Goal: Obtain resource: Download file/media

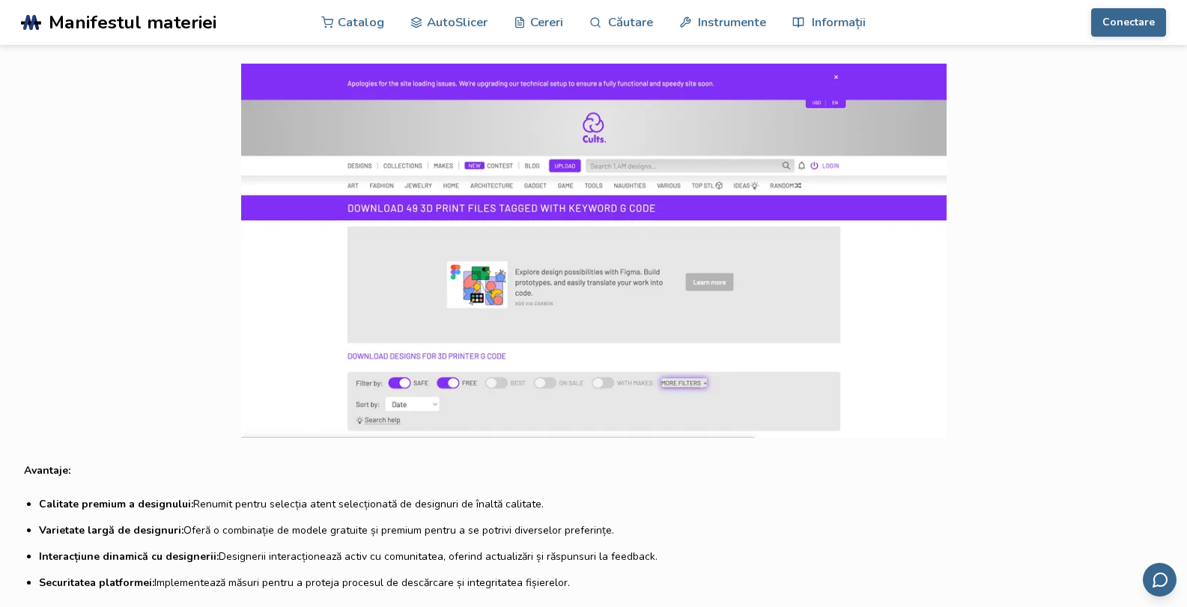
scroll to position [3186, 0]
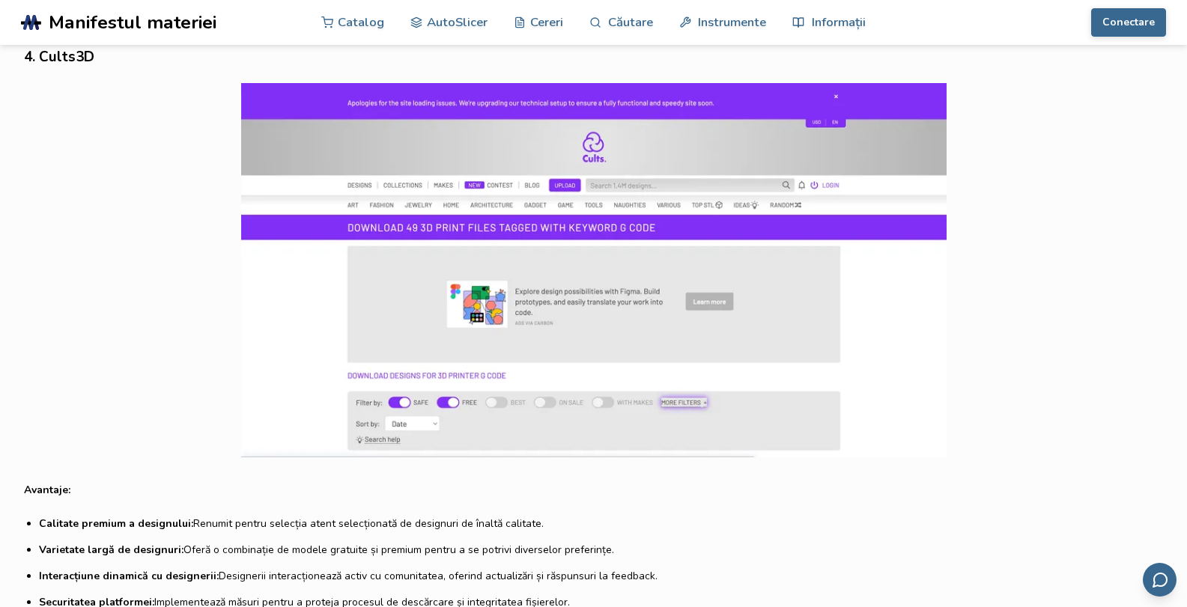
click at [607, 224] on img at bounding box center [594, 270] width 1140 height 375
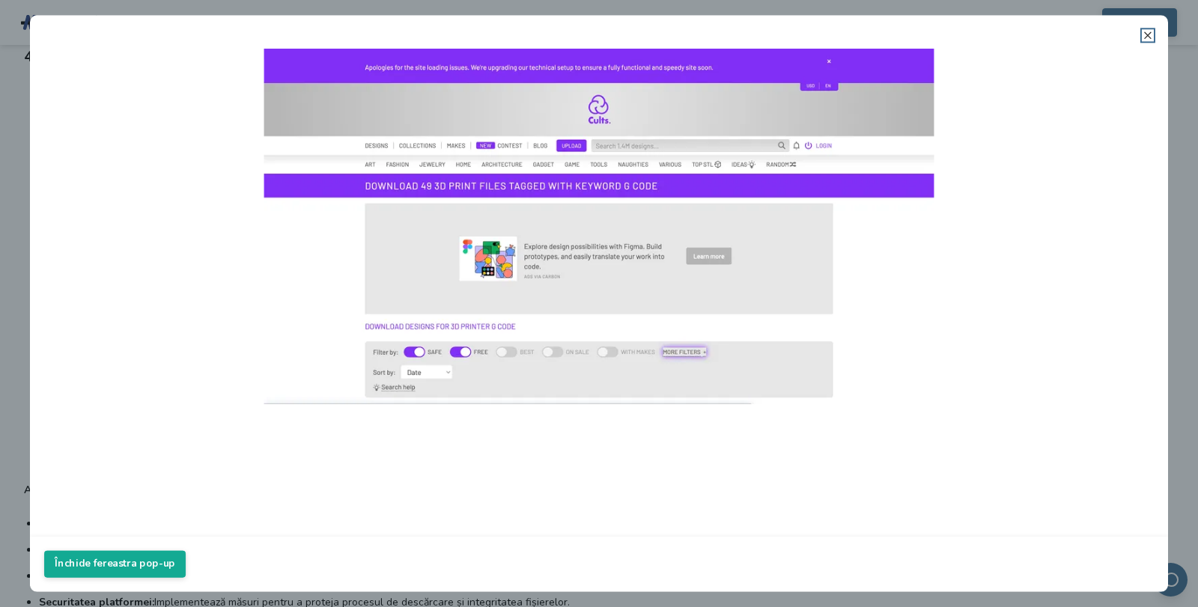
click at [1150, 37] on line at bounding box center [1148, 35] width 6 height 6
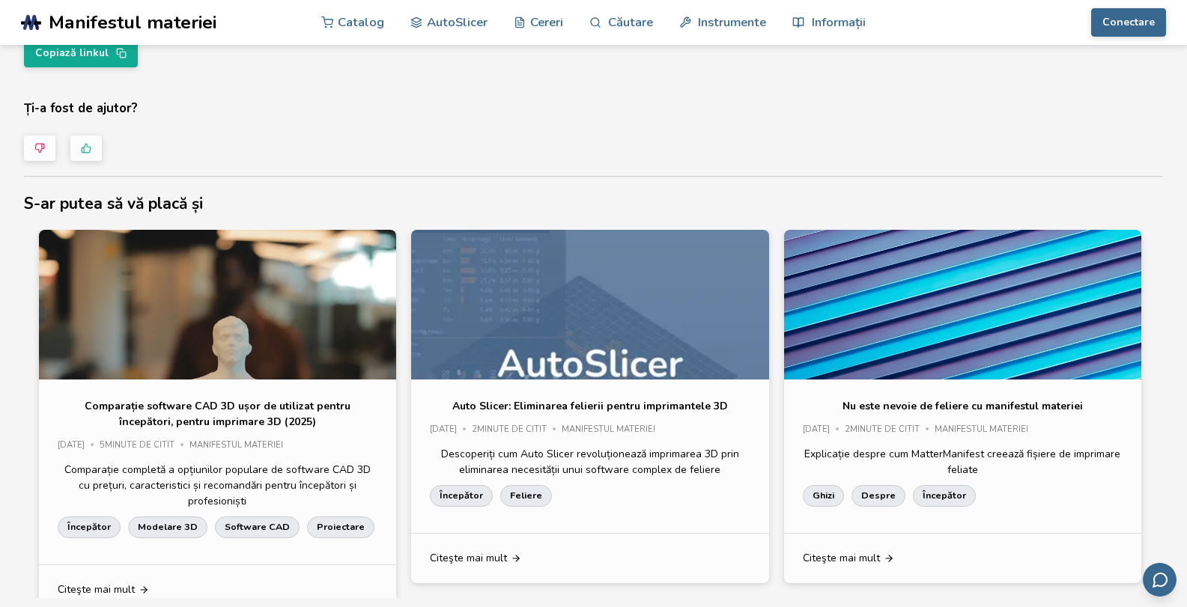
scroll to position [5062, 0]
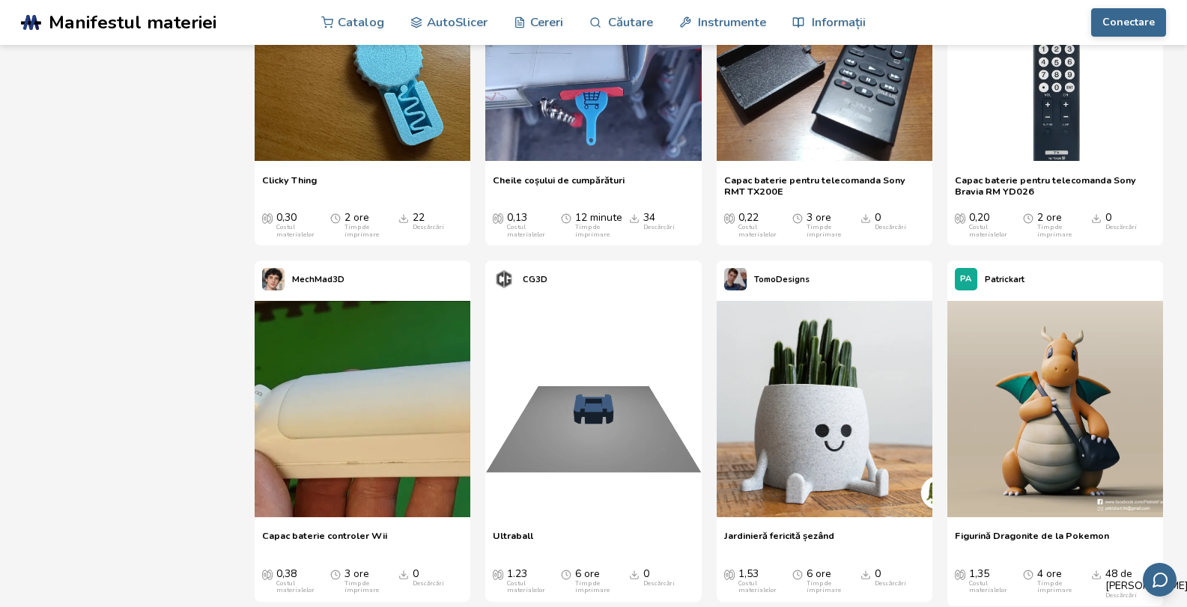
scroll to position [2886, 0]
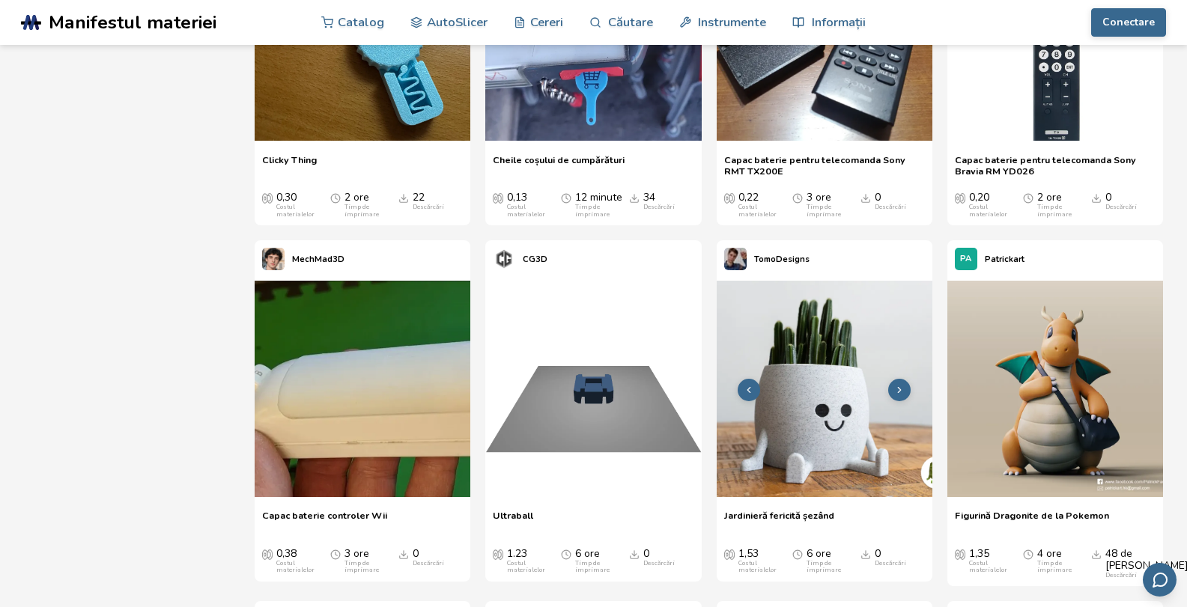
click at [831, 407] on img at bounding box center [825, 389] width 216 height 216
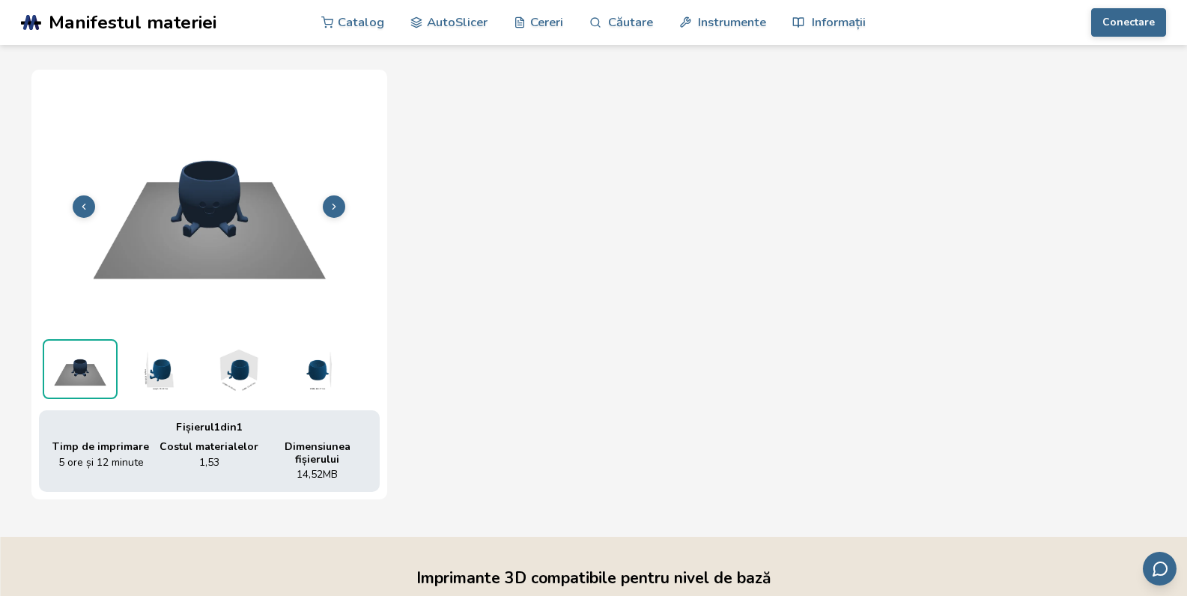
scroll to position [643, 0]
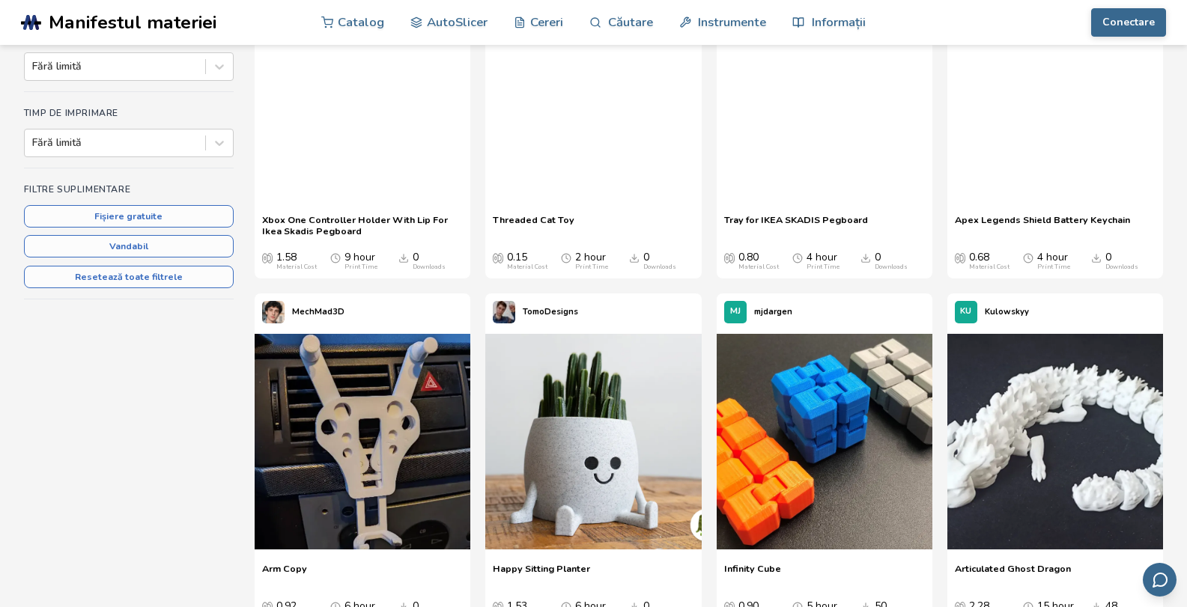
scroll to position [643, 0]
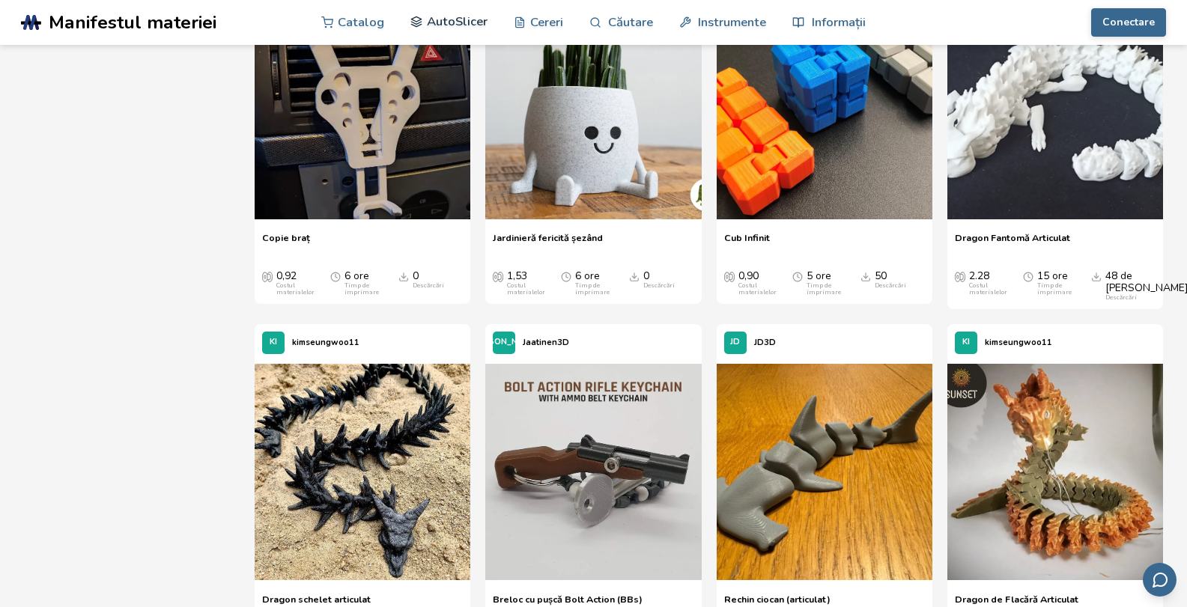
click at [445, 22] on font "AutoSlicer" at bounding box center [457, 21] width 61 height 17
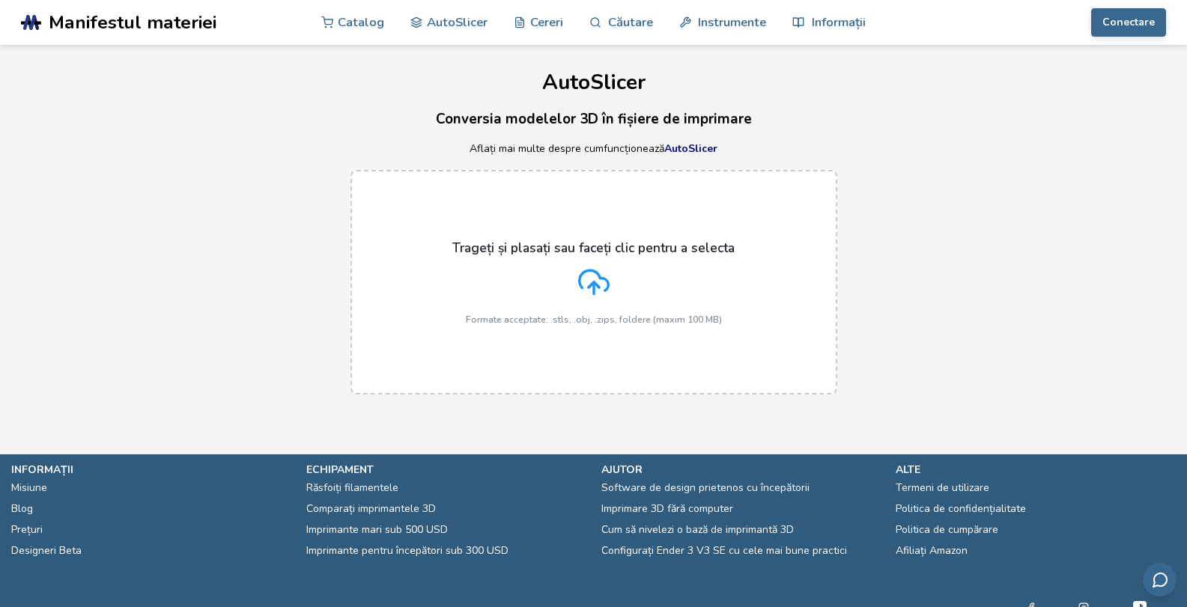
click at [592, 279] on icon at bounding box center [593, 282] width 31 height 31
click at [0, 0] on input "Trageți și plasați sau faceți clic pentru a selecta Formate acceptate: .stls, .…" at bounding box center [0, 0] width 0 height 0
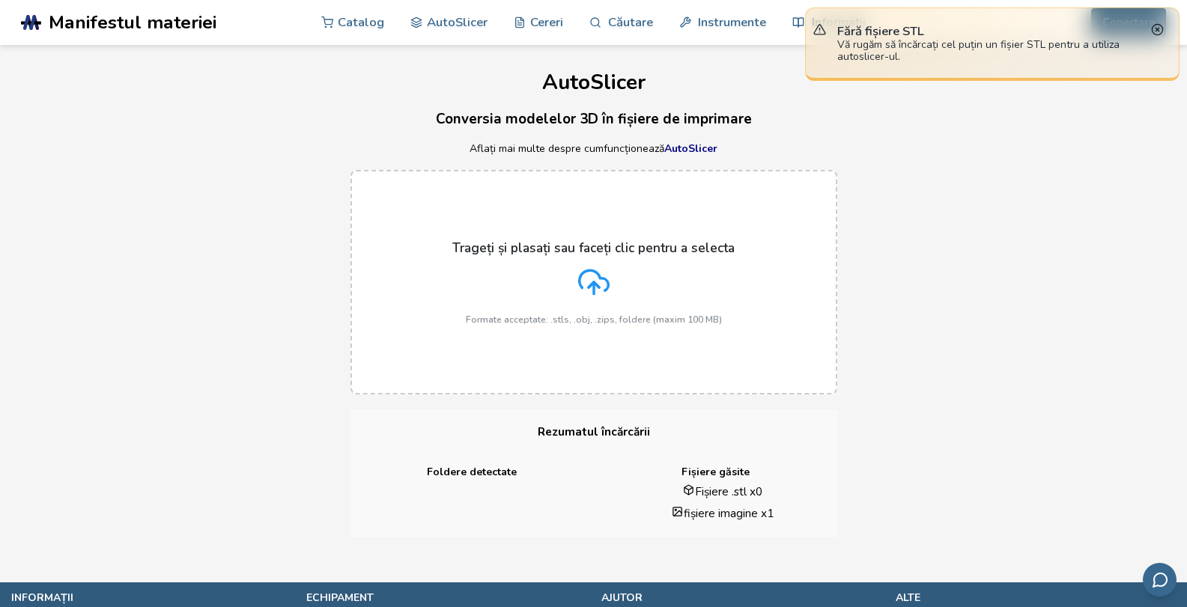
click at [582, 282] on icon at bounding box center [593, 282] width 31 height 31
click at [0, 0] on input "Trageți și plasați sau faceți clic pentru a selecta Formate acceptate: .stls, .…" at bounding box center [0, 0] width 0 height 0
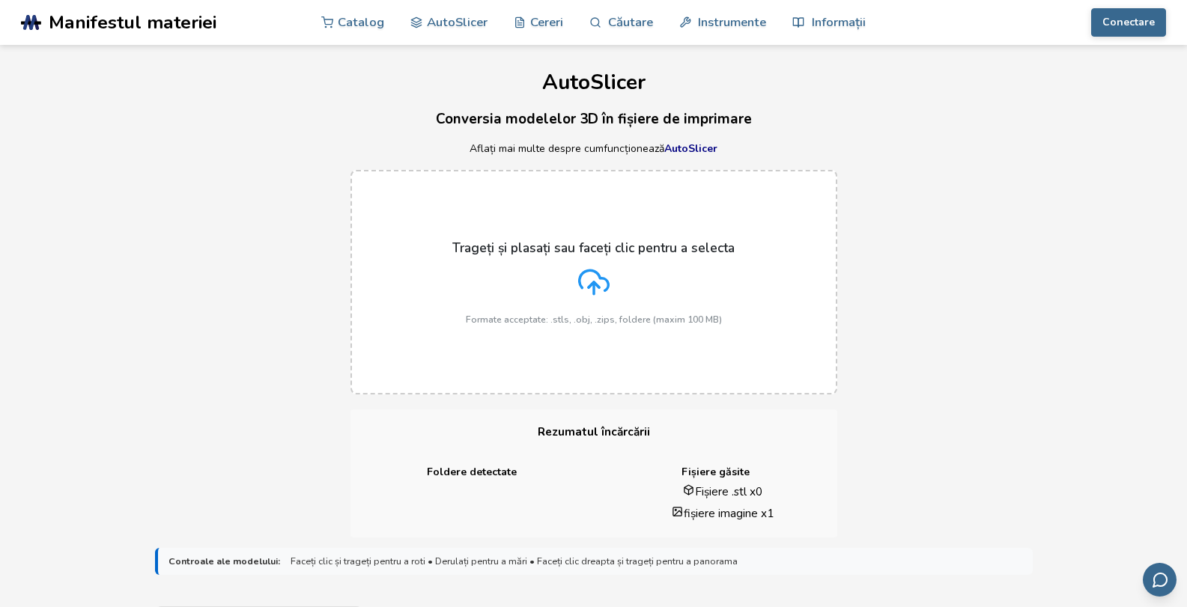
click at [594, 286] on line at bounding box center [594, 288] width 0 height 12
click at [0, 0] on input "Trageți și plasați sau faceți clic pentru a selecta Formate acceptate: .stls, .…" at bounding box center [0, 0] width 0 height 0
click at [579, 275] on icon at bounding box center [593, 282] width 31 height 31
click at [0, 0] on input "Trageți și plasați sau faceți clic pentru a selecta Formate acceptate: .stls, .…" at bounding box center [0, 0] width 0 height 0
click at [599, 281] on icon at bounding box center [593, 282] width 31 height 31
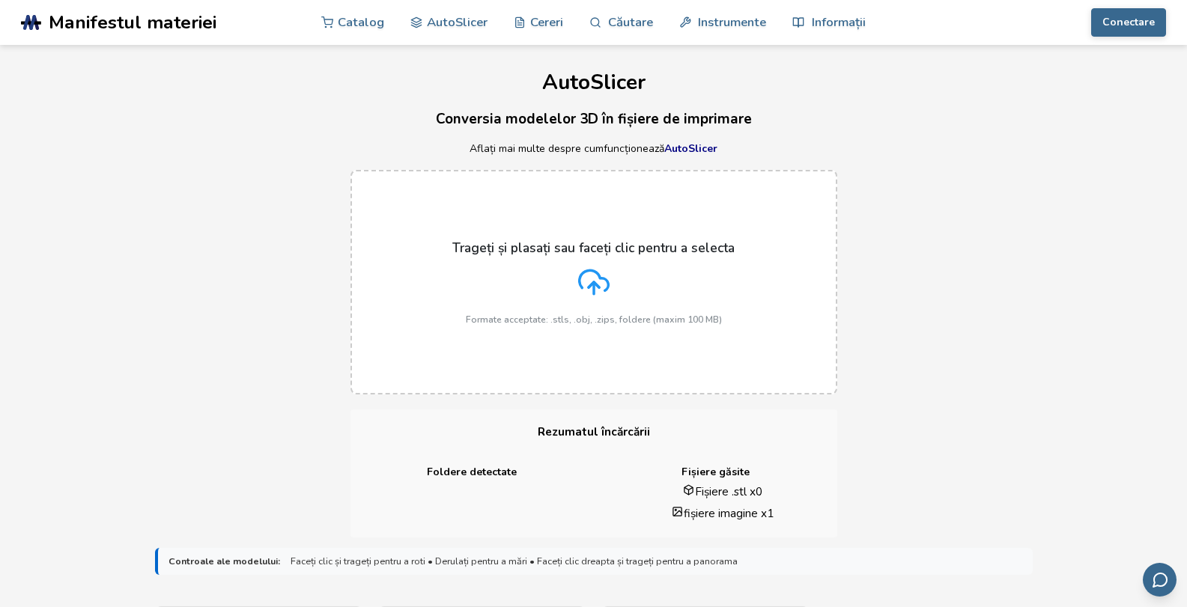
click at [0, 0] on input "Trageți și plasați sau faceți clic pentru a selecta Formate acceptate: .stls, .…" at bounding box center [0, 0] width 0 height 0
click at [599, 281] on icon at bounding box center [593, 282] width 31 height 31
click at [0, 0] on input "Trageți și plasați sau faceți clic pentru a selecta Formate acceptate: .stls, .…" at bounding box center [0, 0] width 0 height 0
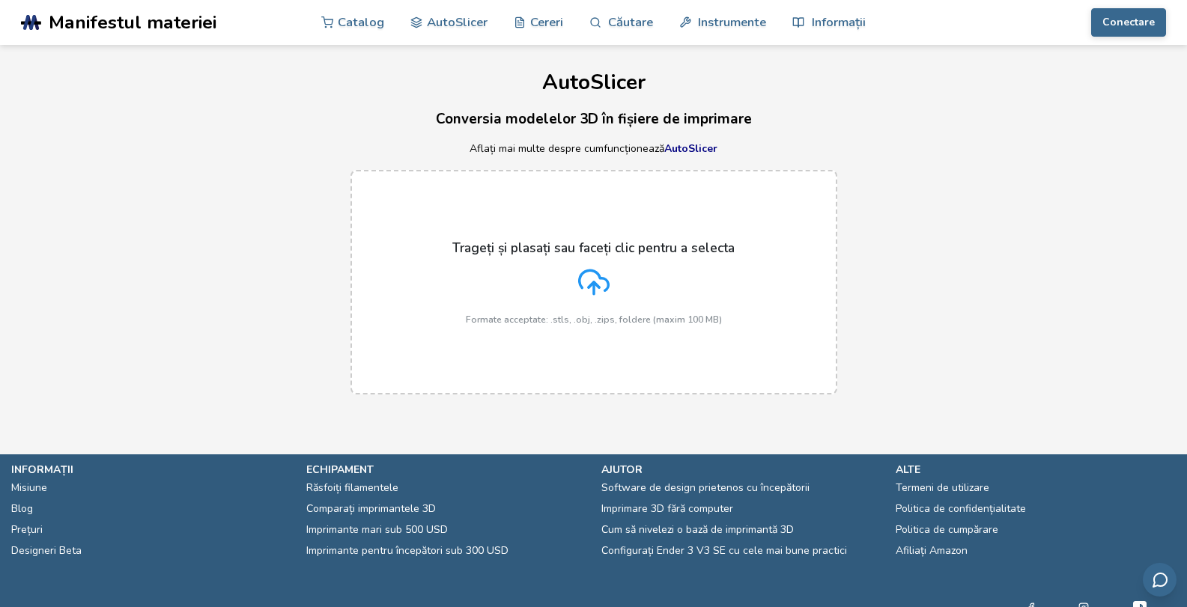
click at [586, 277] on icon at bounding box center [593, 282] width 31 height 31
click at [0, 0] on input "Trageți și plasați sau faceți clic pentru a selecta Formate acceptate: .stls, .…" at bounding box center [0, 0] width 0 height 0
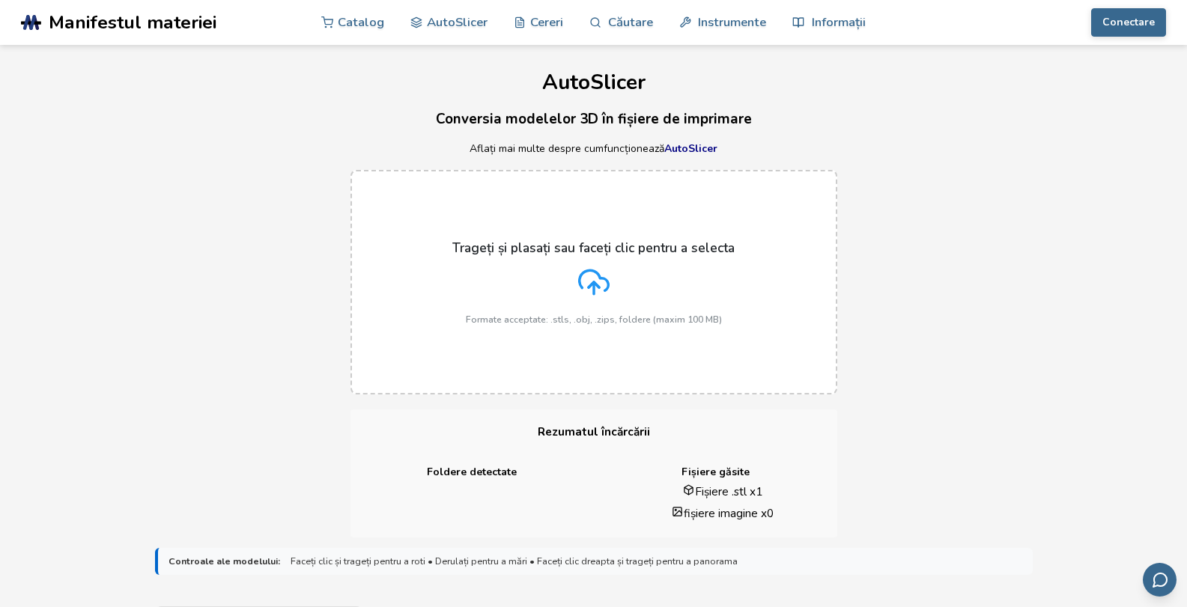
scroll to position [531, 0]
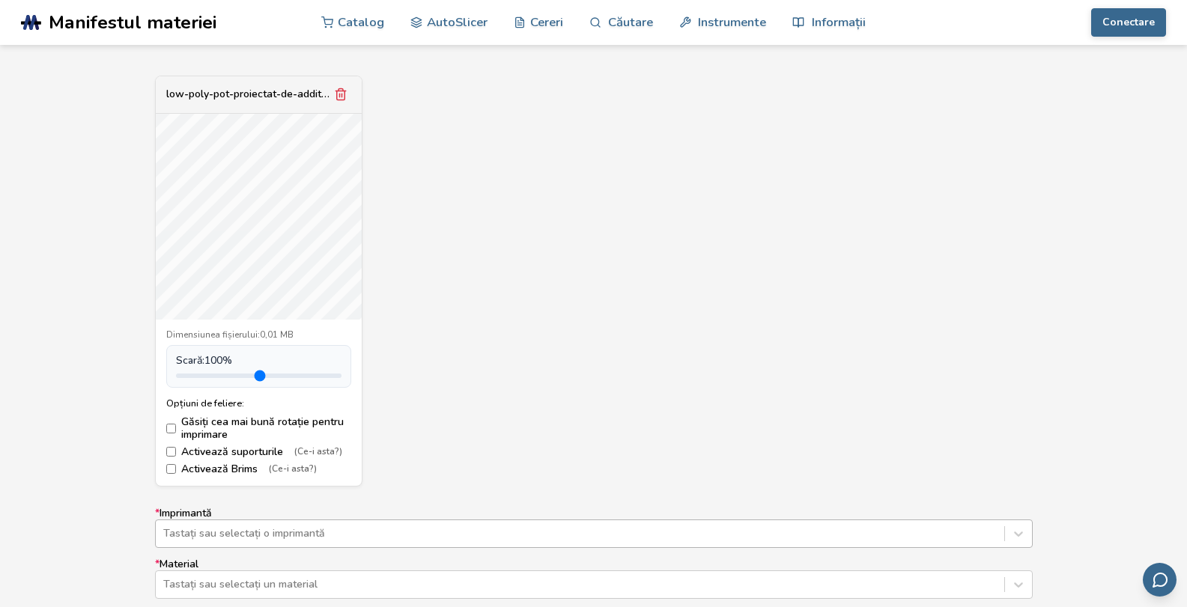
click at [531, 530] on div "Tastați sau selectați o imprimantă" at bounding box center [594, 534] width 878 height 28
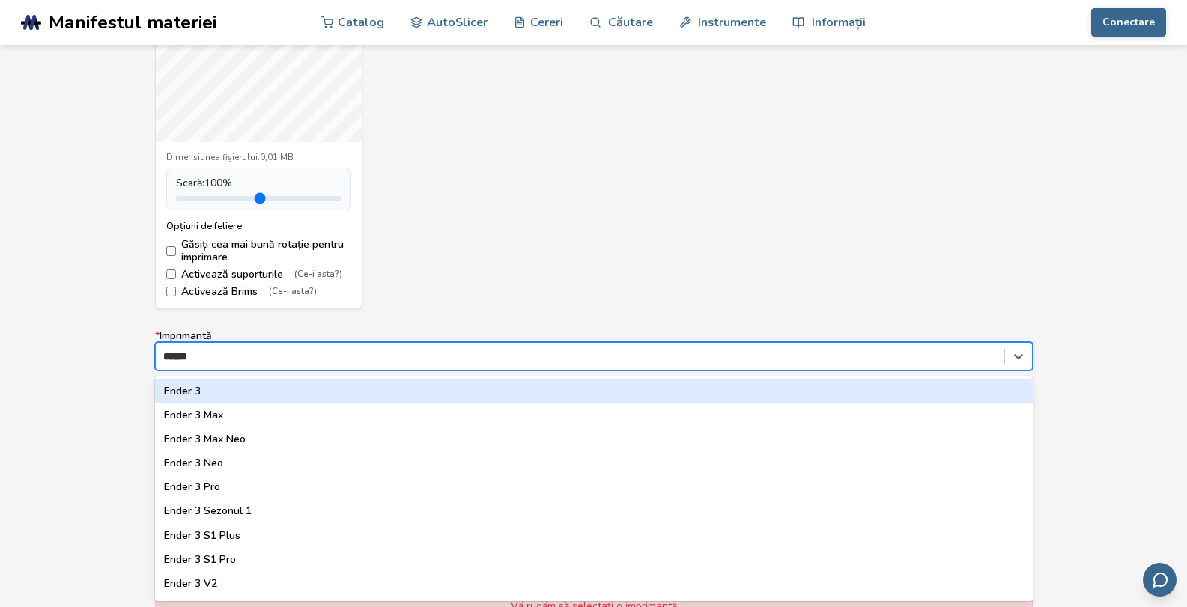
type input "*******"
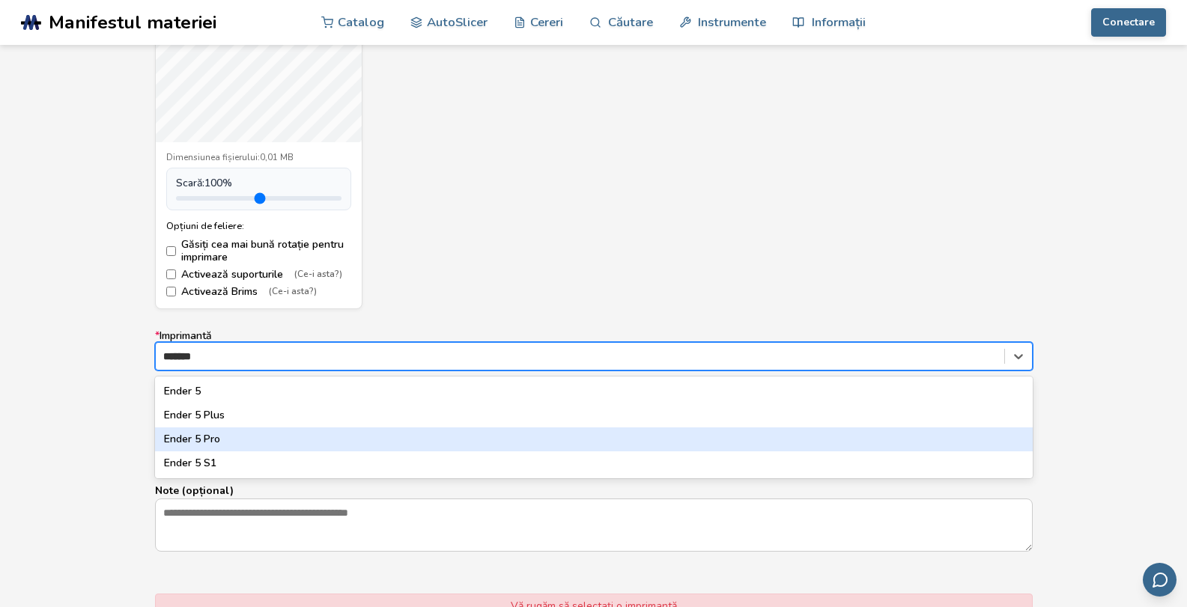
click at [341, 437] on div "Ender 5 Pro" at bounding box center [594, 440] width 878 height 24
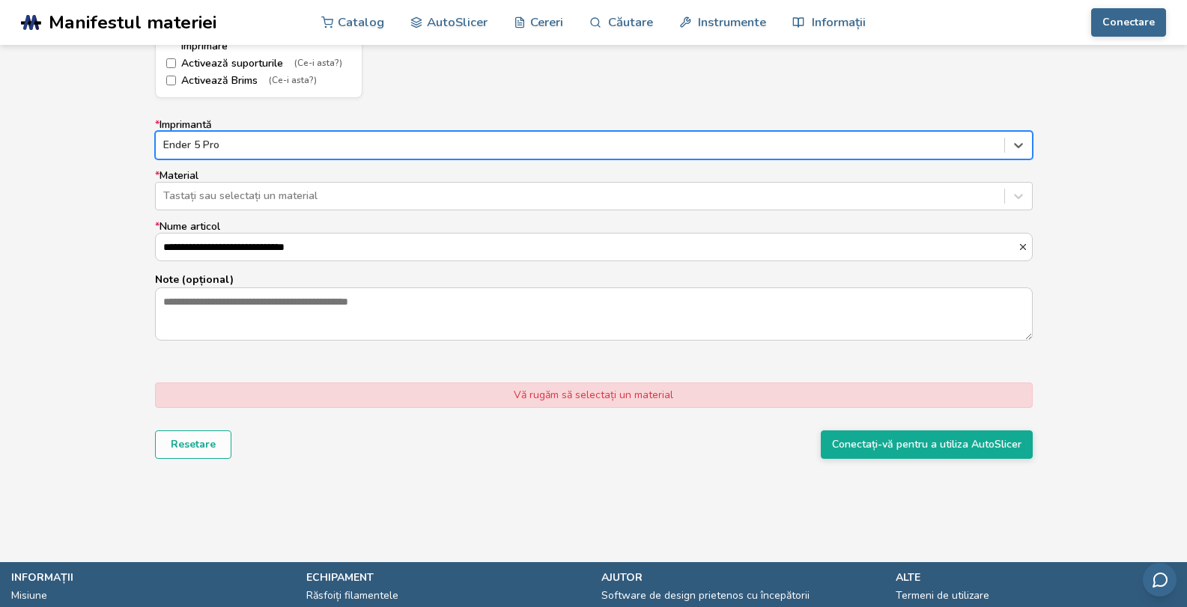
scroll to position [880, 0]
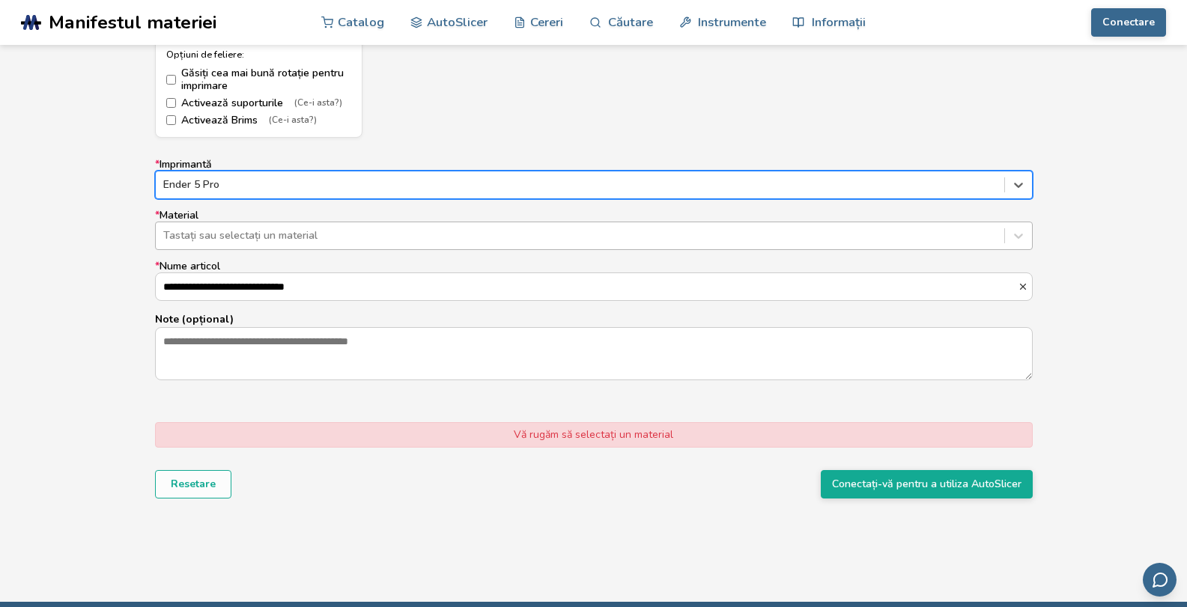
click at [416, 237] on div at bounding box center [580, 235] width 834 height 15
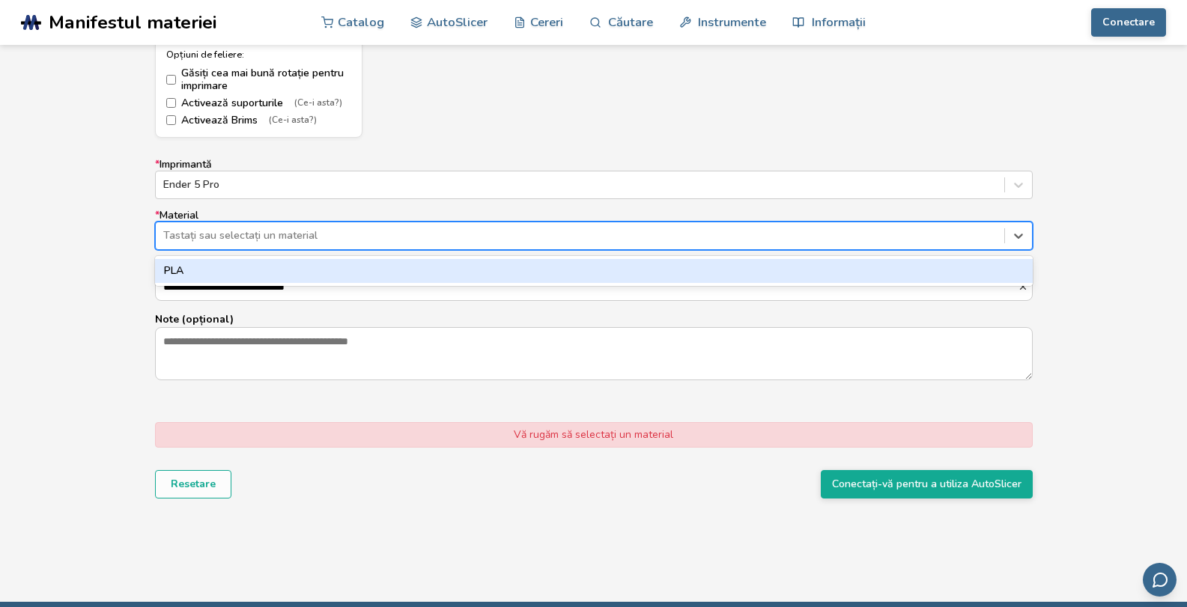
click at [358, 270] on div "PLA" at bounding box center [594, 271] width 878 height 24
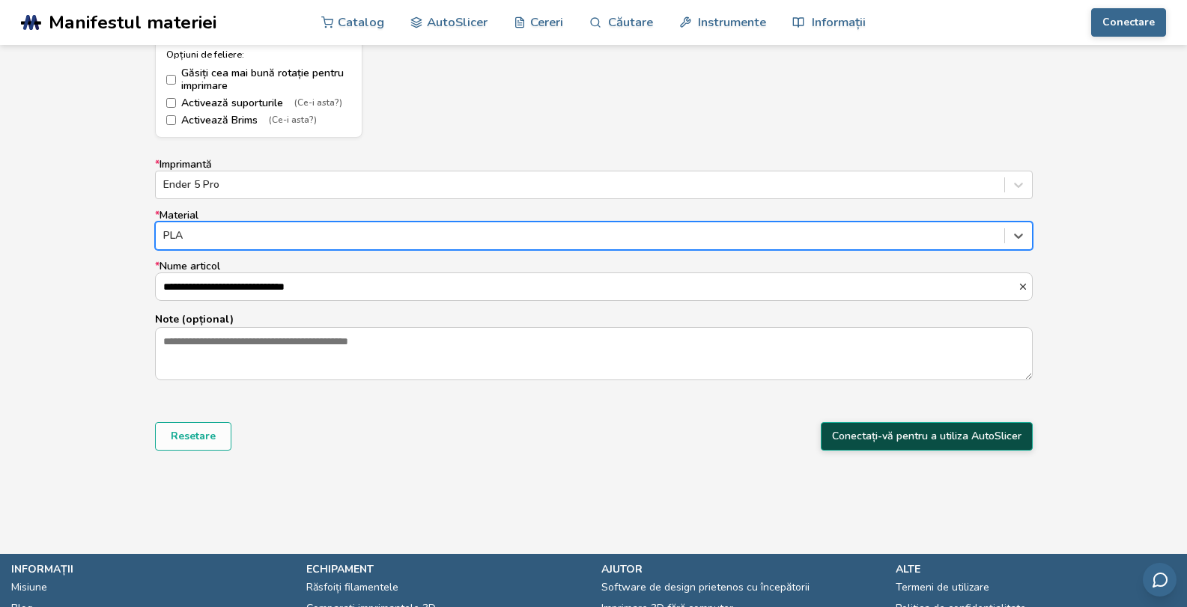
click at [868, 427] on button "Conectați-vă pentru a utiliza AutoSlicer" at bounding box center [927, 436] width 212 height 28
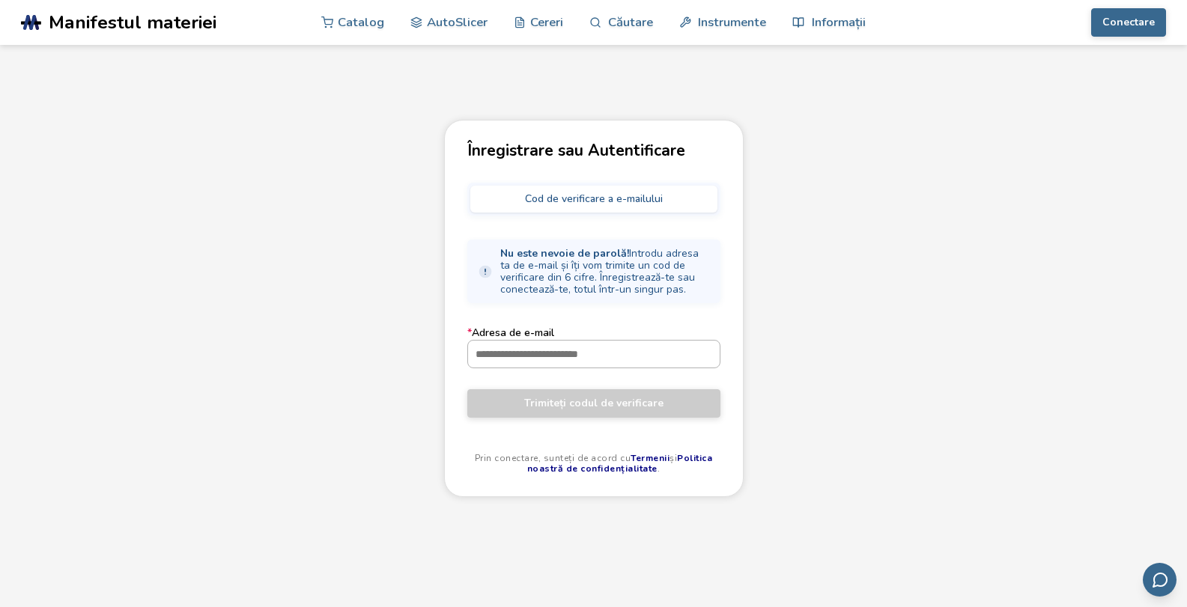
click at [596, 360] on input "* Adresa de e-mail" at bounding box center [594, 354] width 252 height 27
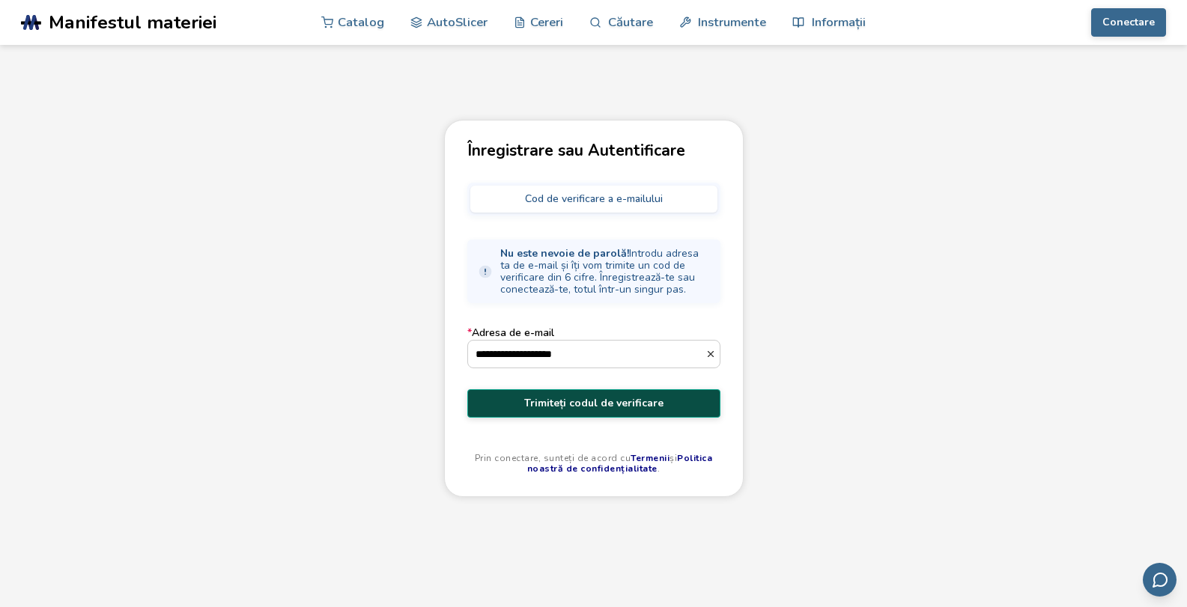
type input "**********"
click at [606, 406] on font "Trimiteți codul de verificare" at bounding box center [593, 403] width 139 height 14
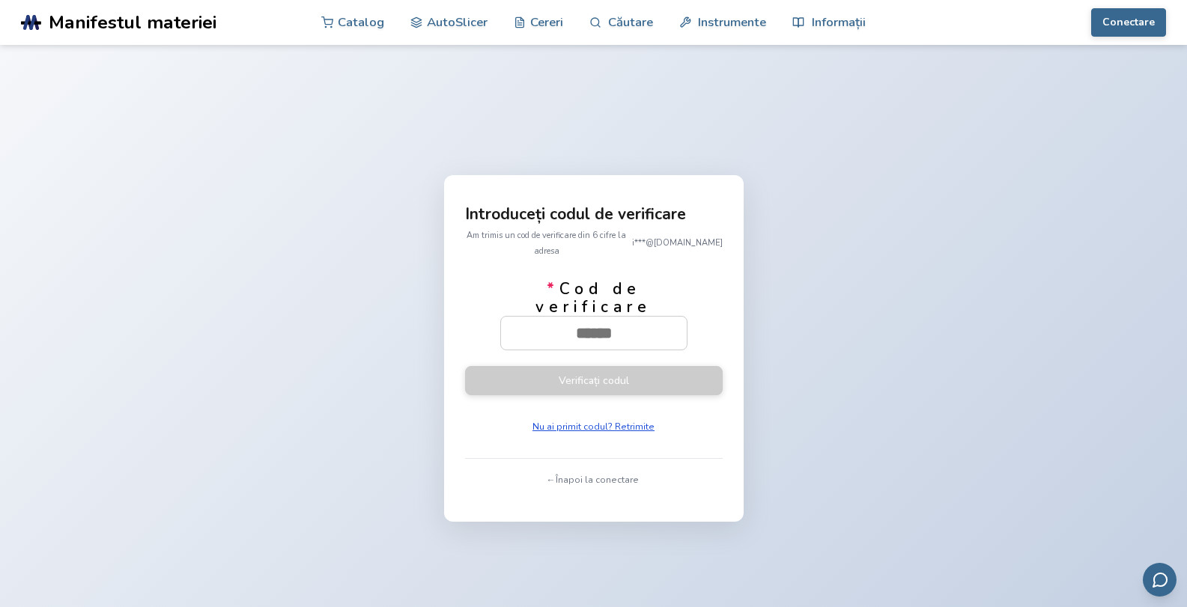
click at [638, 421] on font "Nu ai primit codul? Retrimite" at bounding box center [594, 427] width 122 height 12
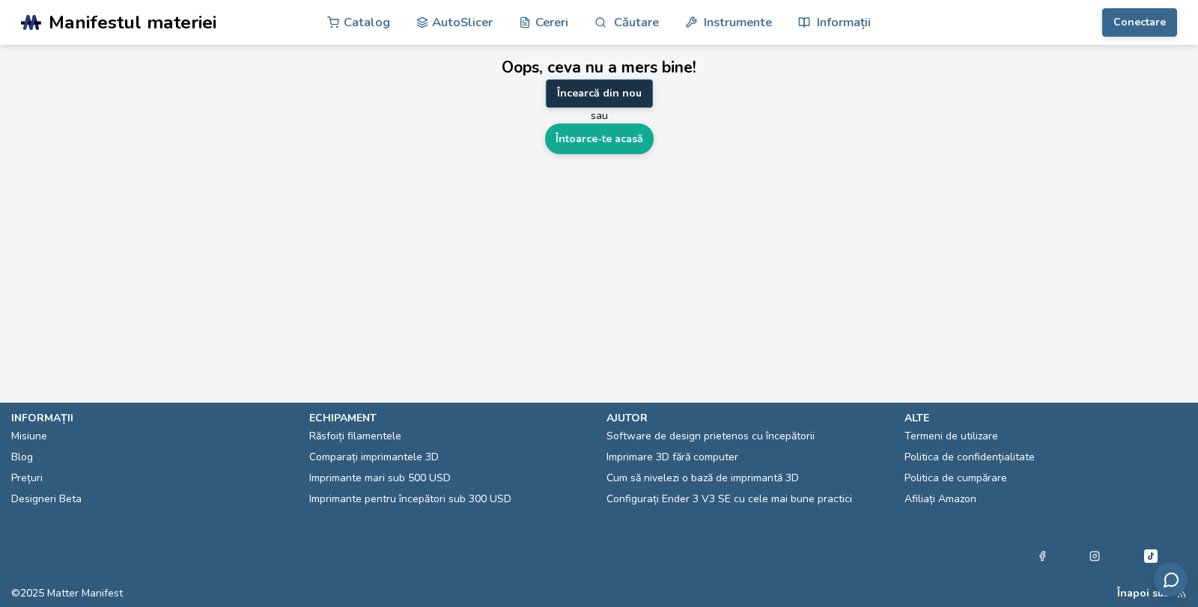
click at [612, 91] on font "Încearcă din nou" at bounding box center [599, 93] width 85 height 14
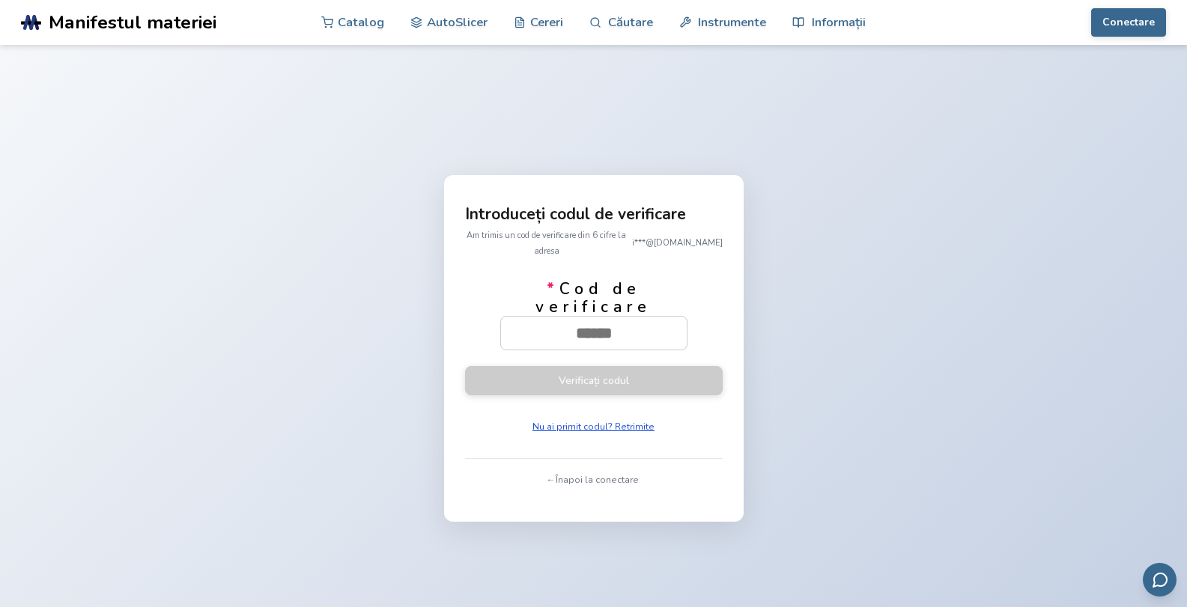
click at [611, 421] on font "Nu ai primit codul? Retrimite" at bounding box center [594, 427] width 122 height 12
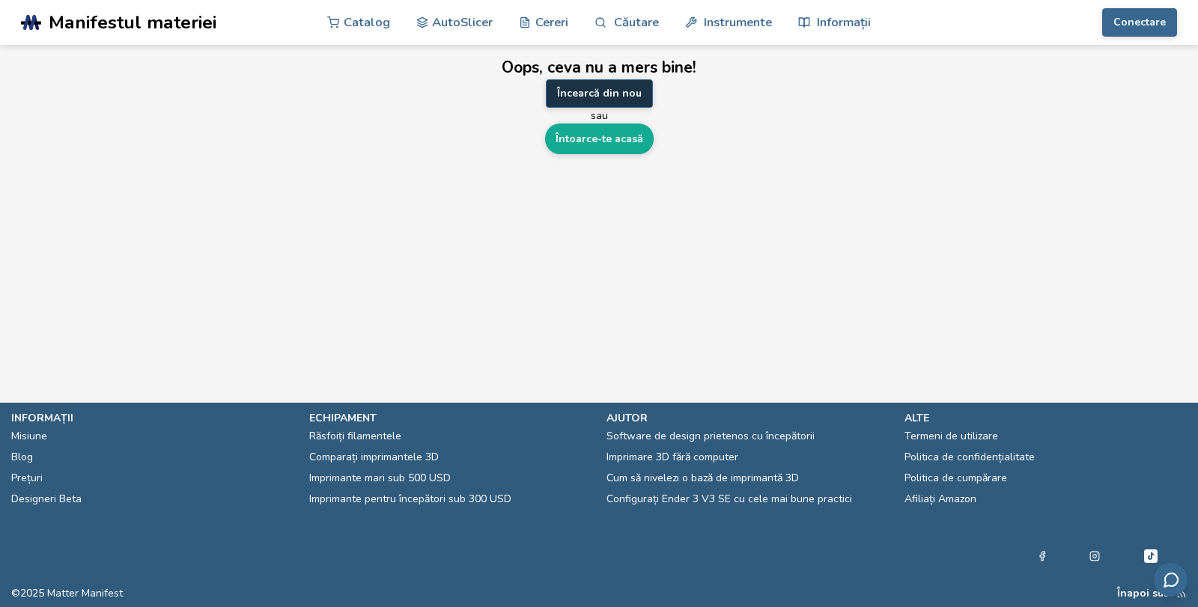
click at [635, 91] on font "Încearcă din nou" at bounding box center [599, 93] width 85 height 14
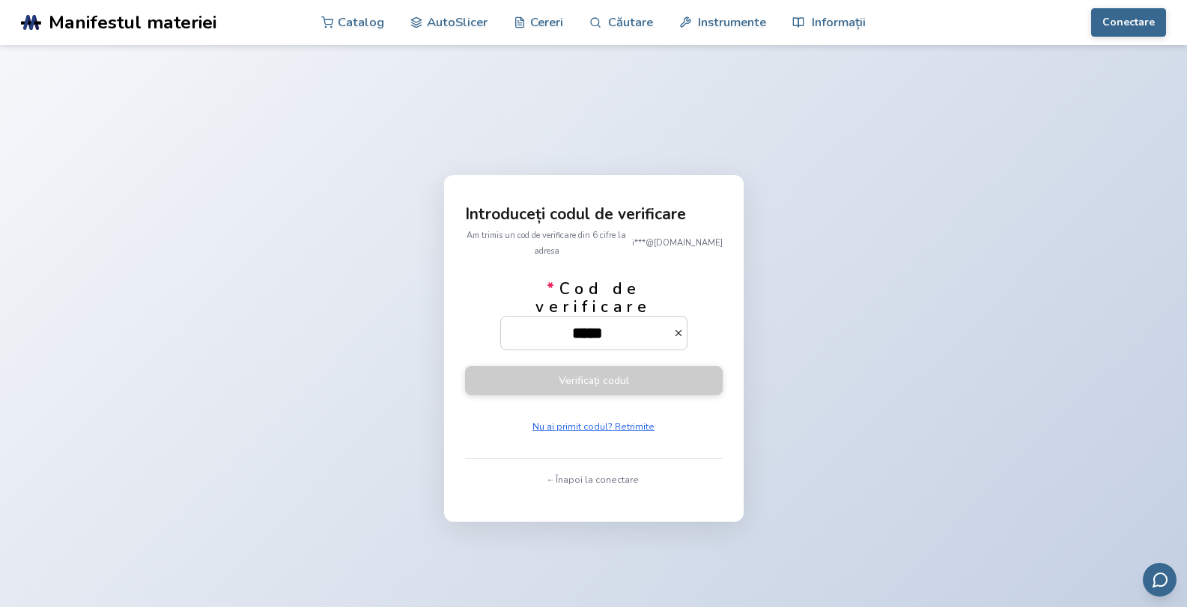
type input "******"
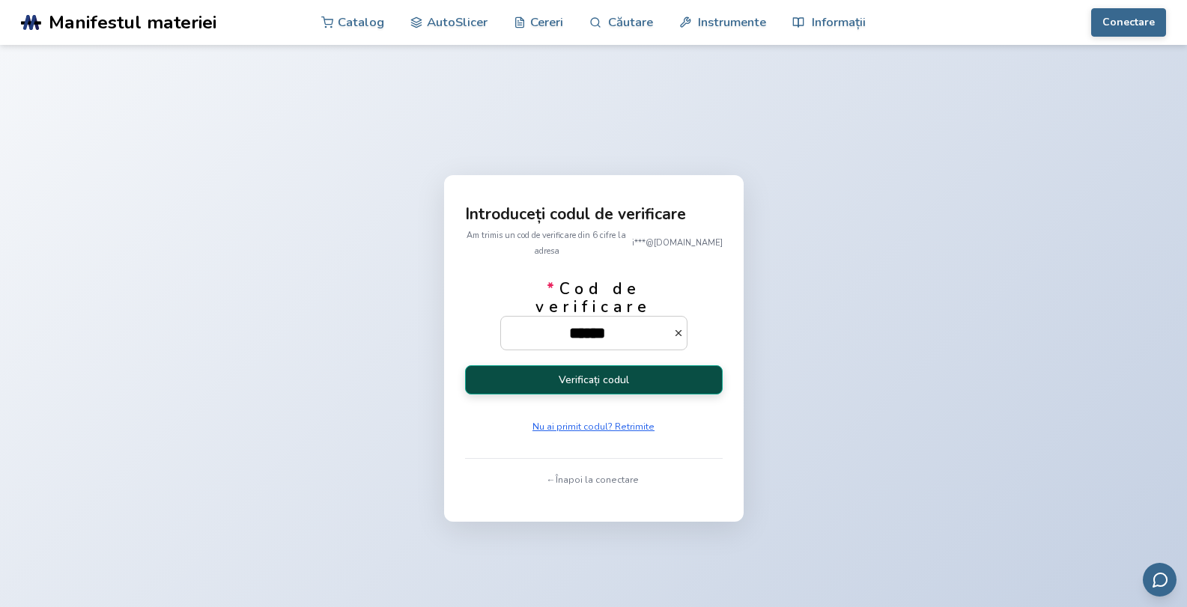
click at [619, 366] on button "Verificați codul" at bounding box center [594, 380] width 258 height 29
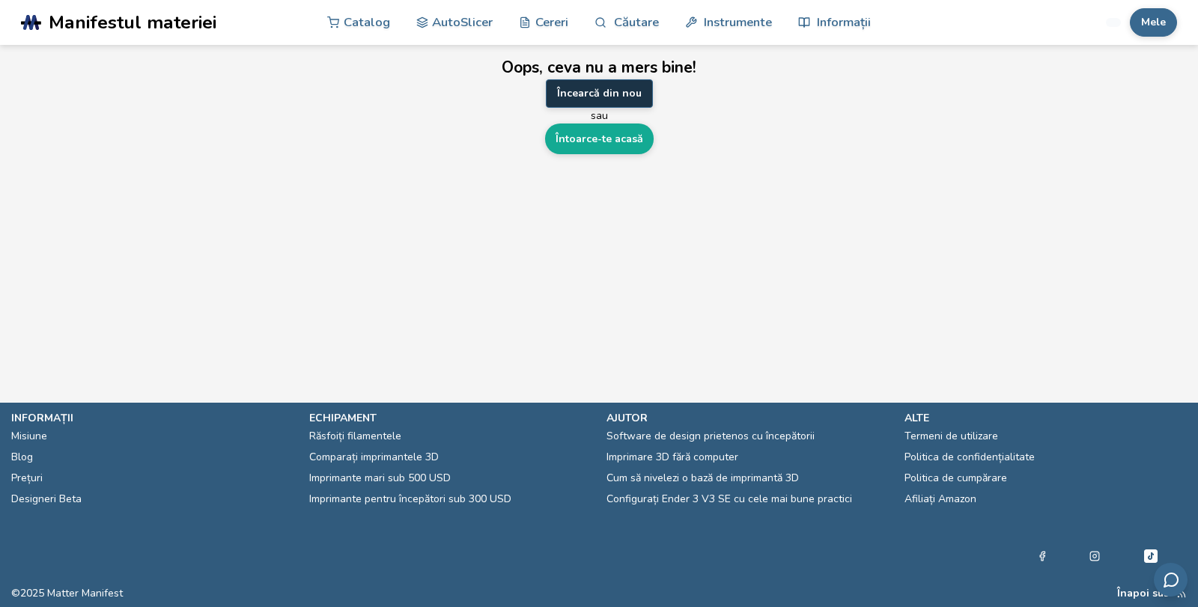
click at [599, 94] on font "Încearcă din nou" at bounding box center [599, 93] width 85 height 14
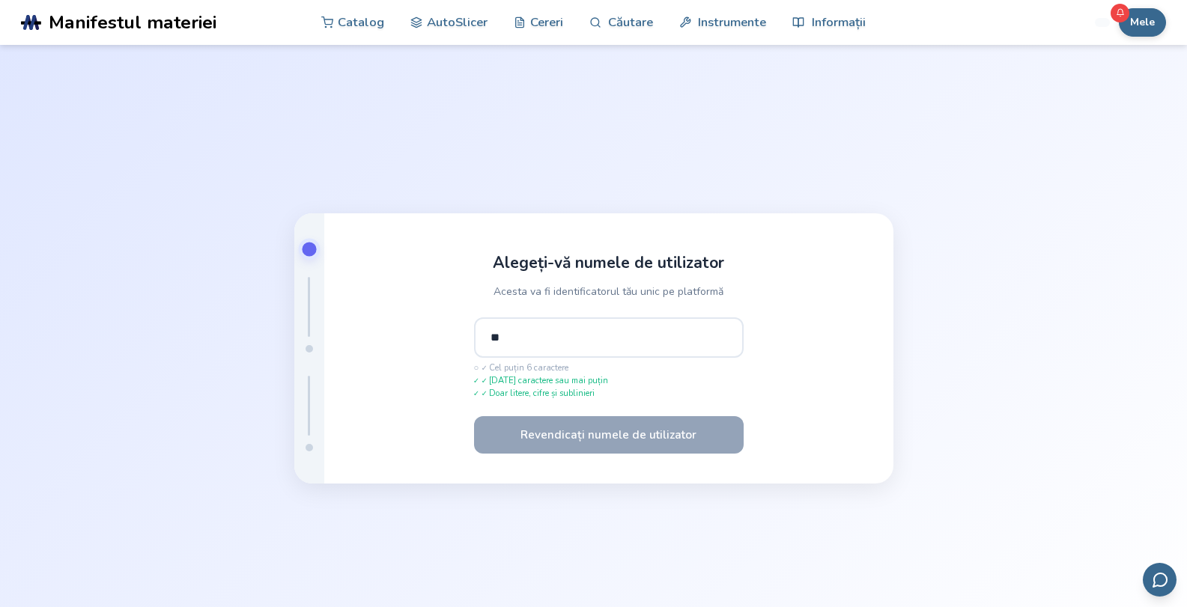
type input "*"
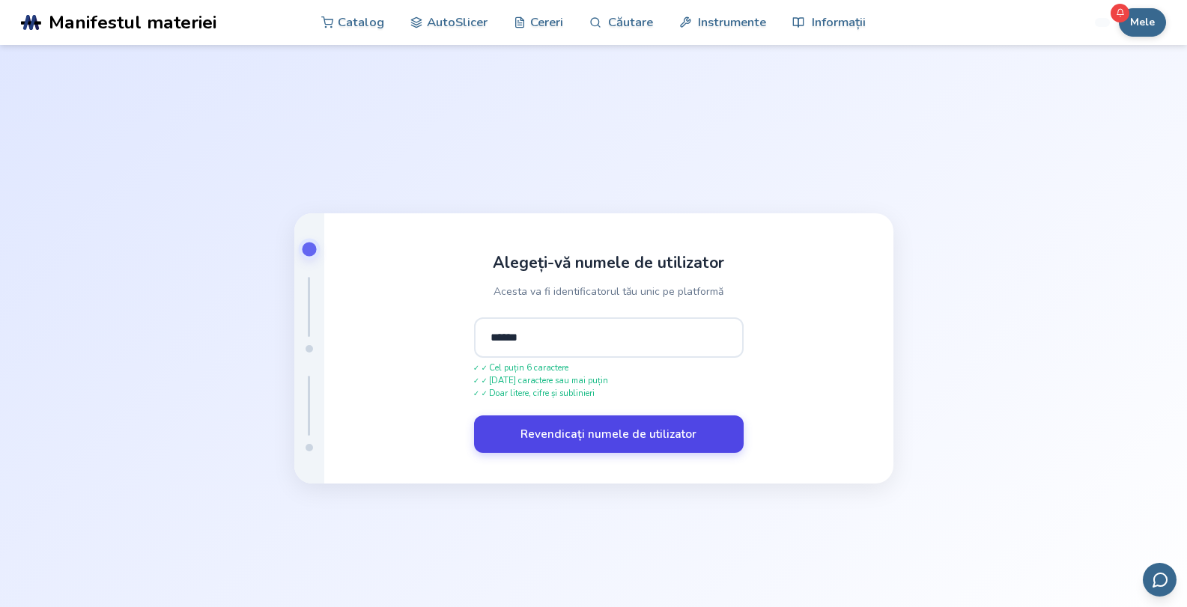
type input "******"
click at [621, 434] on font "Revendicați numele de utilizator" at bounding box center [609, 434] width 176 height 16
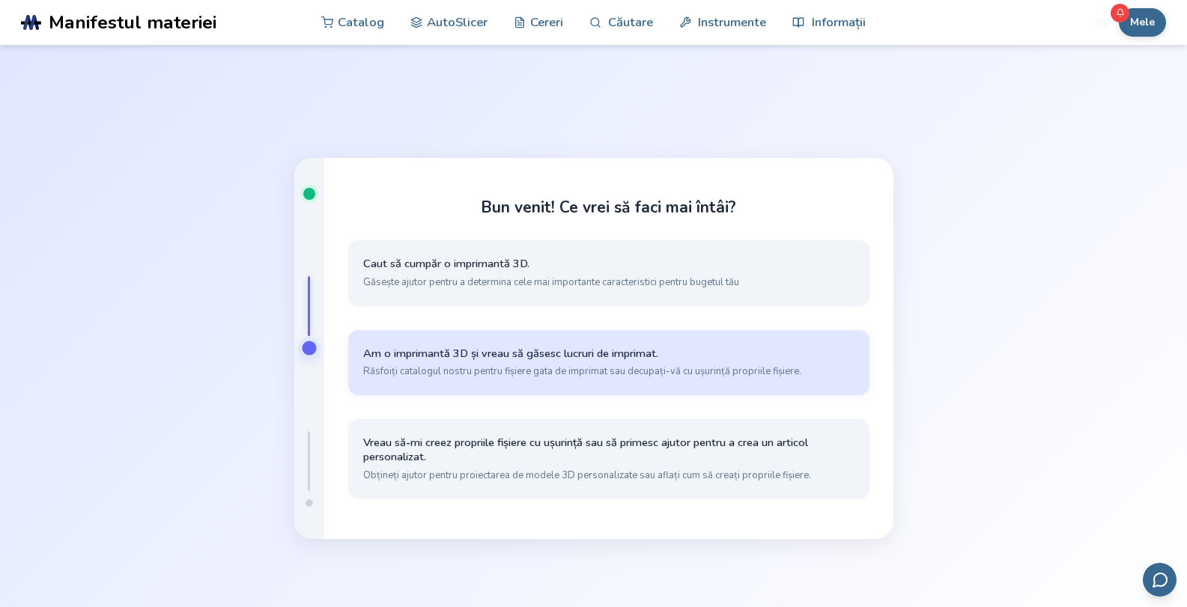
click at [563, 362] on button "Am o imprimantă 3D și vreau să găsesc lucruri de imprimat. Răsfoiți catalogul n…" at bounding box center [608, 362] width 521 height 65
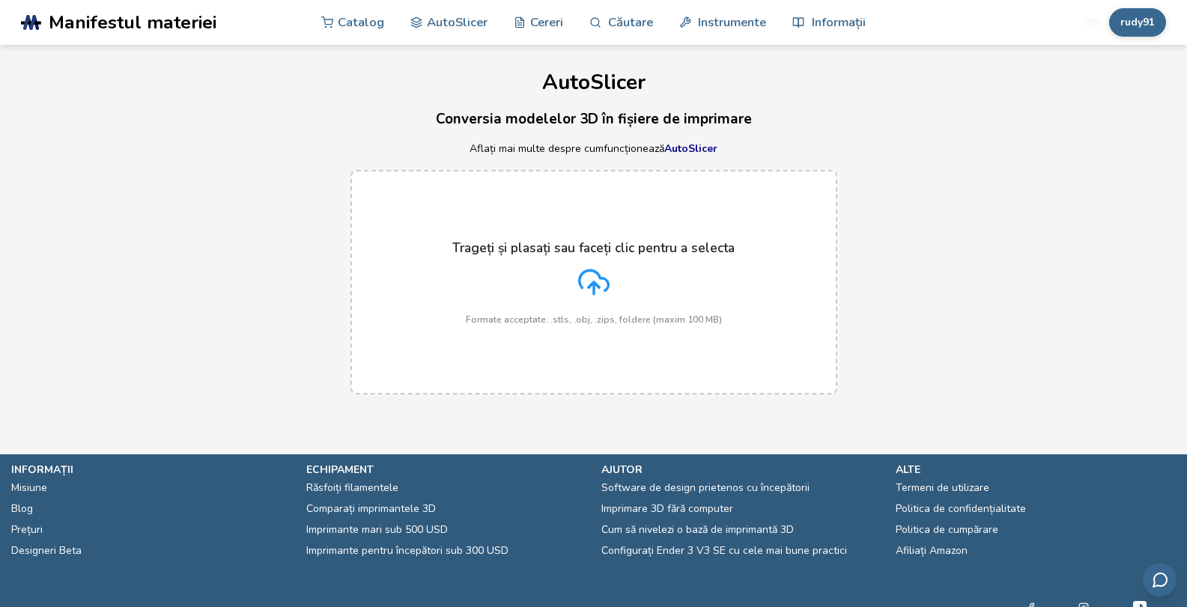
click at [593, 300] on div "Trageți și plasați sau faceți clic pentru a selecta Formate acceptate: .stls, .…" at bounding box center [593, 282] width 282 height 85
click at [0, 0] on input "Trageți și plasați sau faceți clic pentru a selecta Formate acceptate: .stls, .…" at bounding box center [0, 0] width 0 height 0
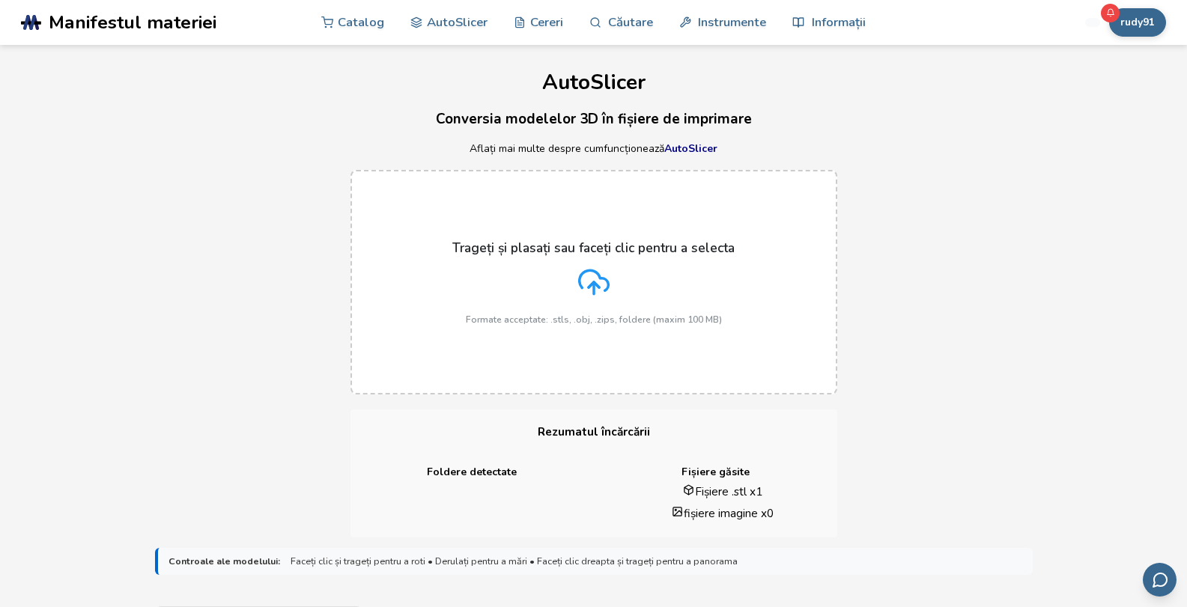
scroll to position [531, 0]
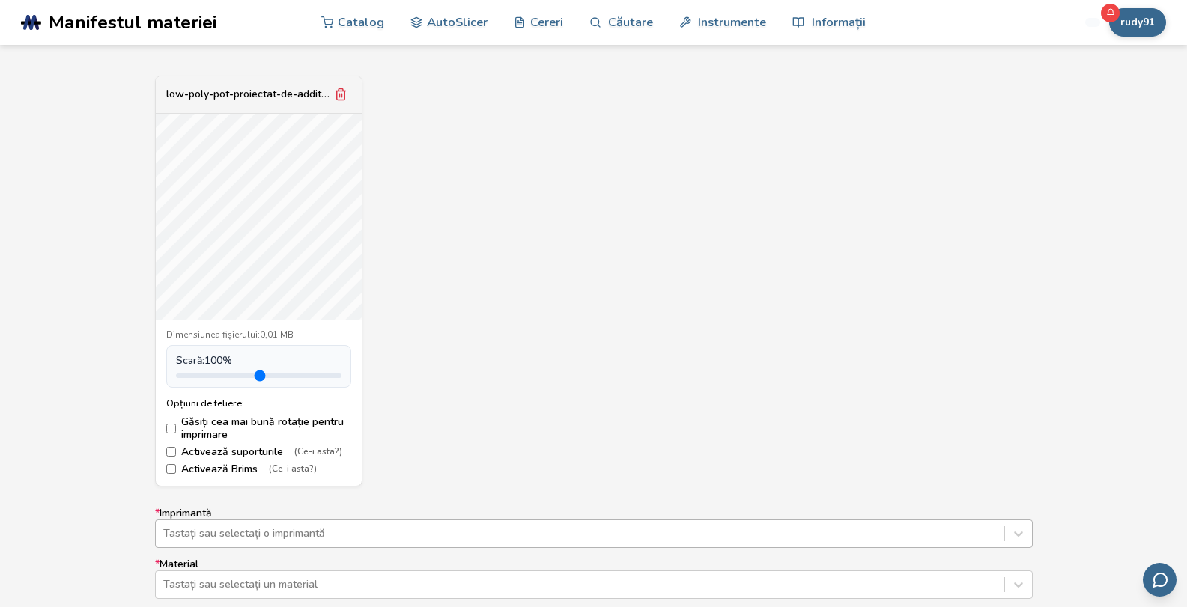
click at [734, 536] on div "Tastați sau selectați o imprimantă" at bounding box center [594, 534] width 878 height 28
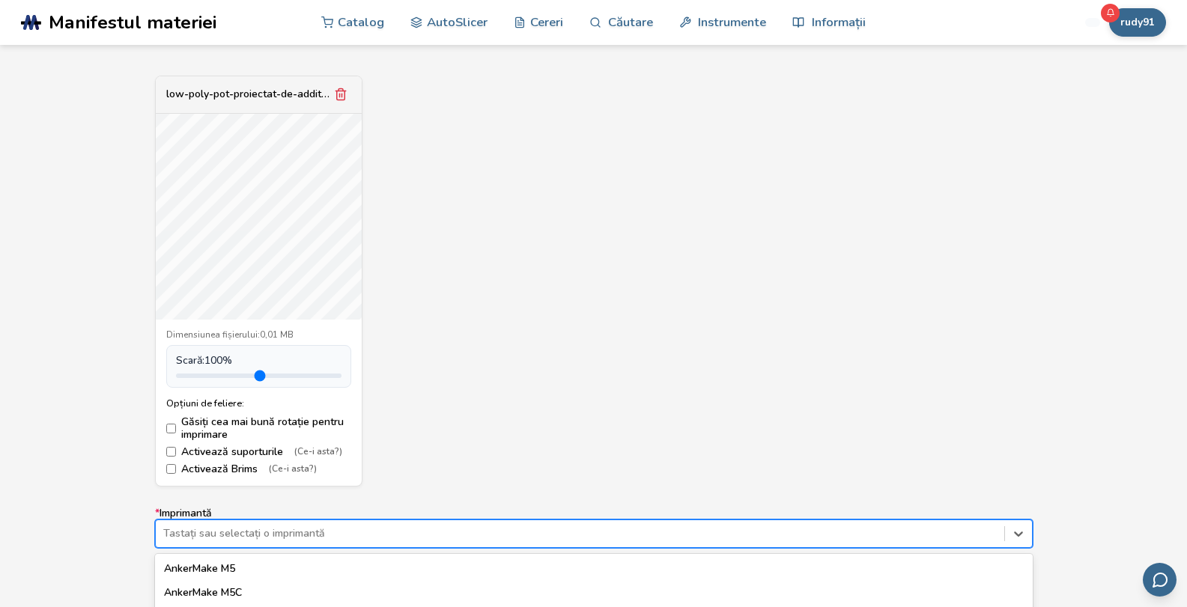
scroll to position [709, 0]
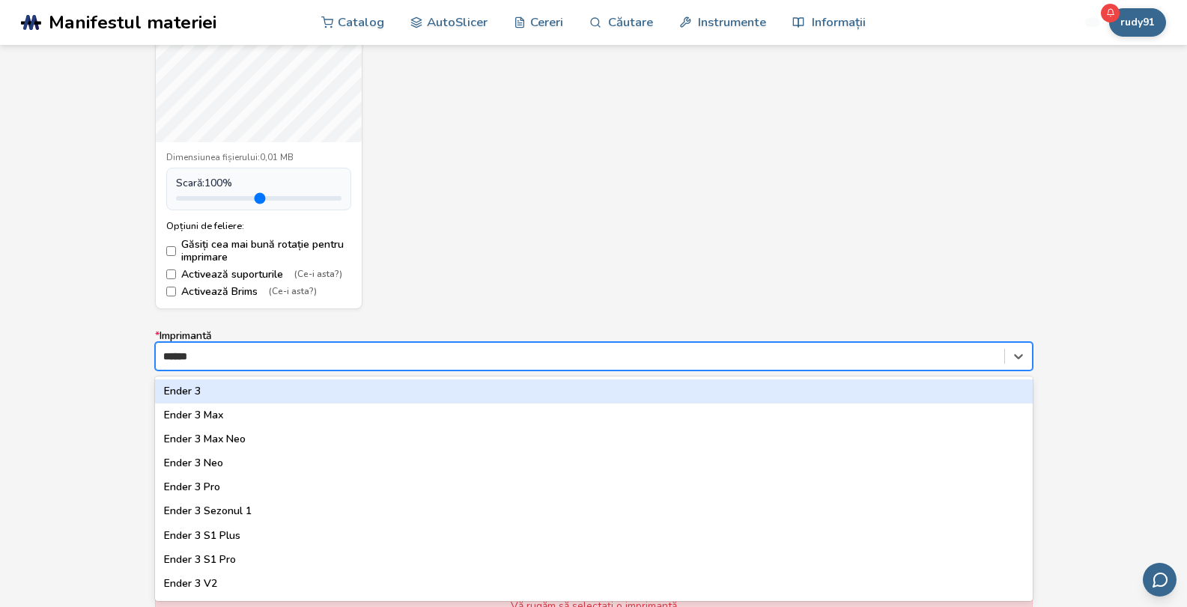
type input "*******"
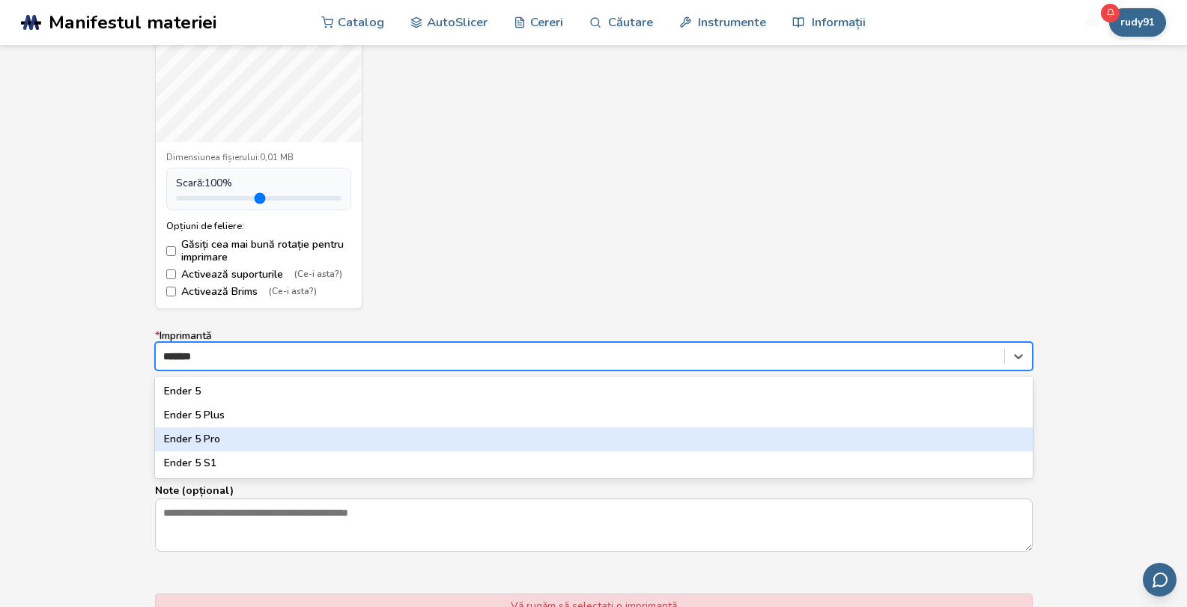
click at [216, 437] on font "Ender 5 Pro" at bounding box center [192, 439] width 56 height 14
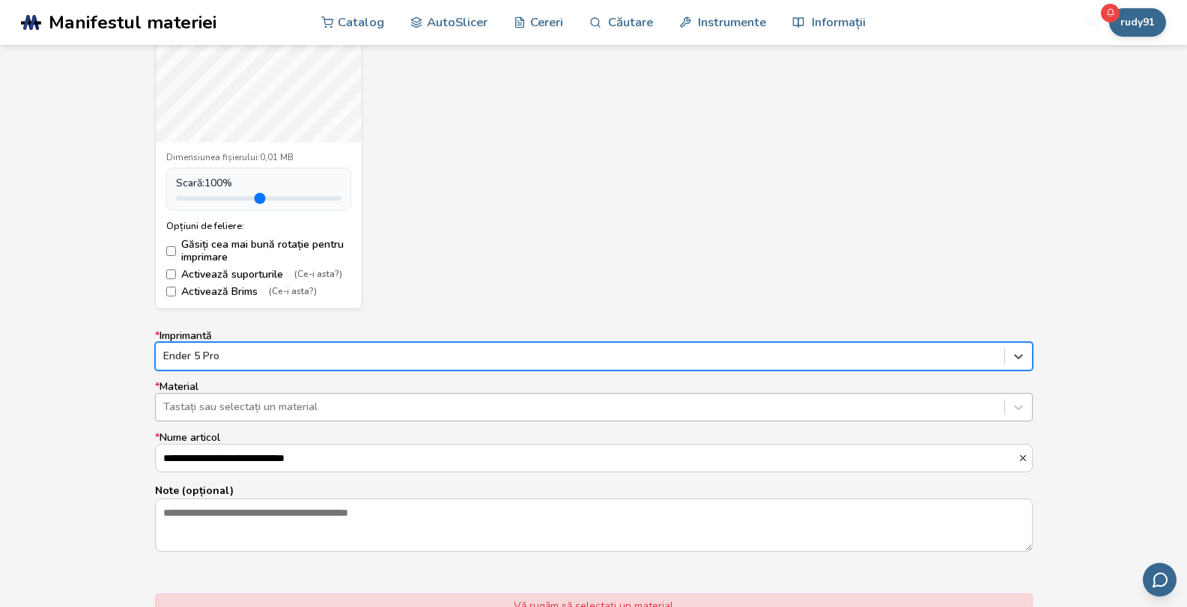
click at [661, 401] on div at bounding box center [580, 407] width 834 height 15
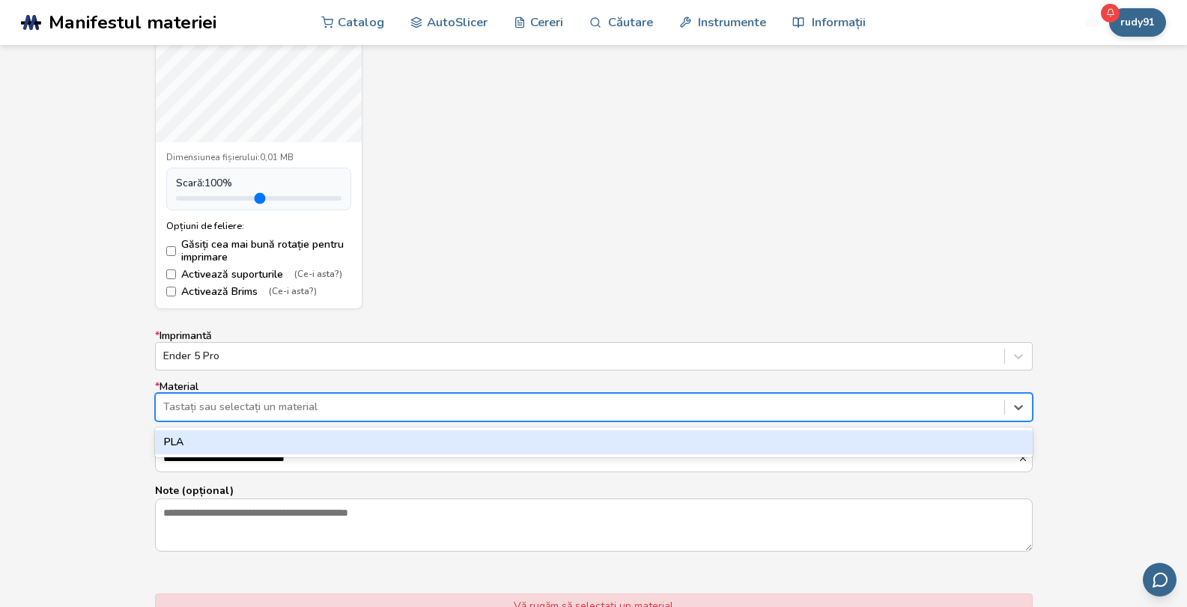
click at [300, 450] on div "PLA" at bounding box center [594, 443] width 878 height 24
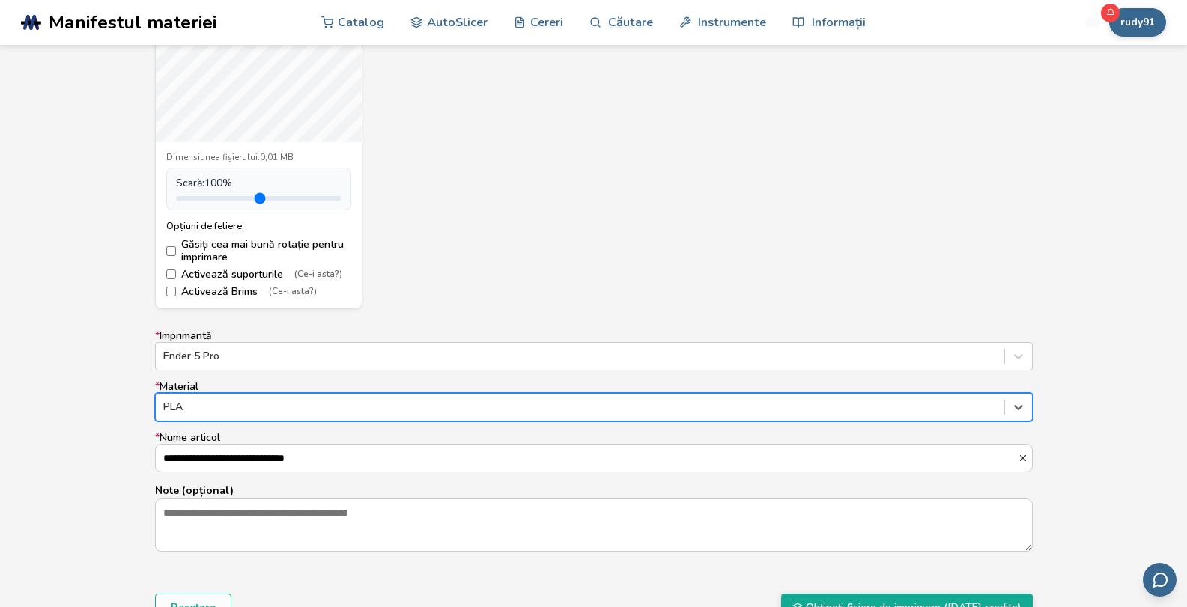
scroll to position [1031, 0]
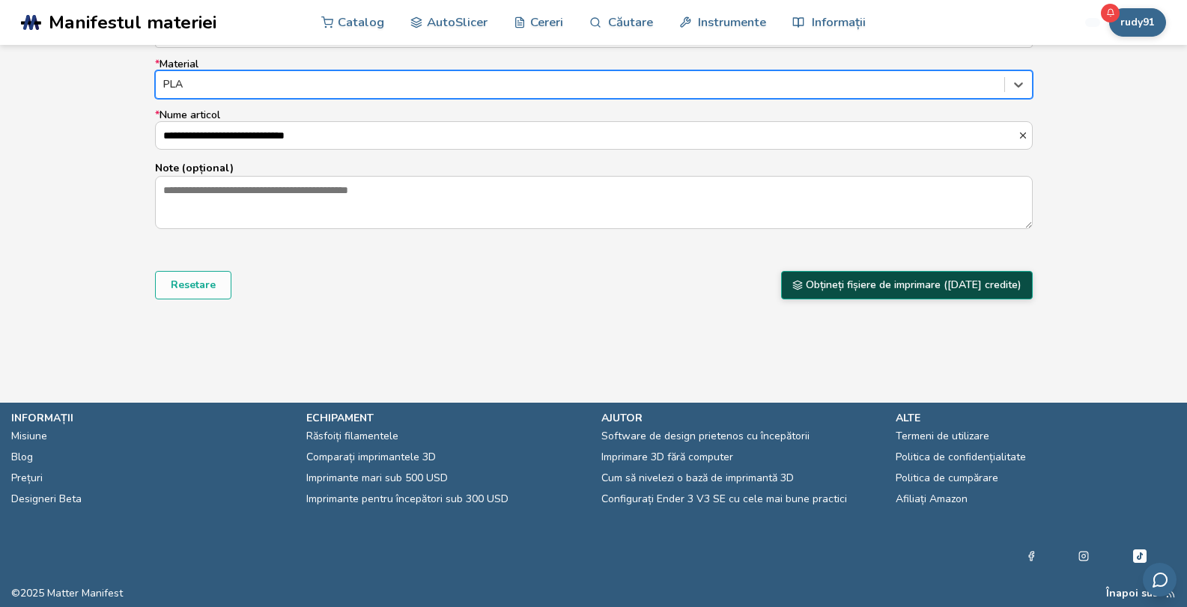
click at [925, 282] on font "Obțineți fișiere de imprimare ([DATE] credite)" at bounding box center [914, 285] width 216 height 14
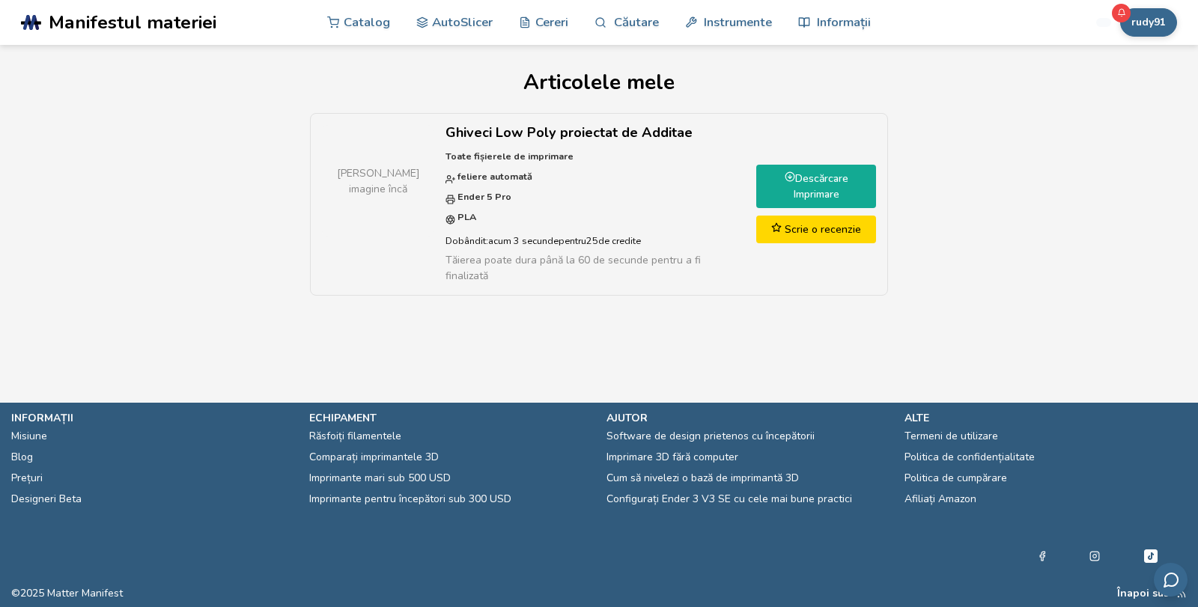
click at [816, 176] on font "Descărcare Imprimare" at bounding box center [821, 187] width 55 height 30
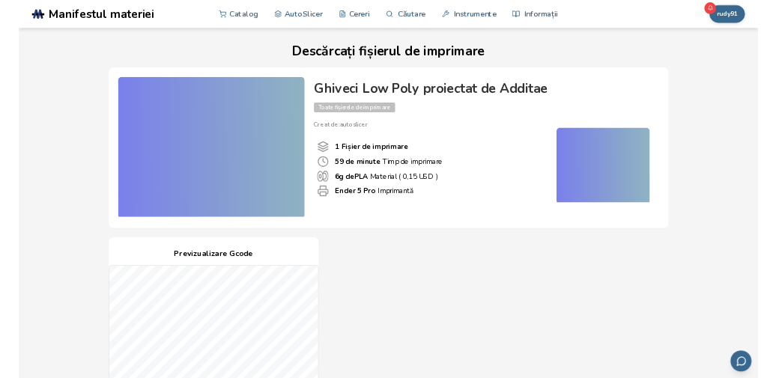
scroll to position [531, 0]
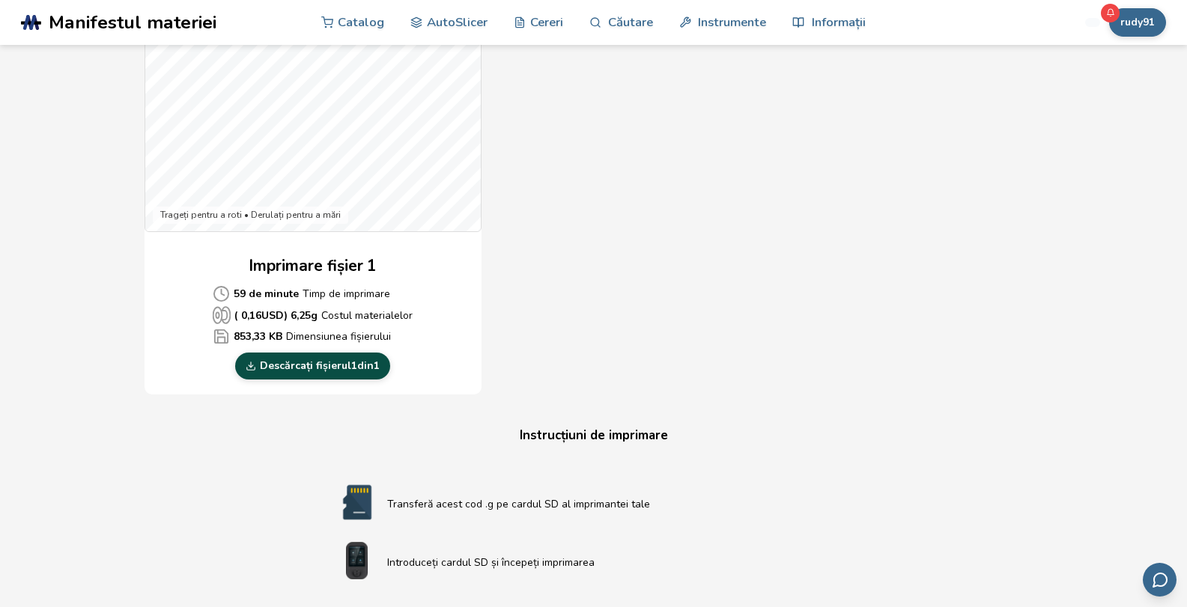
click at [337, 362] on font "Descărcați fișierul" at bounding box center [305, 366] width 91 height 14
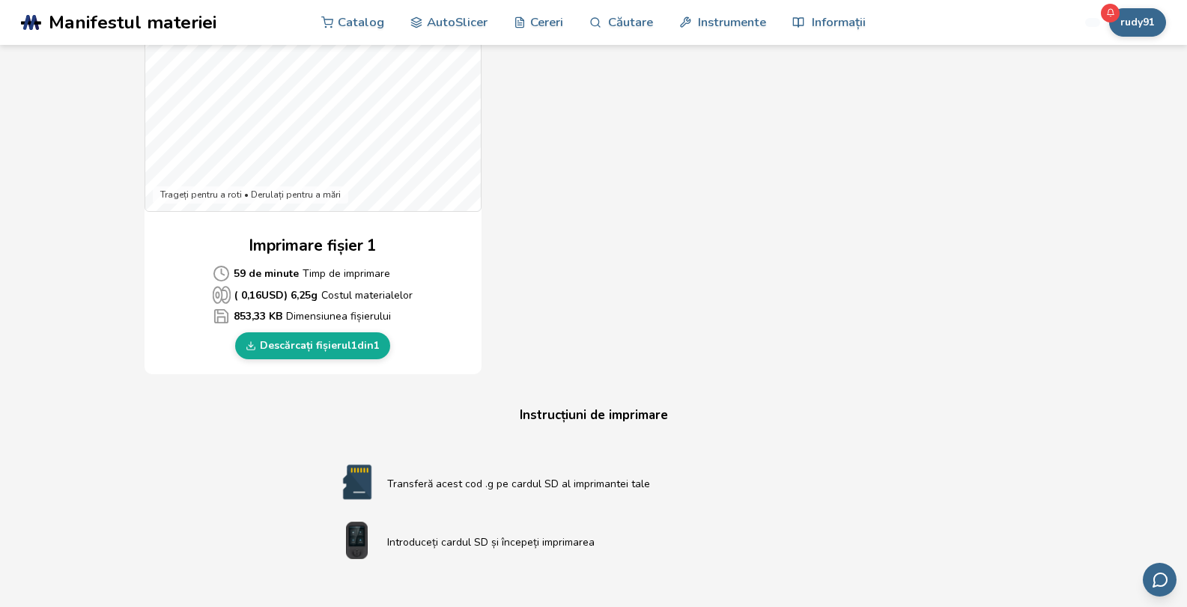
click at [142, 131] on div "Descărcați fișierul de imprimare Ghiveci Low Poly proiectat de Additae Toate fi…" at bounding box center [594, 50] width 1140 height 1061
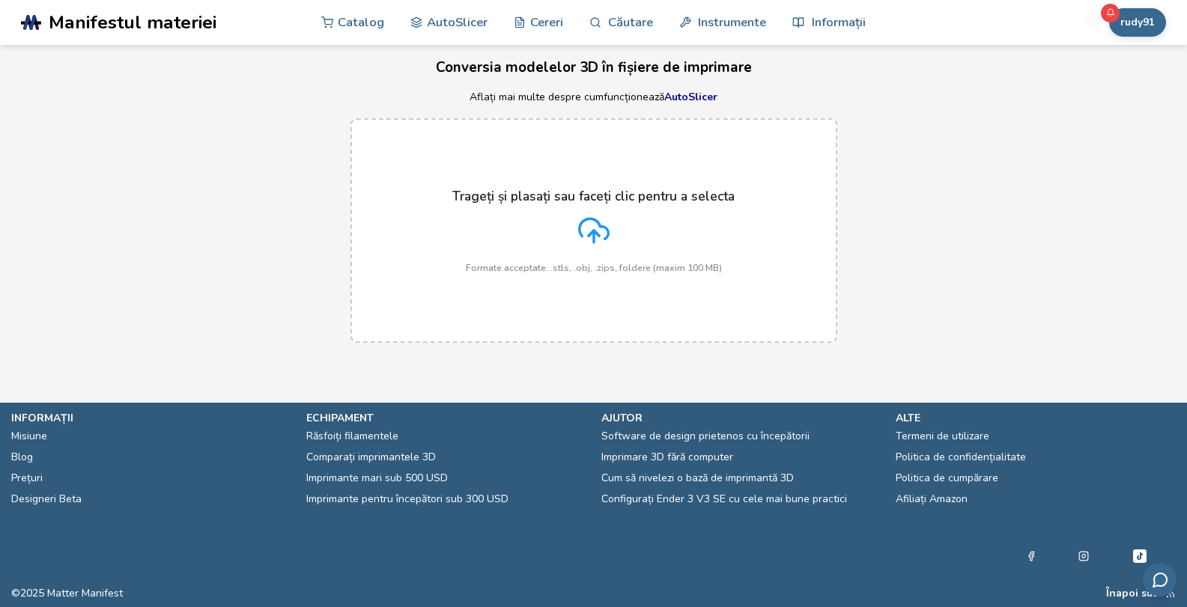
click at [596, 224] on icon at bounding box center [593, 230] width 31 height 31
click at [0, 0] on input "Trageți și plasați sau faceți clic pentru a selecta Formate acceptate: .stls, .…" at bounding box center [0, 0] width 0 height 0
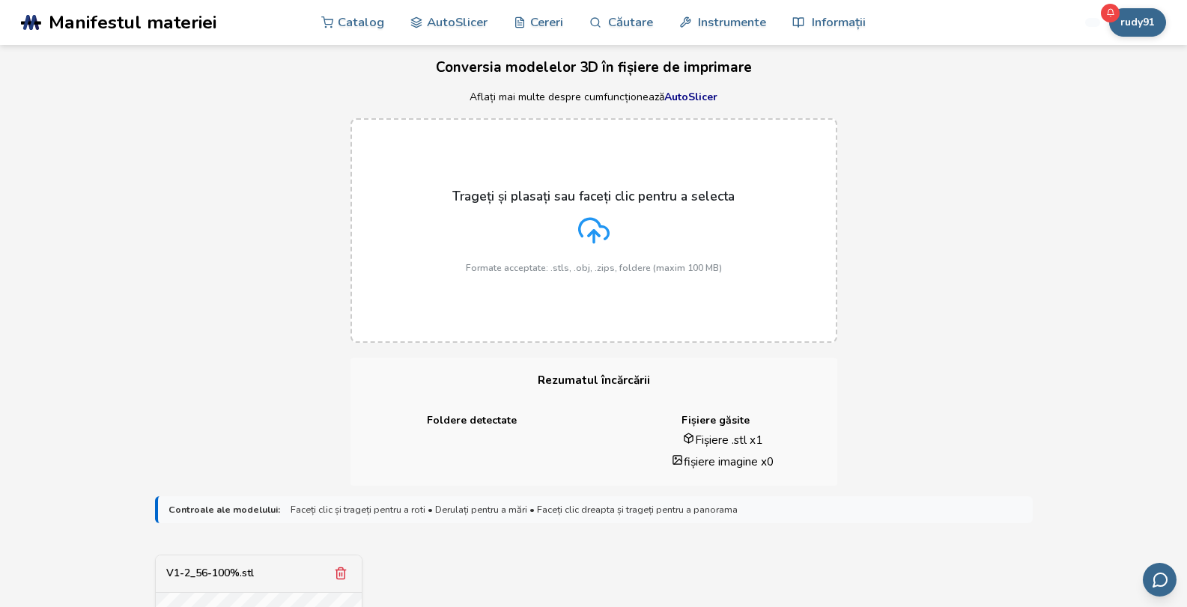
scroll to position [583, 0]
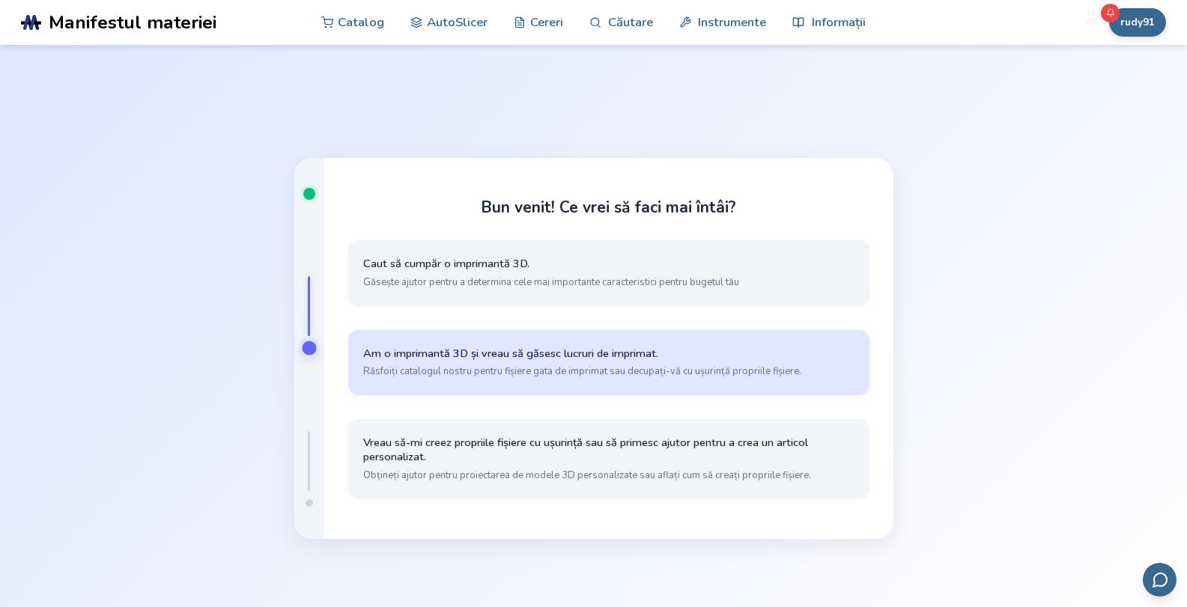
click at [512, 352] on font "Am o imprimantă 3D și vreau să găsesc lucruri de imprimat." at bounding box center [510, 353] width 295 height 15
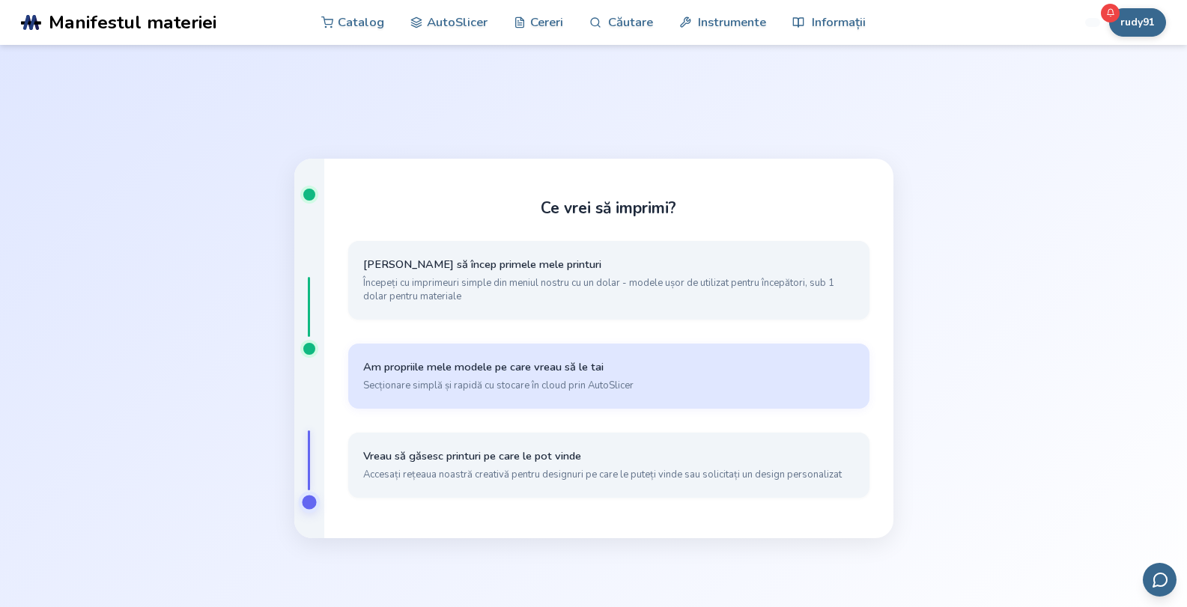
click at [511, 376] on button "Am propriile mele modele pe care vreau să le tai Secționare simplă și rapidă cu…" at bounding box center [608, 376] width 521 height 65
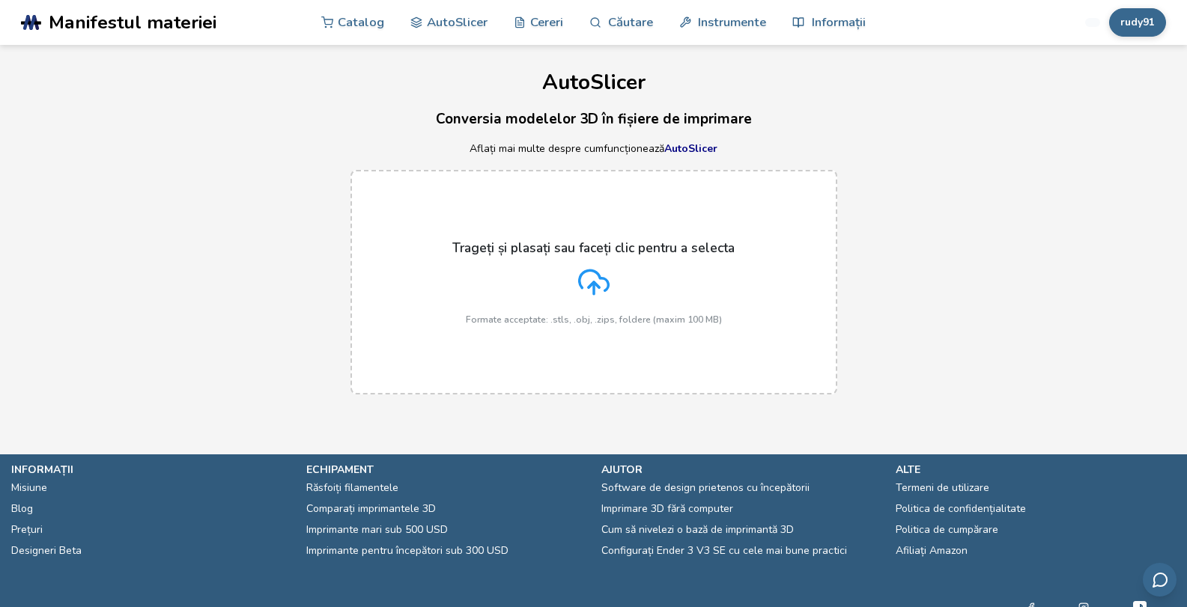
click at [572, 286] on div "Trageți și plasați sau faceți clic pentru a selecta Formate acceptate: .stls, .…" at bounding box center [593, 282] width 282 height 85
click at [0, 0] on input "Trageți și plasați sau faceți clic pentru a selecta Formate acceptate: .stls, .…" at bounding box center [0, 0] width 0 height 0
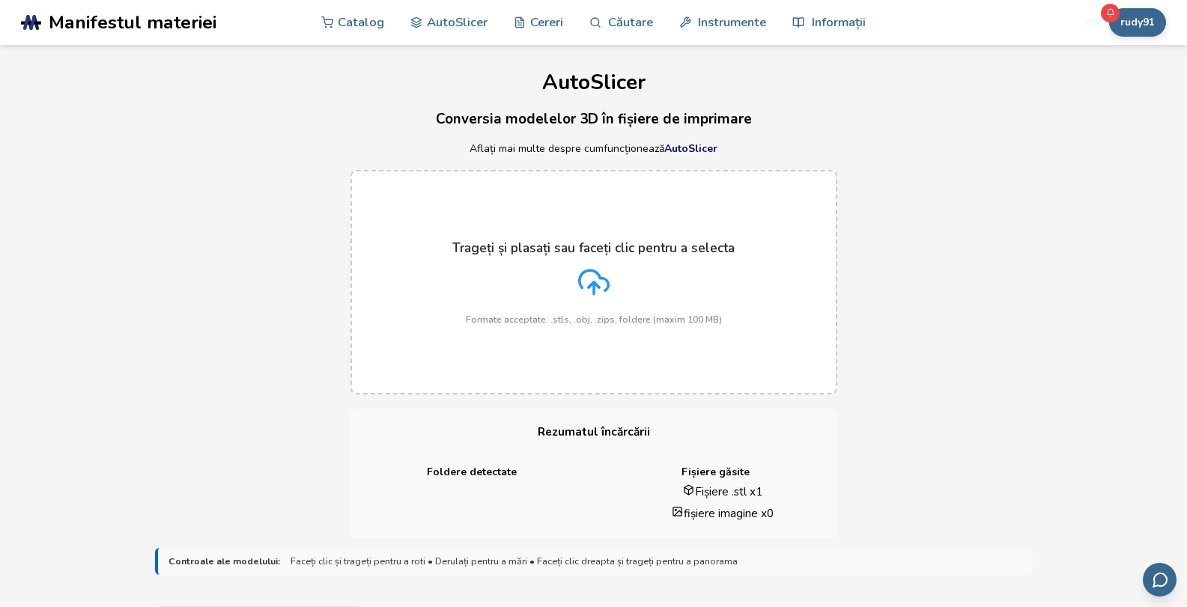
scroll to position [531, 0]
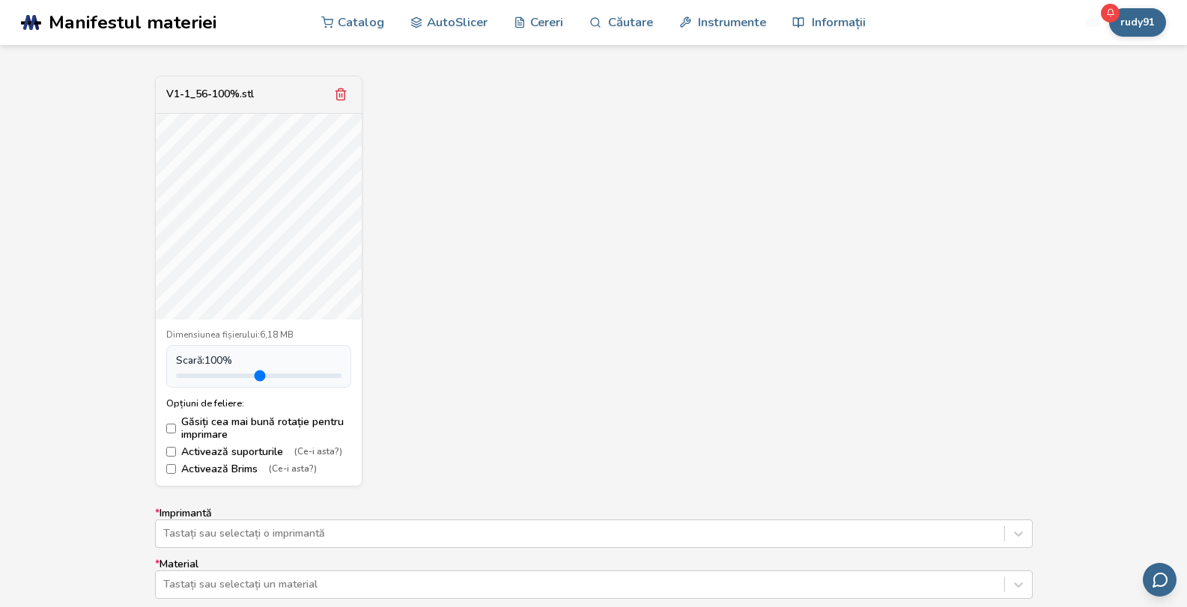
click at [227, 375] on input "range" at bounding box center [259, 376] width 166 height 4
click at [255, 374] on input "range" at bounding box center [259, 376] width 166 height 4
click at [210, 374] on input "range" at bounding box center [259, 376] width 166 height 4
click at [188, 374] on input "range" at bounding box center [259, 376] width 166 height 4
type input "***"
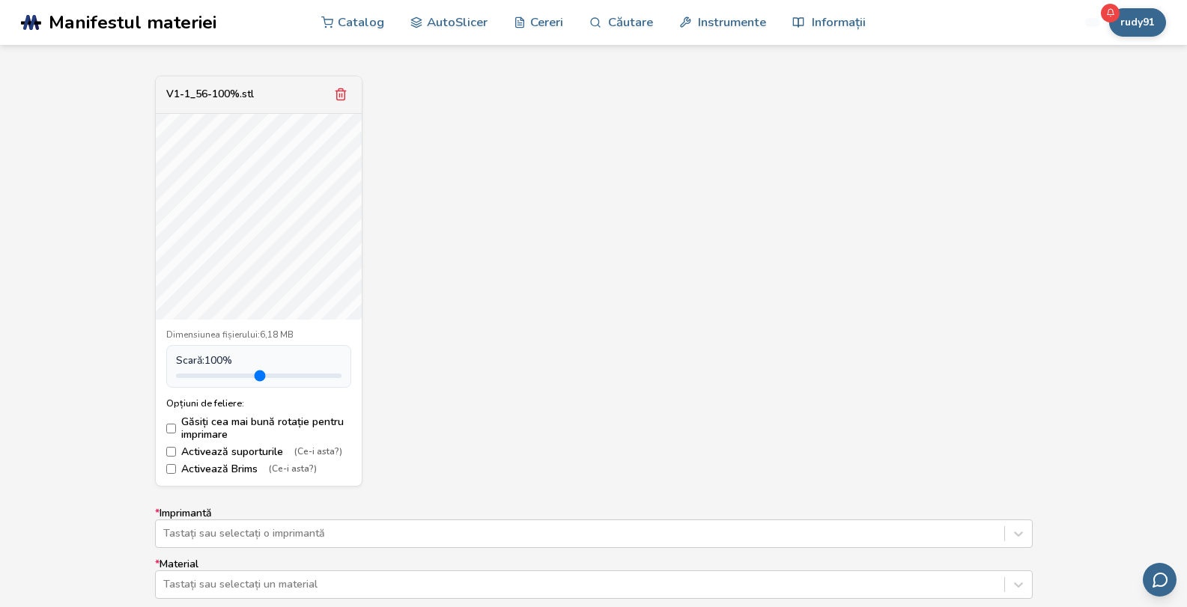
click at [207, 374] on input "range" at bounding box center [259, 376] width 166 height 4
click at [328, 528] on div "Tastați sau selectați o imprimantă" at bounding box center [594, 534] width 878 height 28
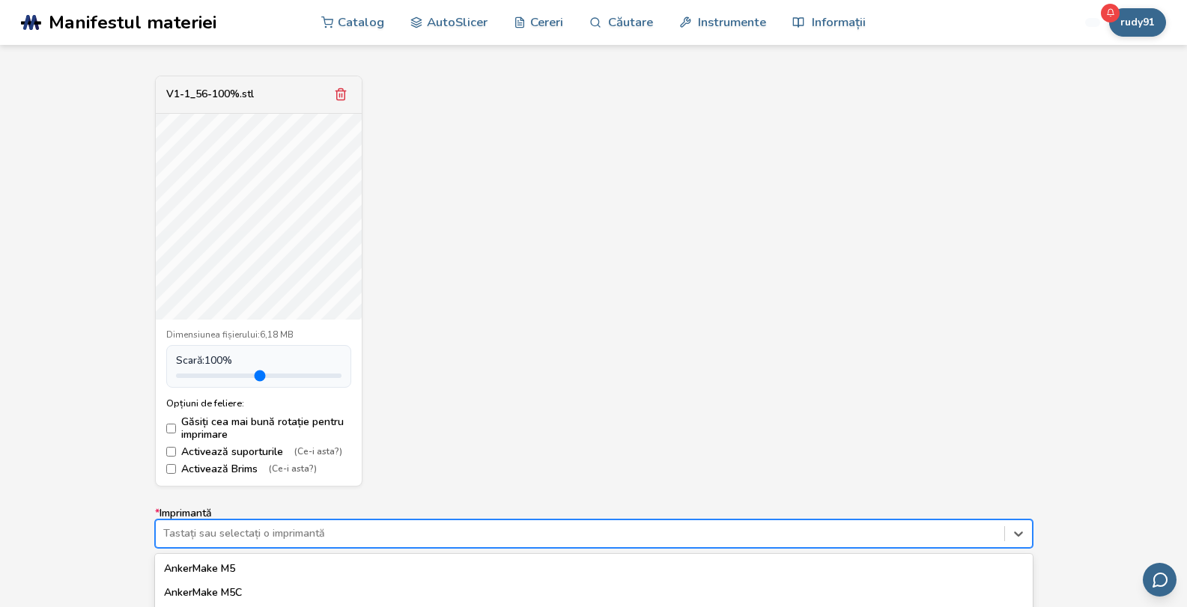
scroll to position [709, 0]
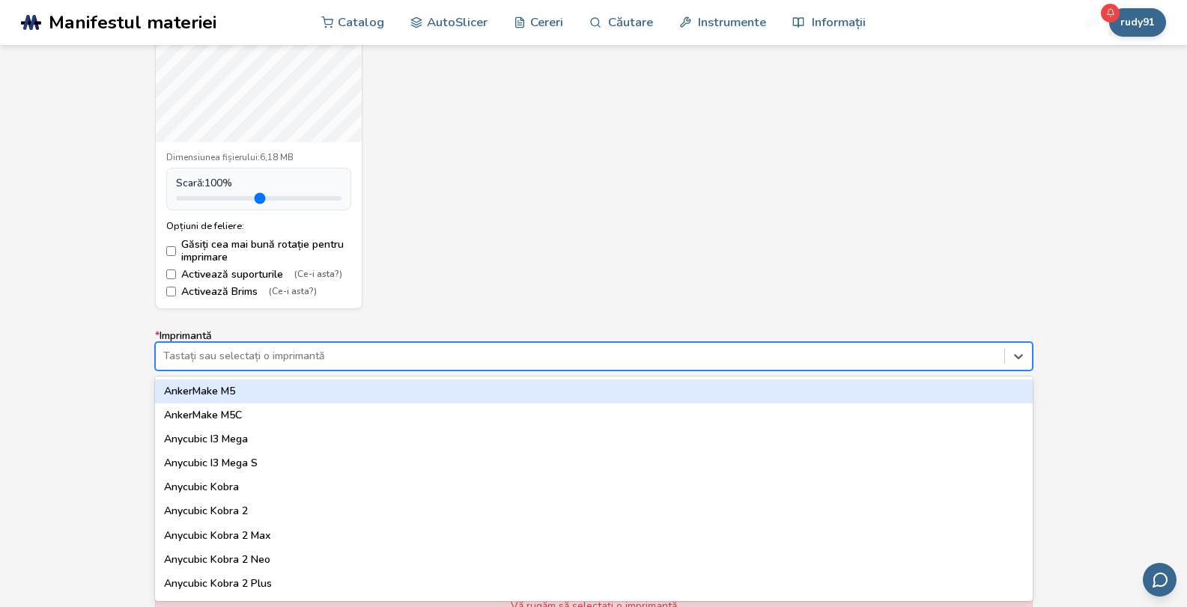
click at [339, 360] on div at bounding box center [580, 356] width 834 height 15
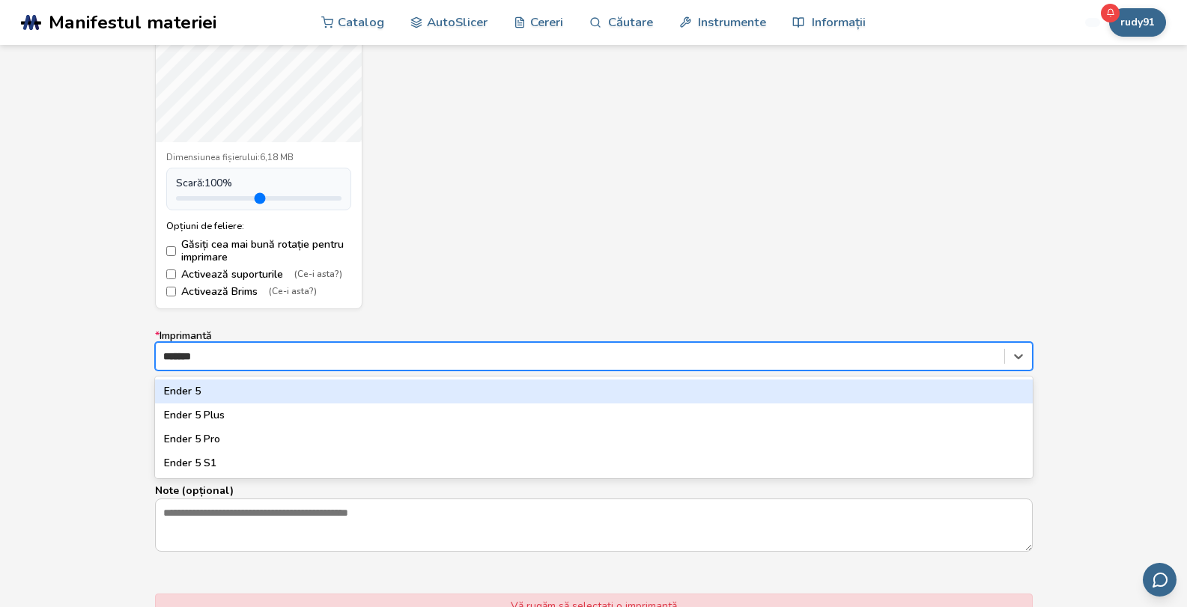
type input "*******"
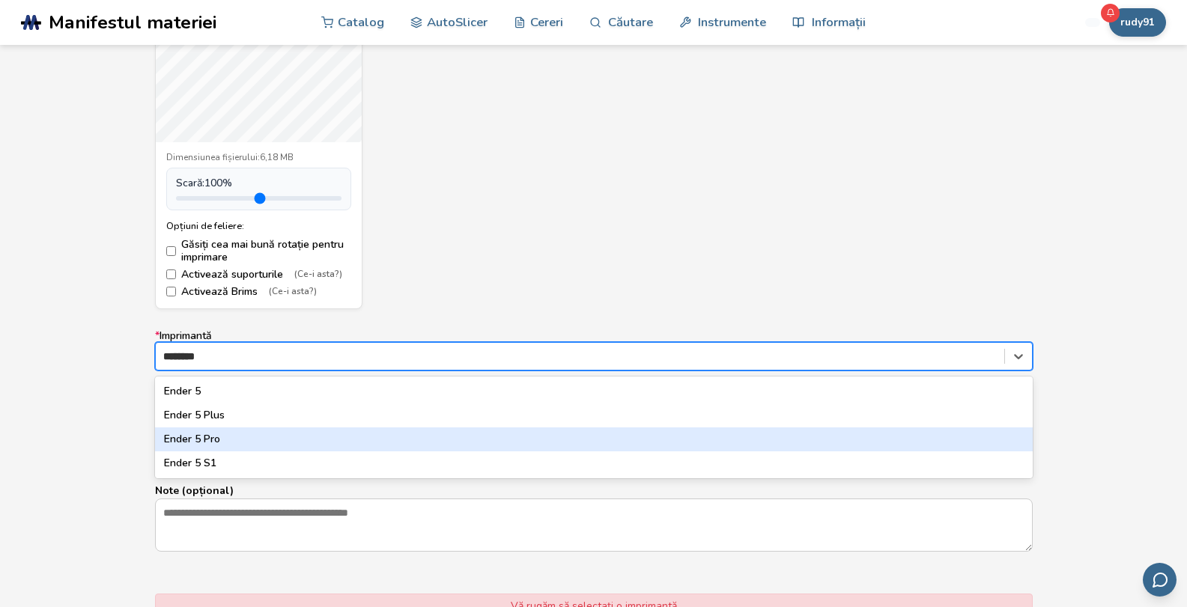
click at [231, 432] on div "Ender 5 Pro" at bounding box center [594, 440] width 878 height 24
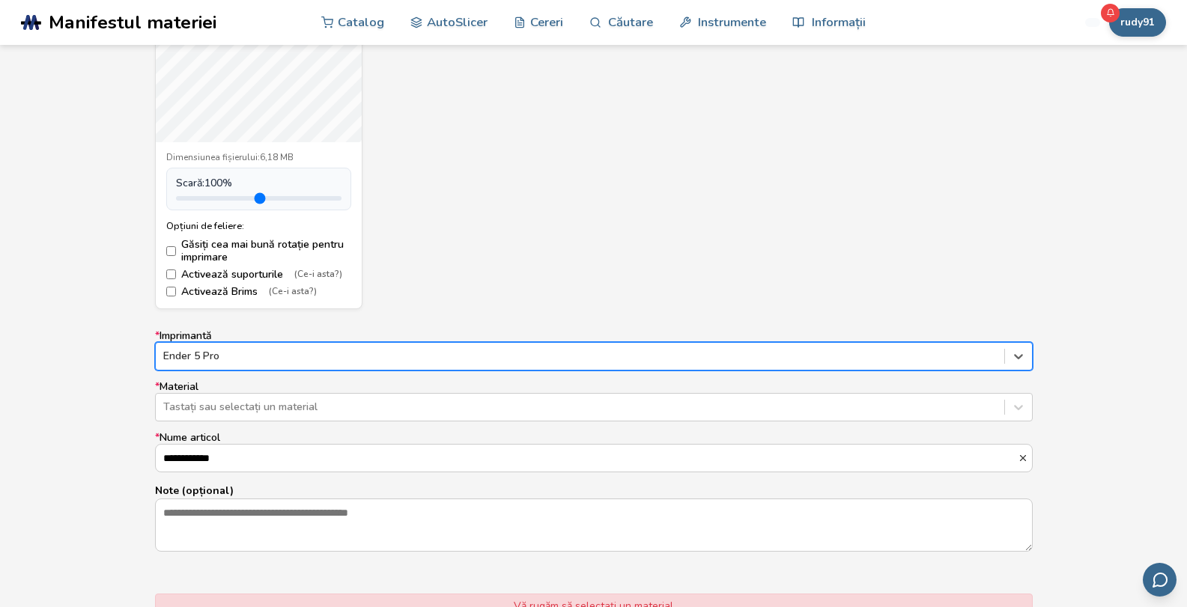
click at [231, 432] on label "**********" at bounding box center [594, 452] width 878 height 40
click at [231, 445] on input "**********" at bounding box center [587, 458] width 862 height 27
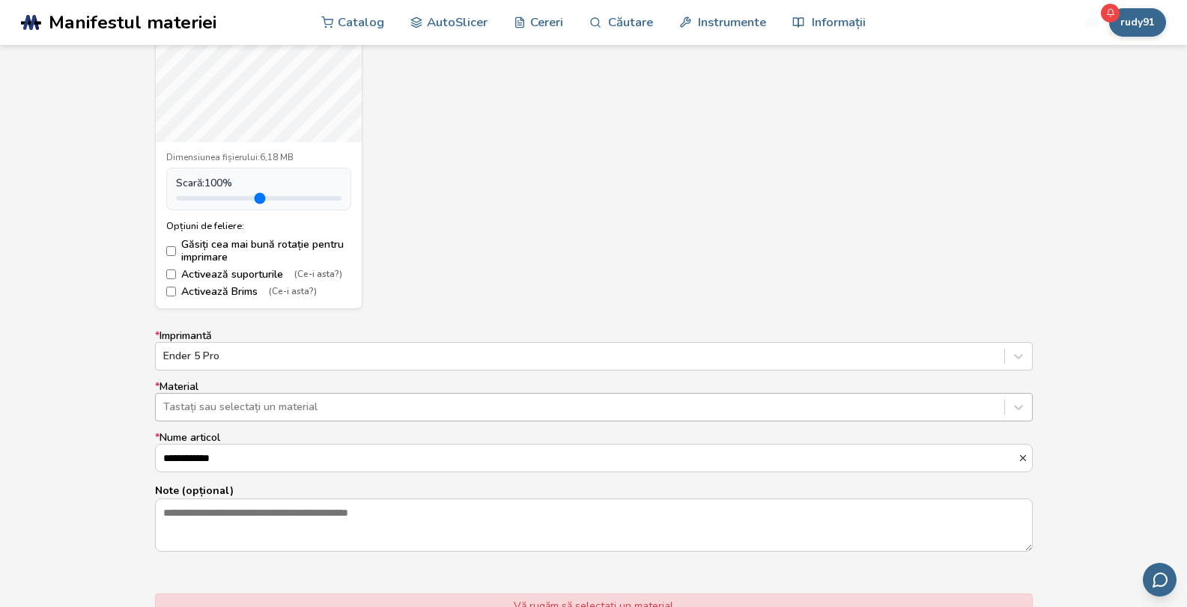
click at [264, 400] on div at bounding box center [580, 407] width 834 height 15
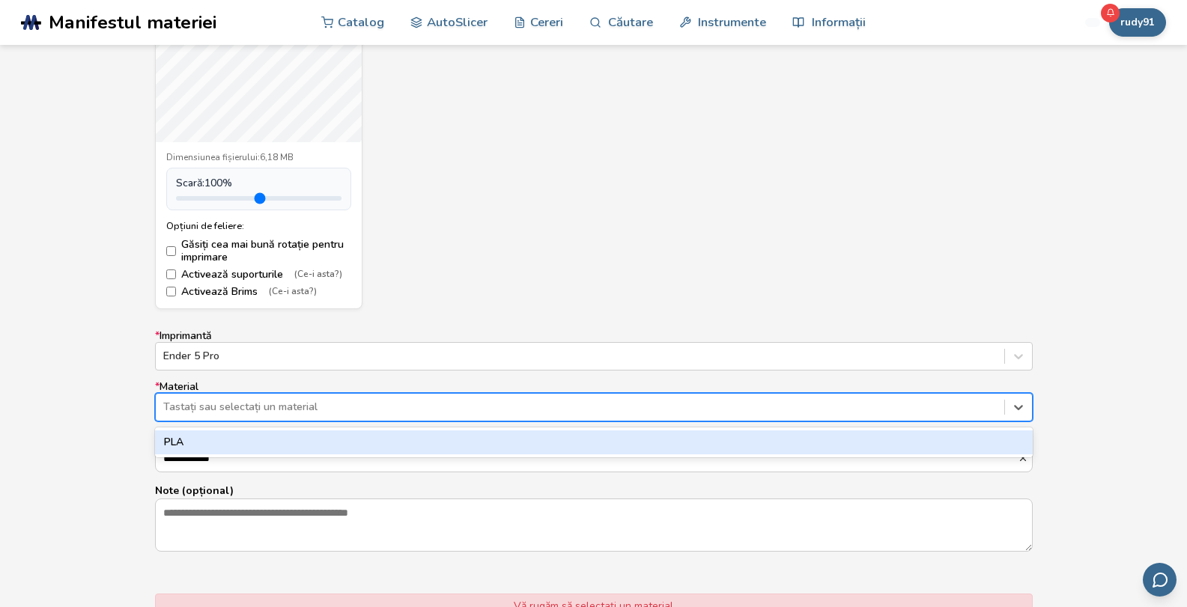
click at [264, 400] on div at bounding box center [580, 407] width 834 height 15
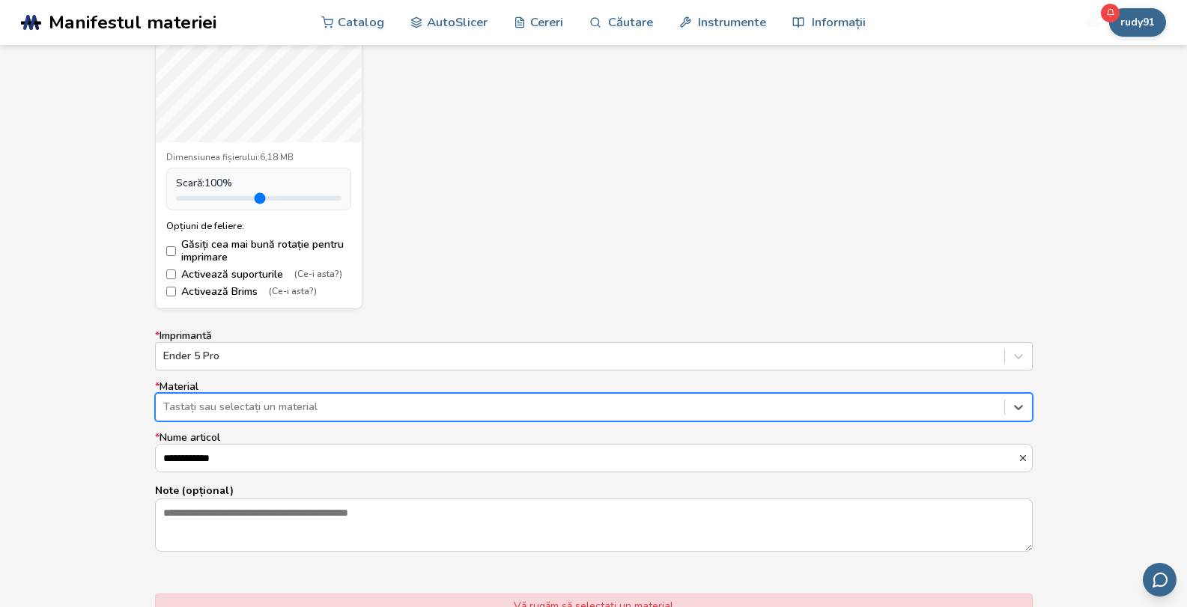
click at [176, 291] on label "Activează Brims (Ce-i asta?)" at bounding box center [258, 292] width 185 height 12
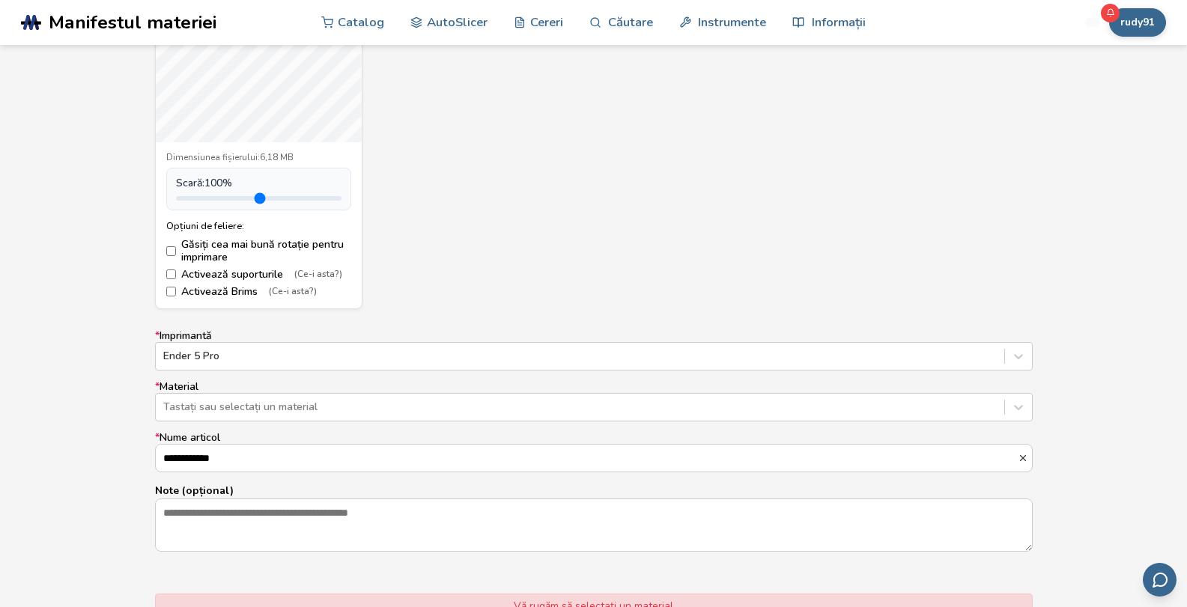
click at [177, 275] on label "Activează suporturile (Ce-i asta?)" at bounding box center [258, 275] width 185 height 12
click at [452, 407] on div at bounding box center [580, 407] width 834 height 15
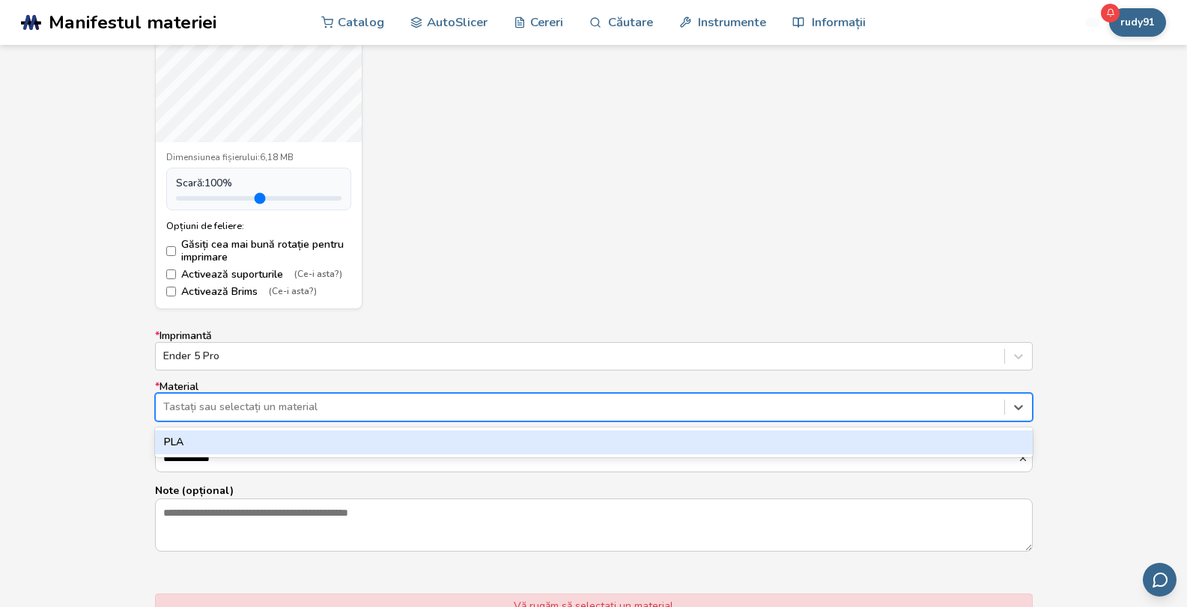
click at [278, 445] on div "PLA" at bounding box center [594, 443] width 878 height 24
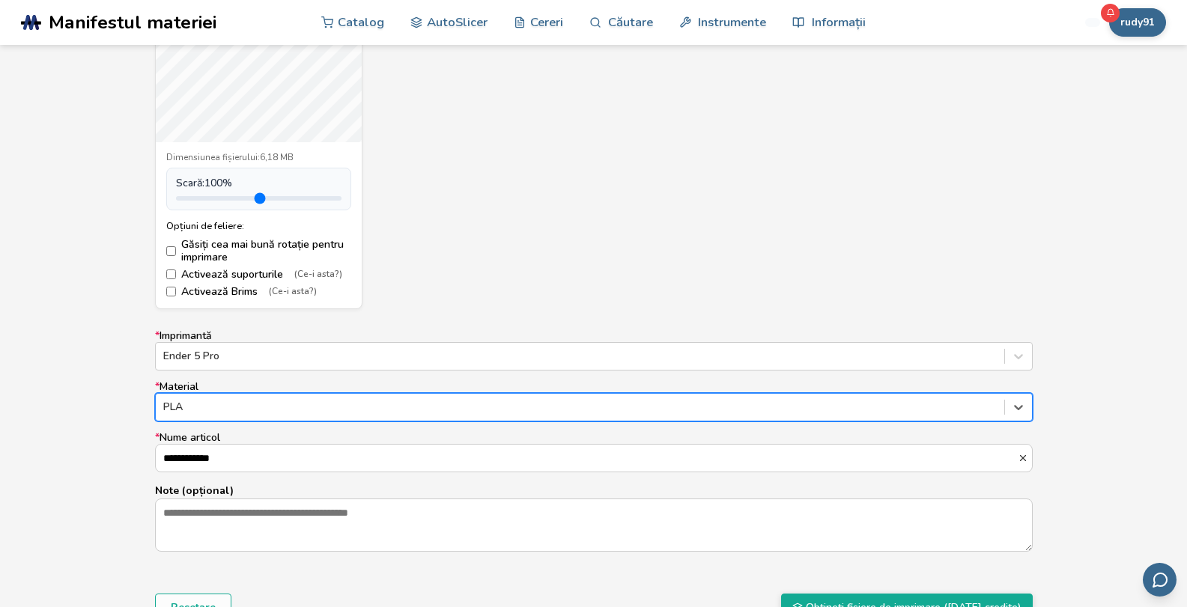
scroll to position [1031, 0]
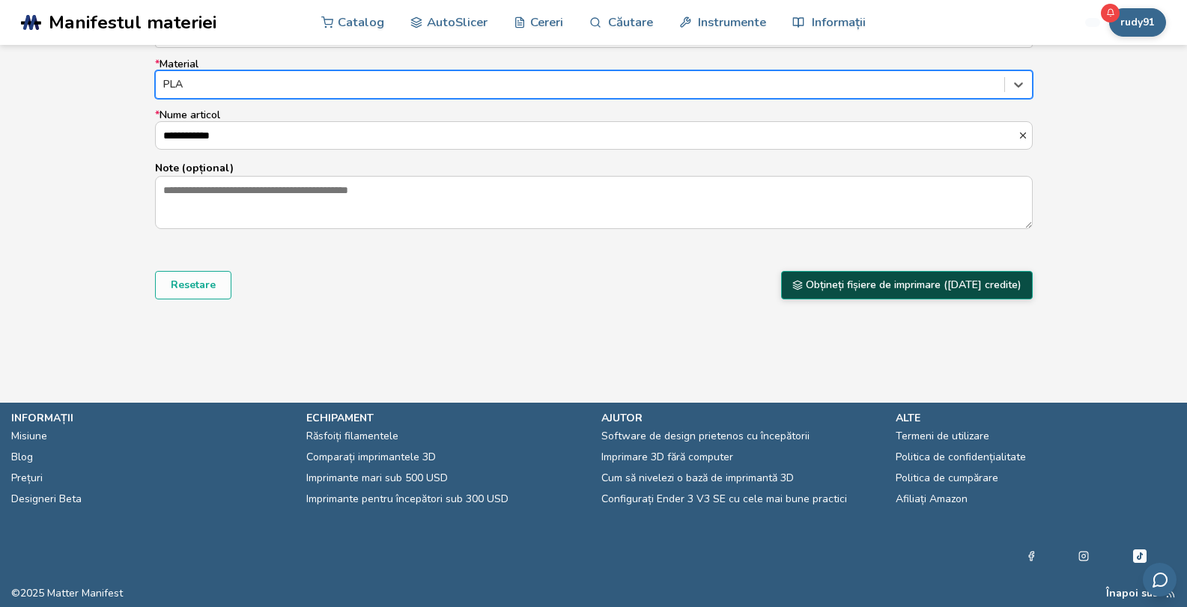
click at [952, 283] on font "Obțineți fișiere de imprimare (25 de credite)" at bounding box center [914, 285] width 216 height 14
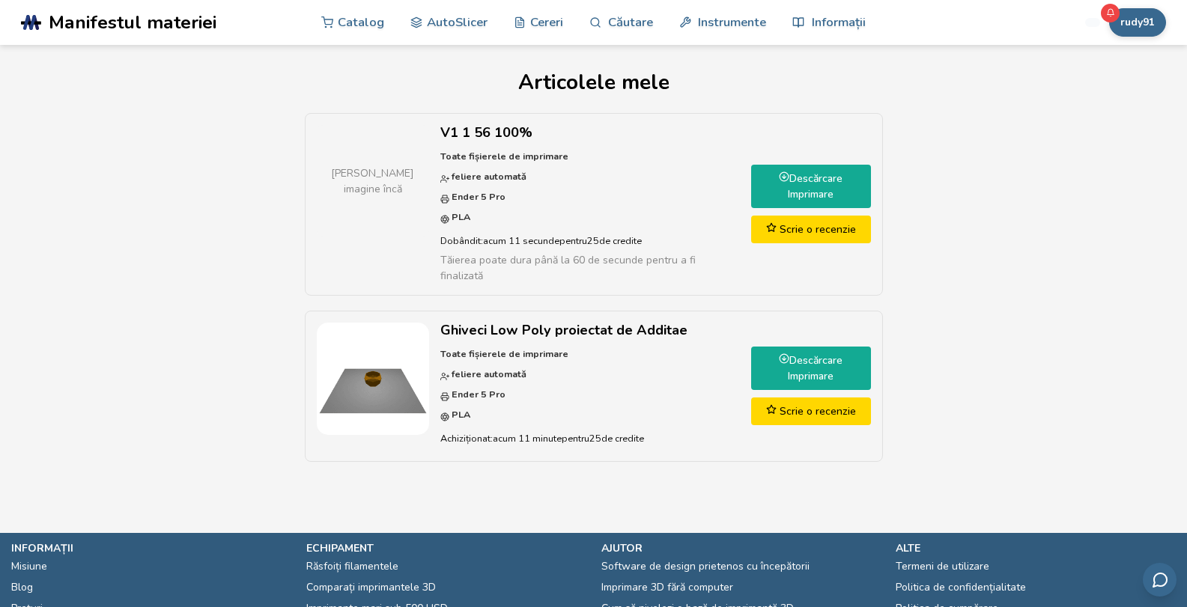
click at [623, 172] on p "Toate fișierele de imprimare feliere automată Ender 5 Pro PLA" at bounding box center [590, 188] width 300 height 81
click at [780, 182] on link "Descărcare Imprimare" at bounding box center [811, 186] width 120 height 43
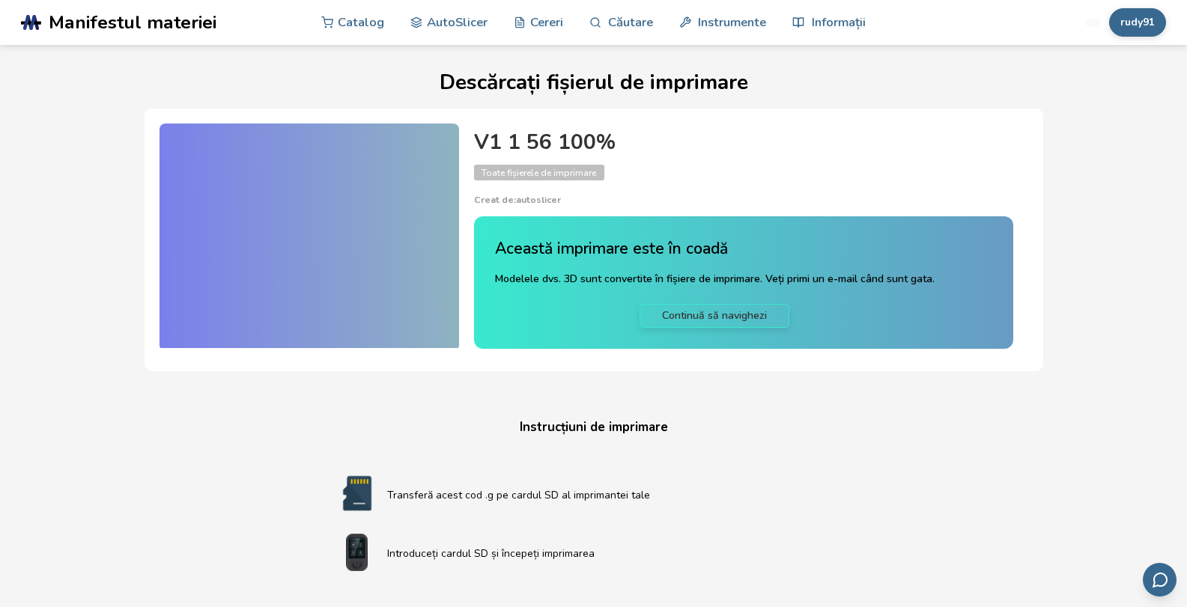
click at [667, 185] on div "V1 1 56 100% Toate fișierele de imprimare Creat de: autoslicer" at bounding box center [743, 168] width 539 height 75
click at [713, 174] on div "V1 1 56 100% Toate fișierele de imprimare Creat de: autoslicer" at bounding box center [743, 168] width 539 height 75
click at [702, 315] on font "Continuă să navighezi" at bounding box center [714, 316] width 105 height 14
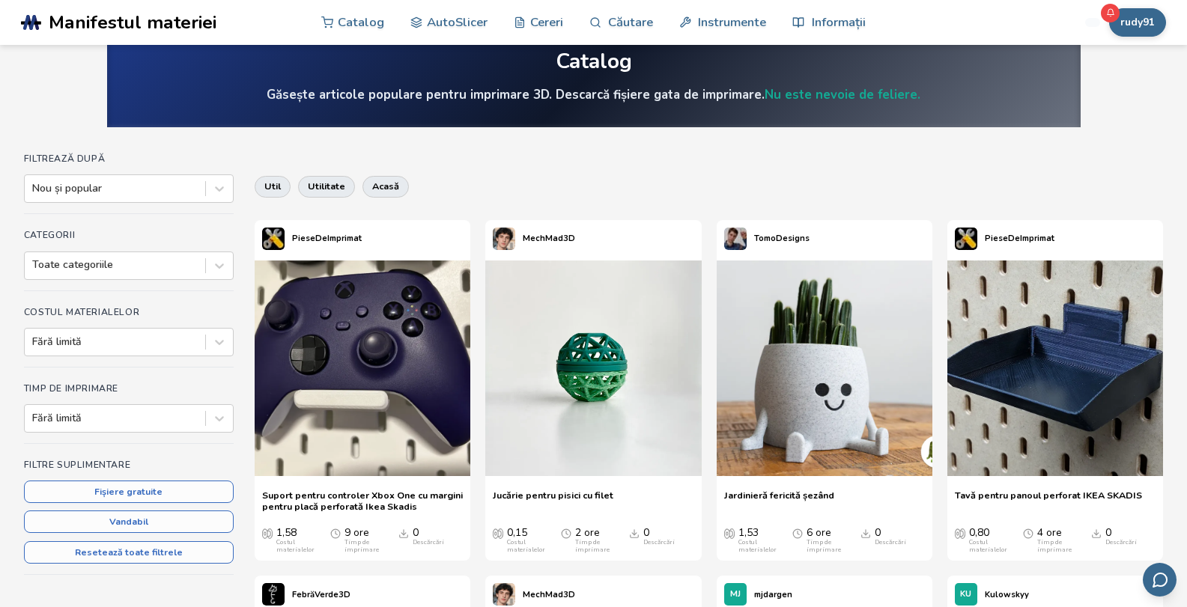
scroll to position [130, 0]
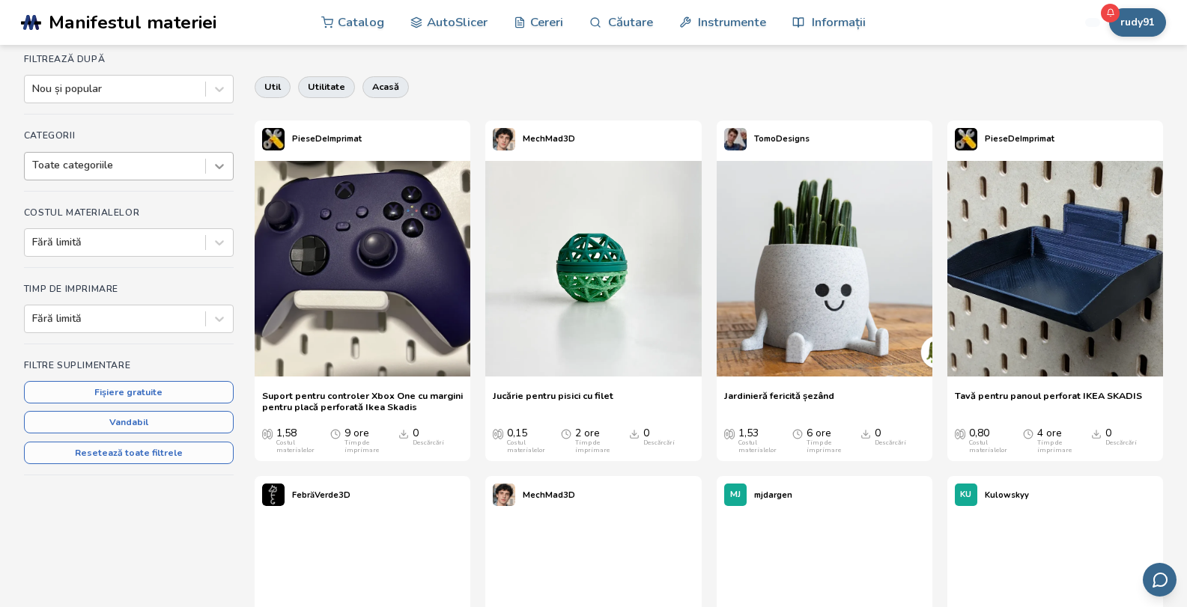
click at [217, 169] on icon at bounding box center [219, 166] width 15 height 15
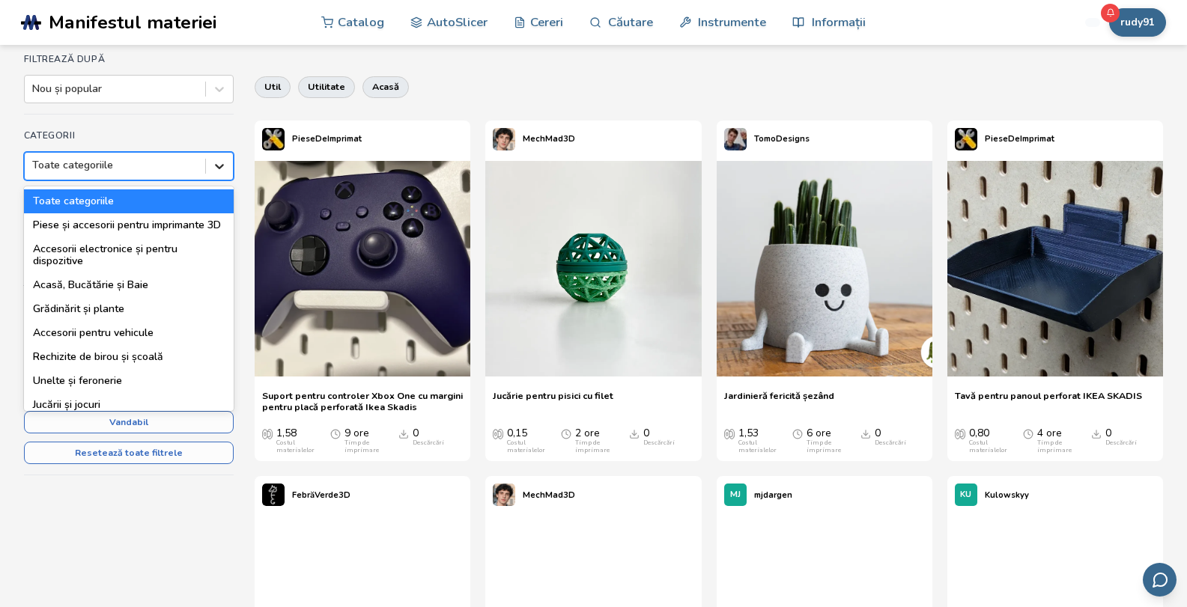
click at [217, 169] on icon at bounding box center [219, 166] width 15 height 15
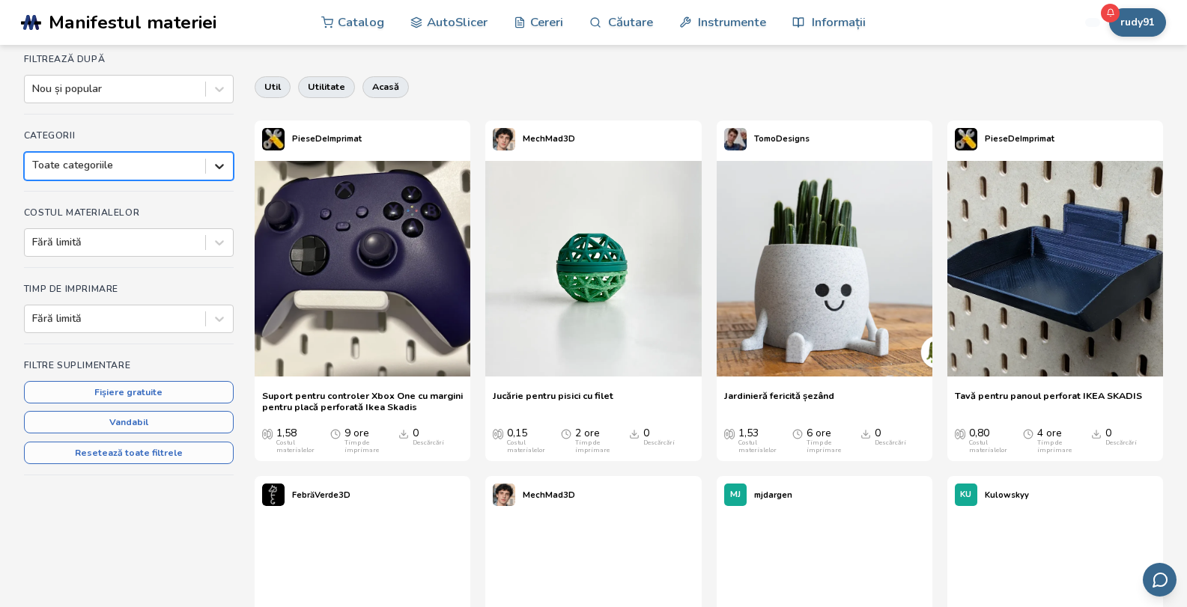
click at [216, 161] on icon at bounding box center [219, 166] width 15 height 15
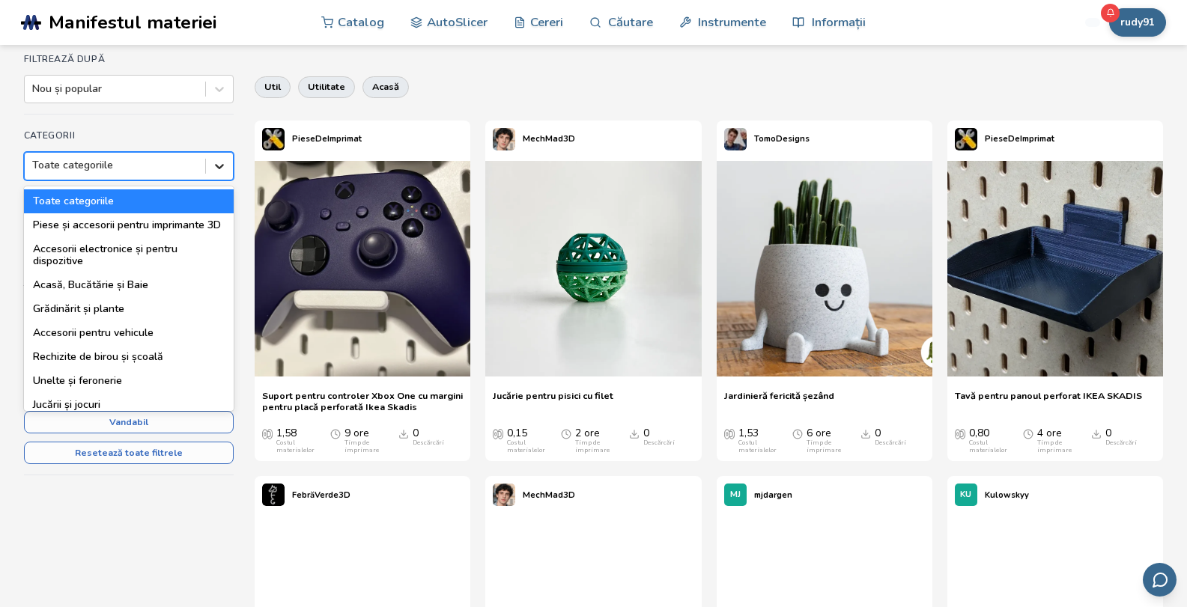
click at [216, 161] on icon at bounding box center [219, 166] width 15 height 15
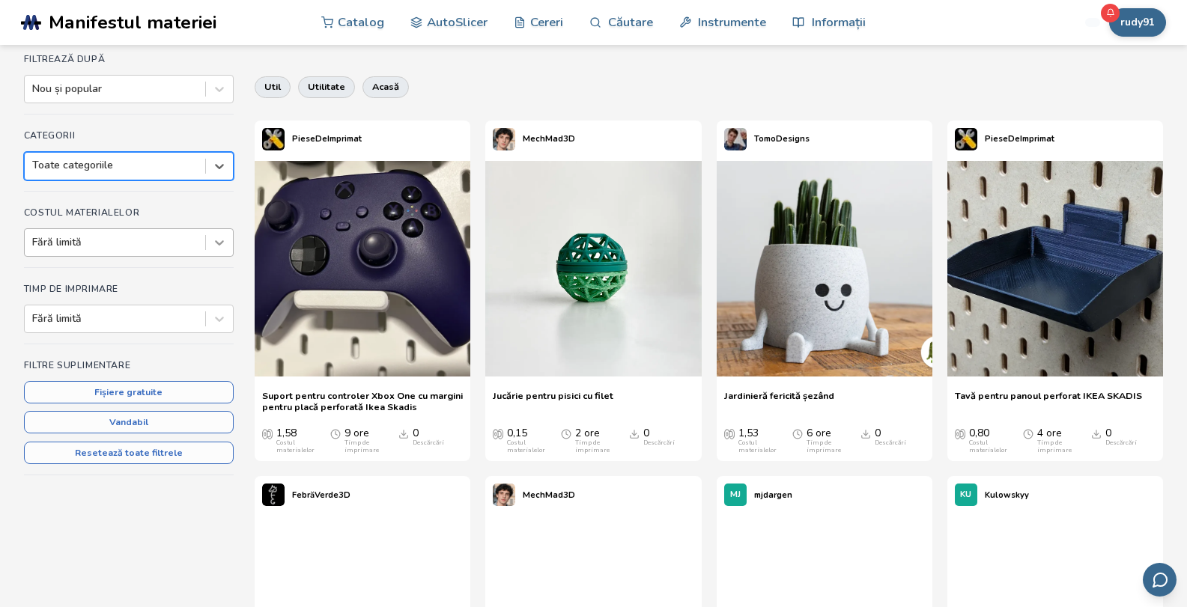
click at [213, 235] on icon at bounding box center [219, 242] width 15 height 15
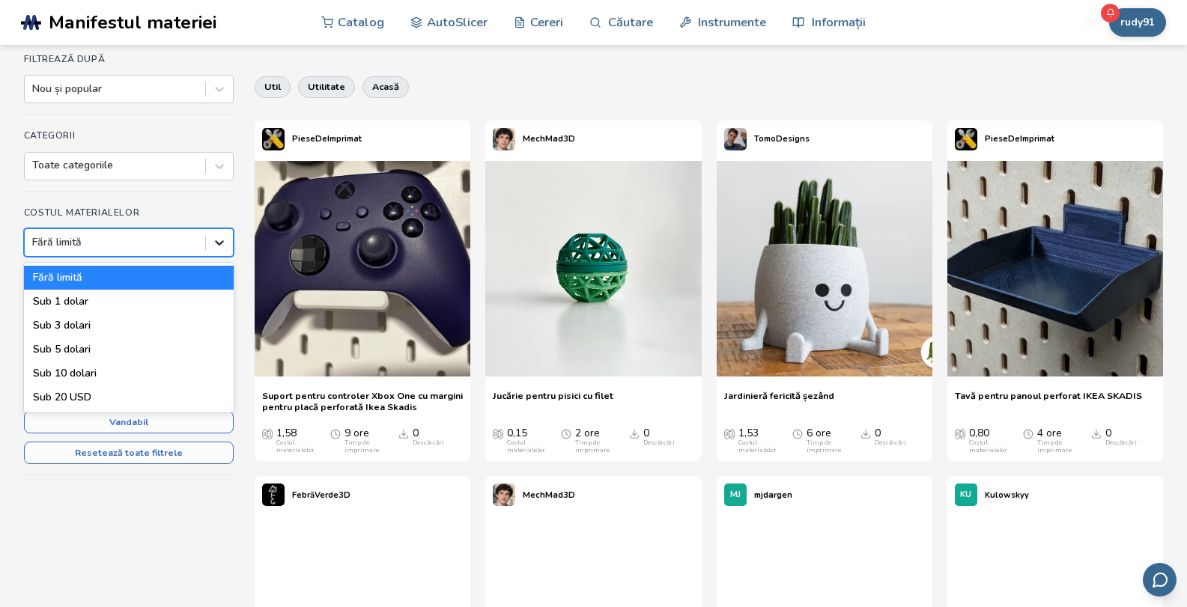
click at [213, 235] on icon at bounding box center [219, 242] width 15 height 15
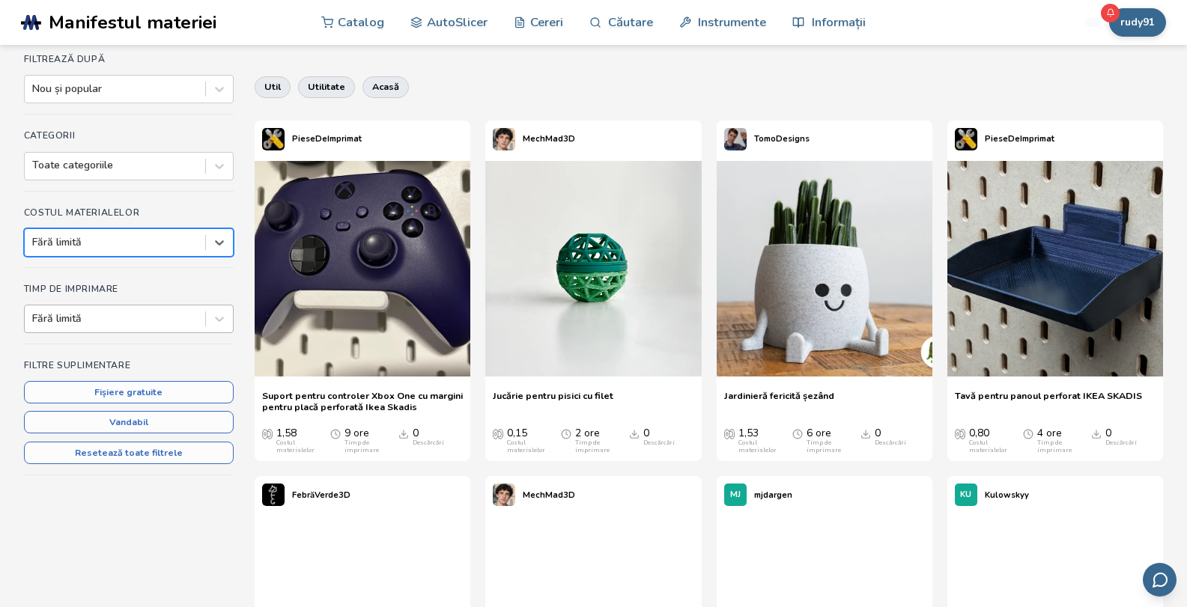
click at [198, 313] on div "Fără limită" at bounding box center [115, 319] width 181 height 21
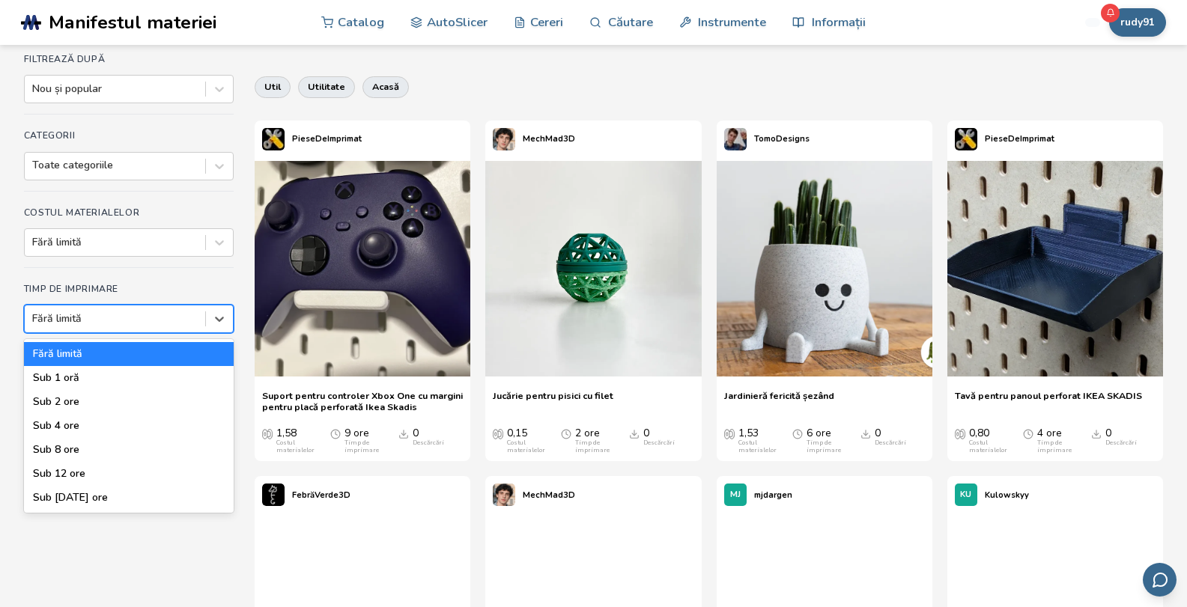
click at [198, 313] on div "Fără limită" at bounding box center [115, 319] width 181 height 21
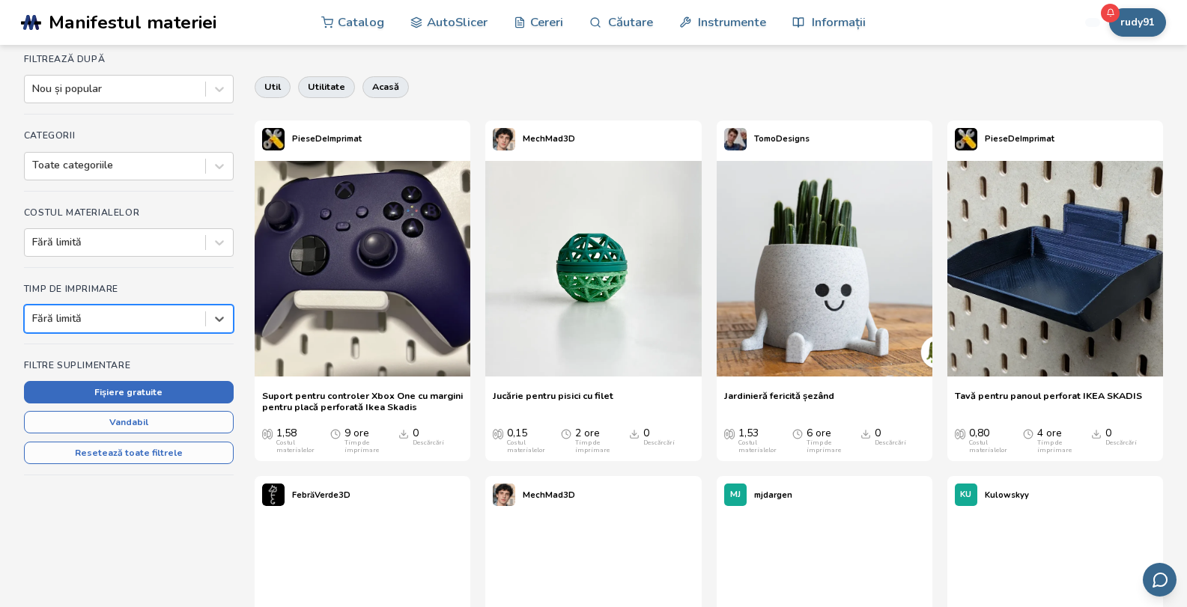
click at [188, 393] on button "Fișiere gratuite" at bounding box center [129, 392] width 210 height 22
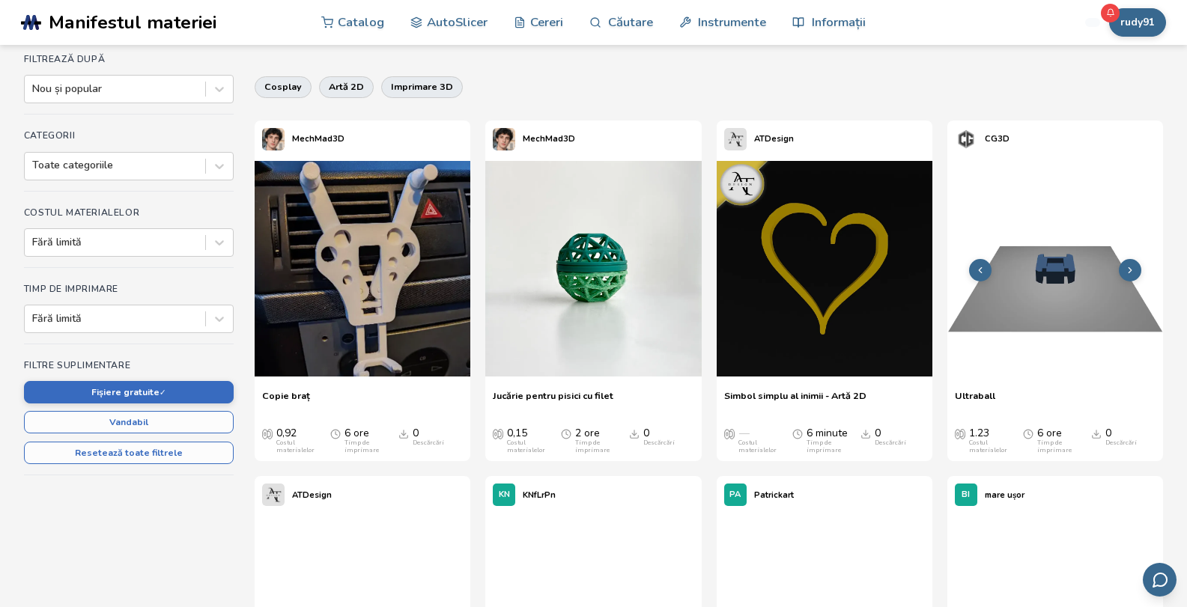
click at [1132, 268] on icon at bounding box center [1130, 270] width 10 height 10
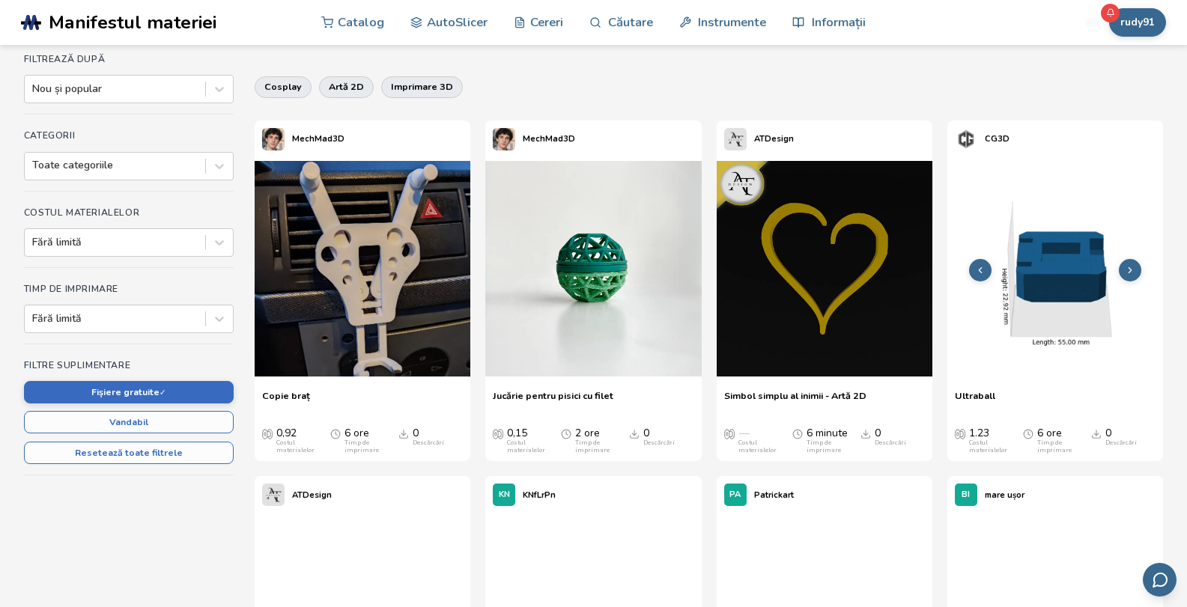
click at [1132, 268] on icon at bounding box center [1130, 270] width 10 height 10
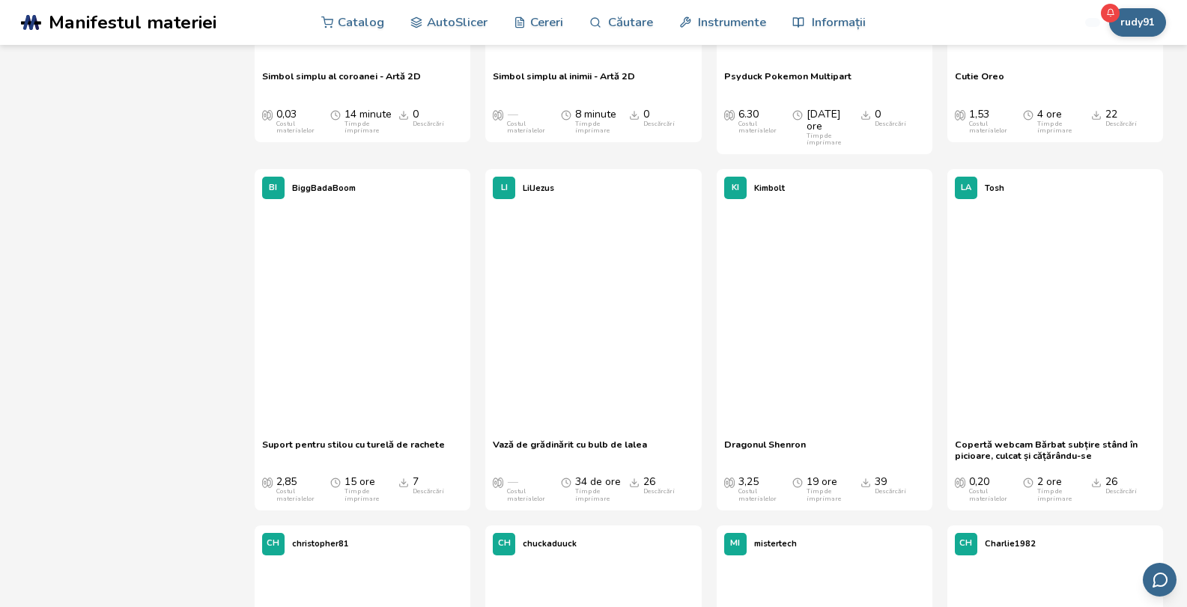
scroll to position [5192, 0]
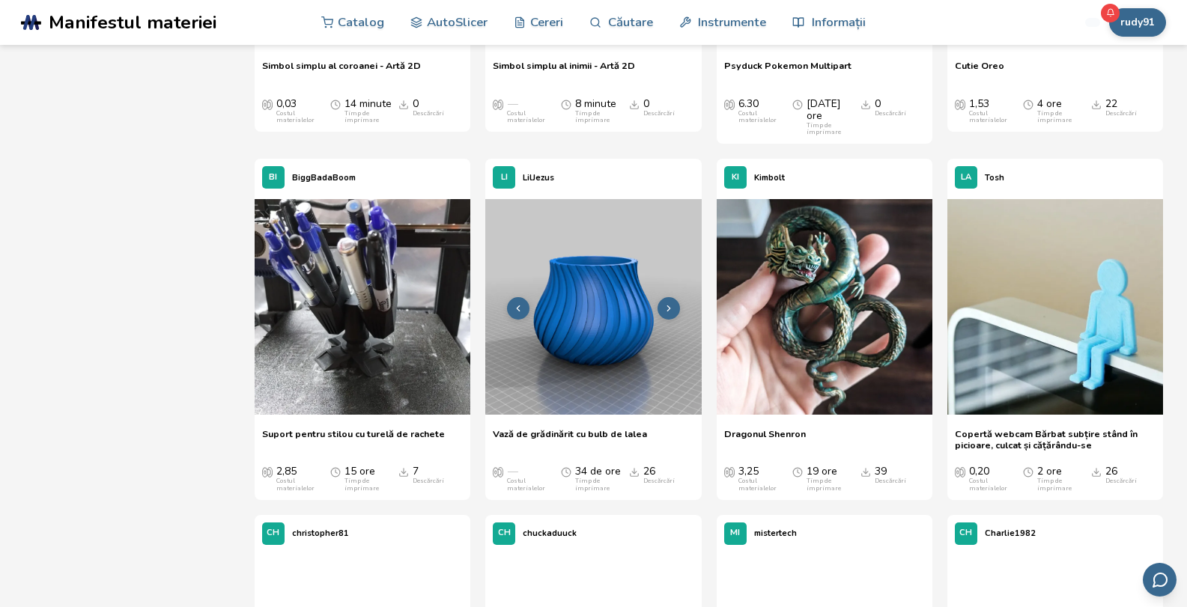
click at [613, 338] on img at bounding box center [593, 307] width 216 height 216
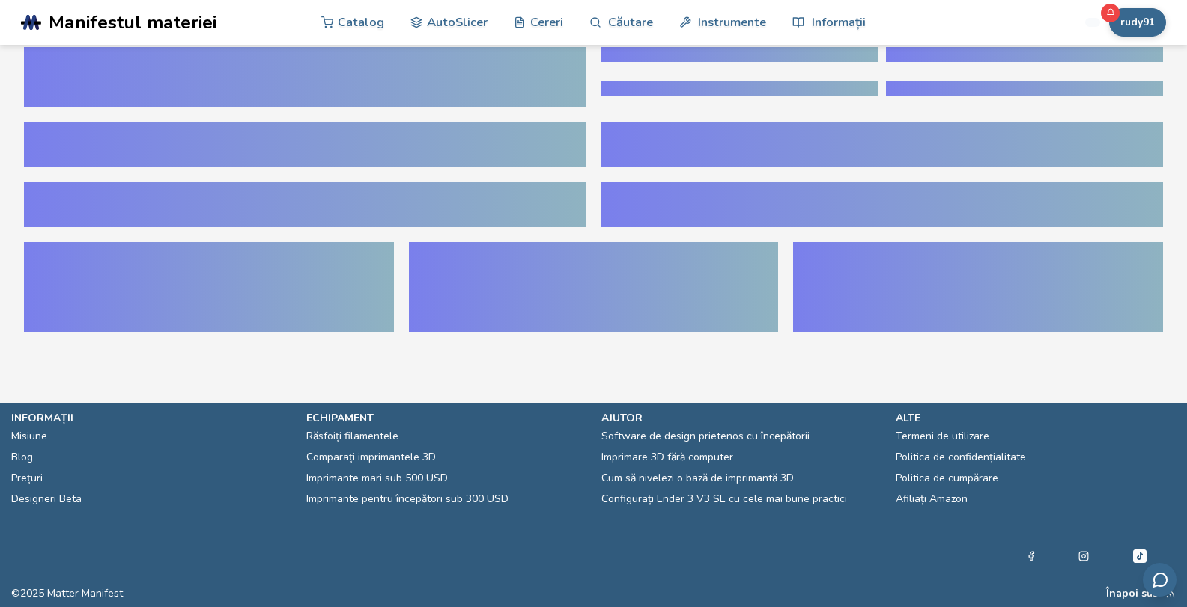
scroll to position [9, 0]
click at [613, 338] on section at bounding box center [593, 197] width 1187 height 322
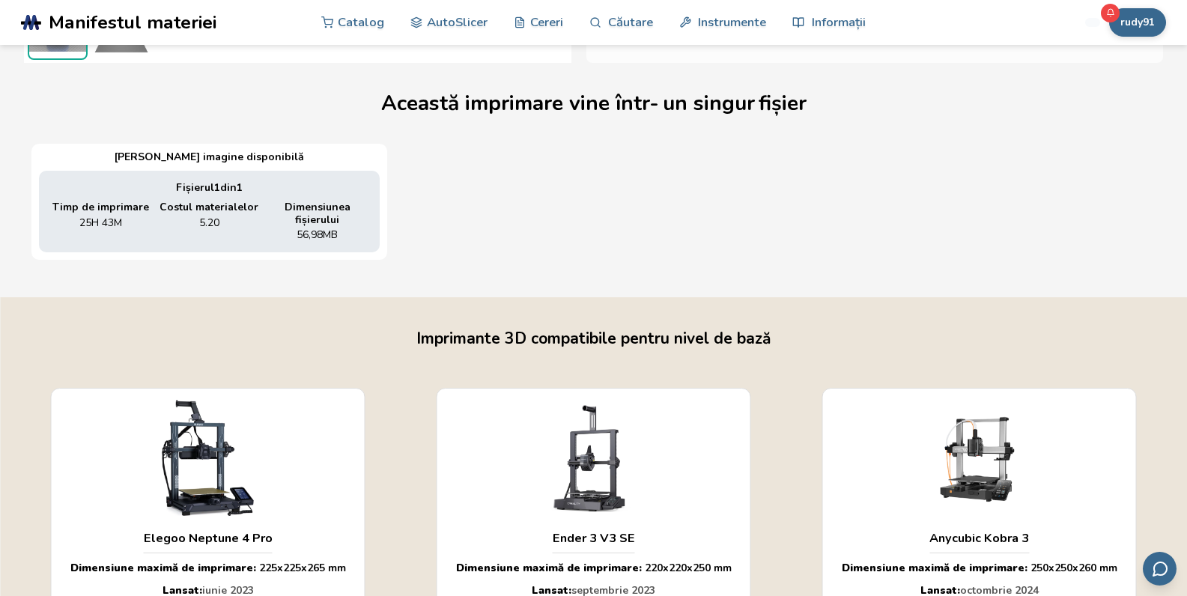
scroll to position [0, 0]
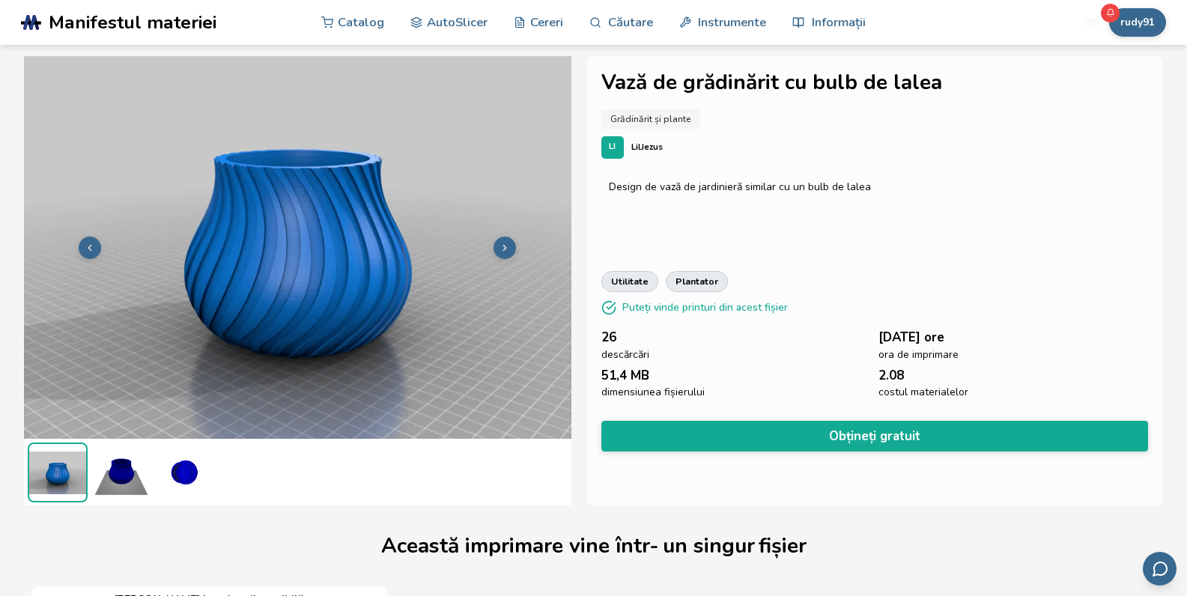
click at [124, 471] on img at bounding box center [121, 473] width 60 height 60
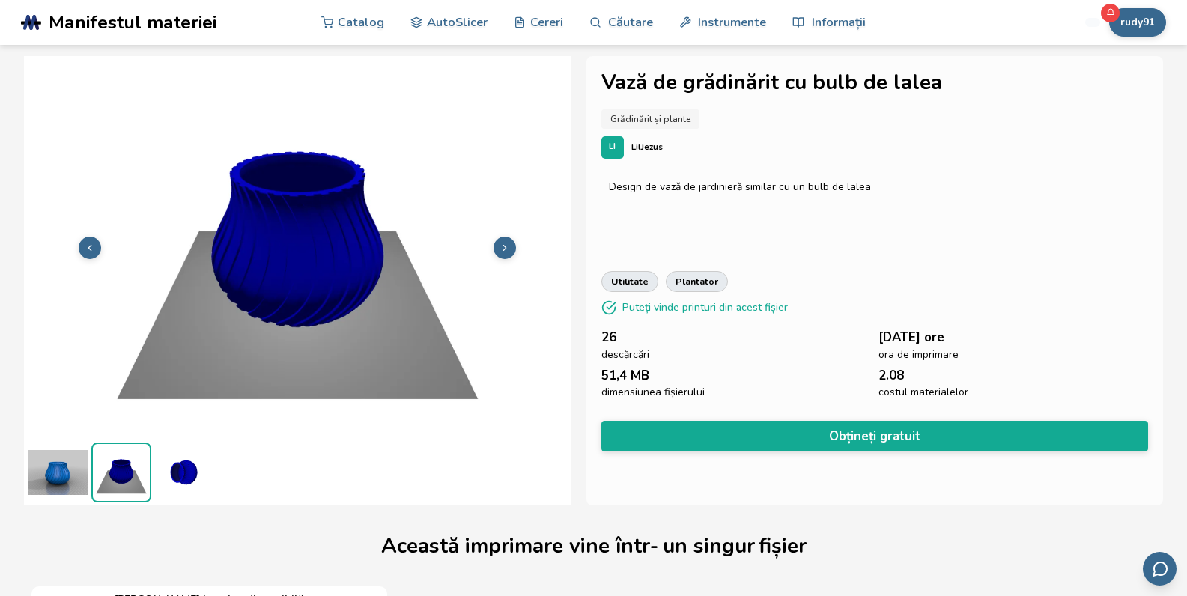
click at [187, 470] on img at bounding box center [185, 473] width 60 height 60
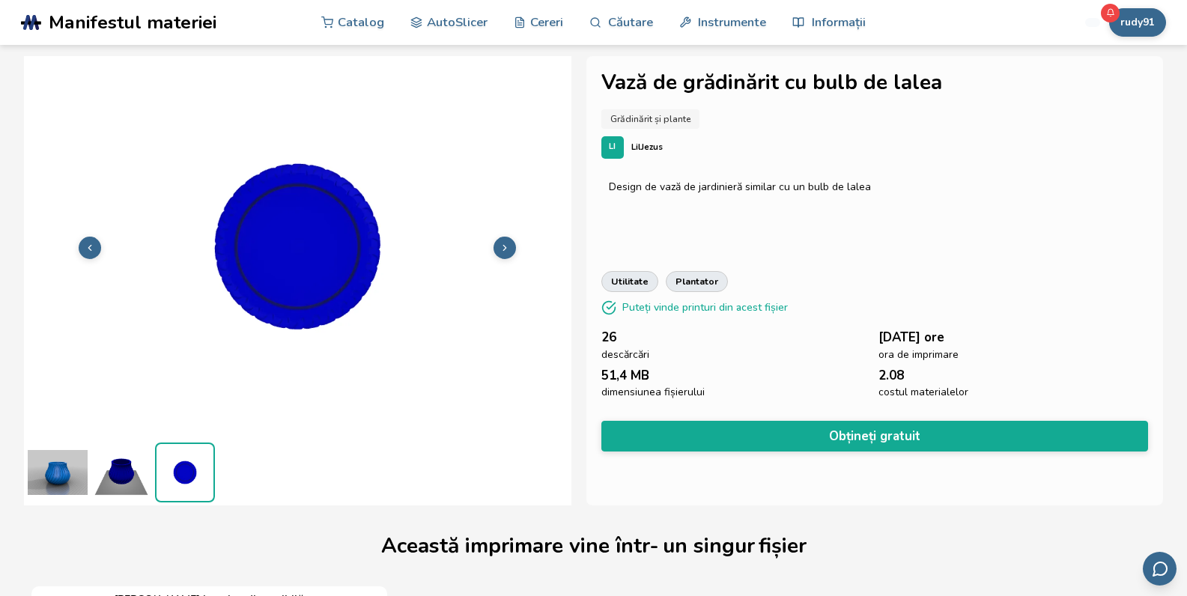
click at [61, 473] on img at bounding box center [58, 473] width 60 height 60
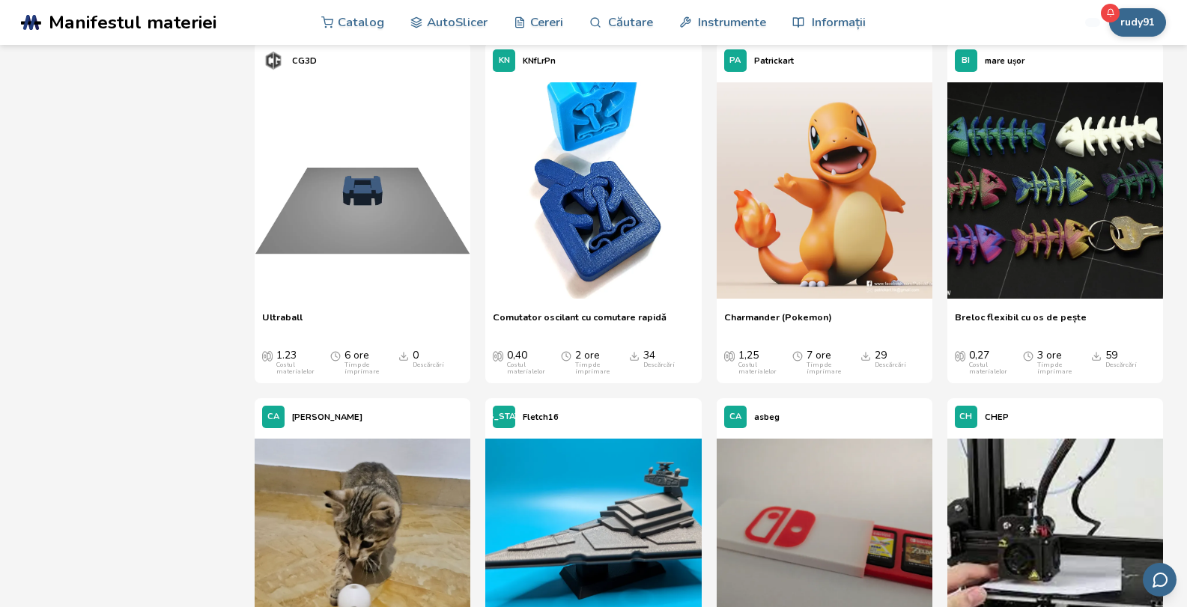
scroll to position [584, 0]
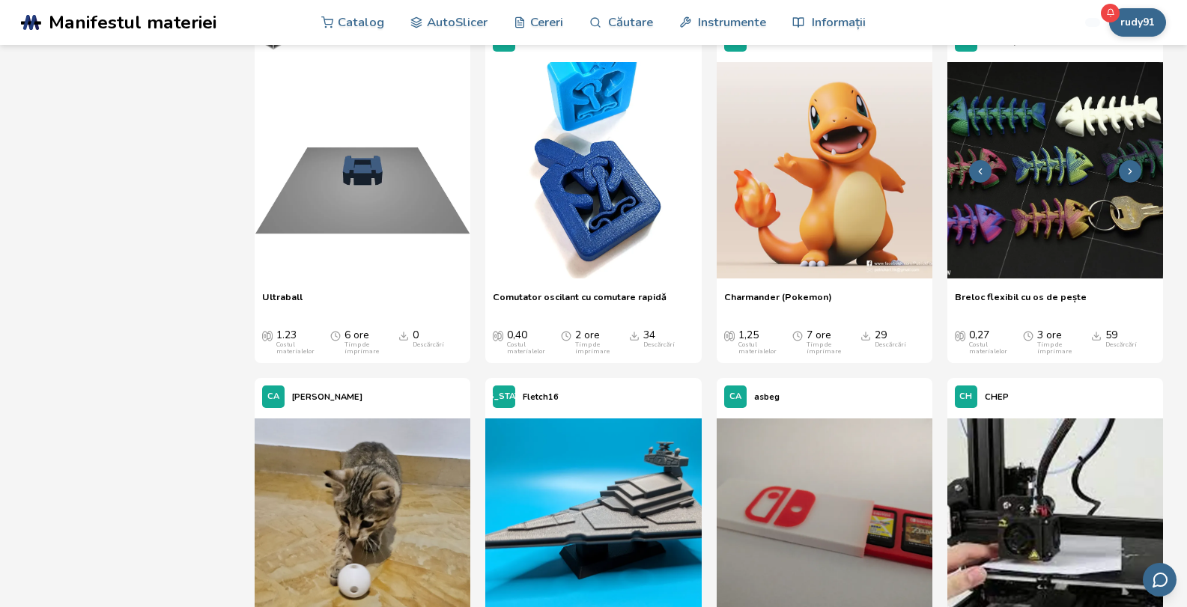
click at [1047, 243] on img at bounding box center [1056, 170] width 216 height 216
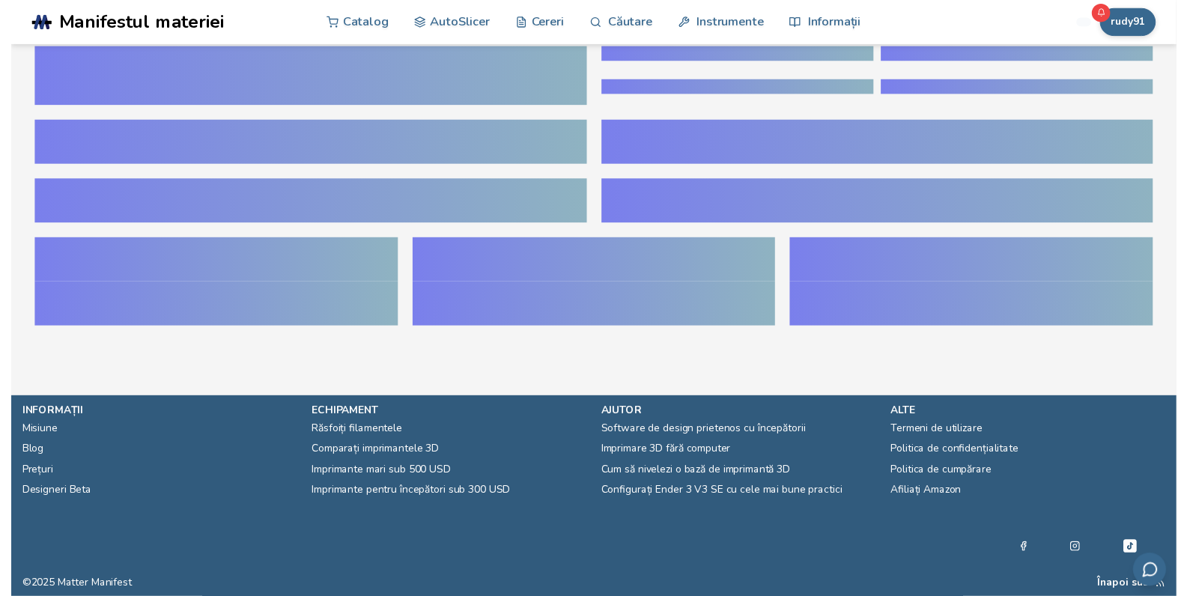
scroll to position [584, 6]
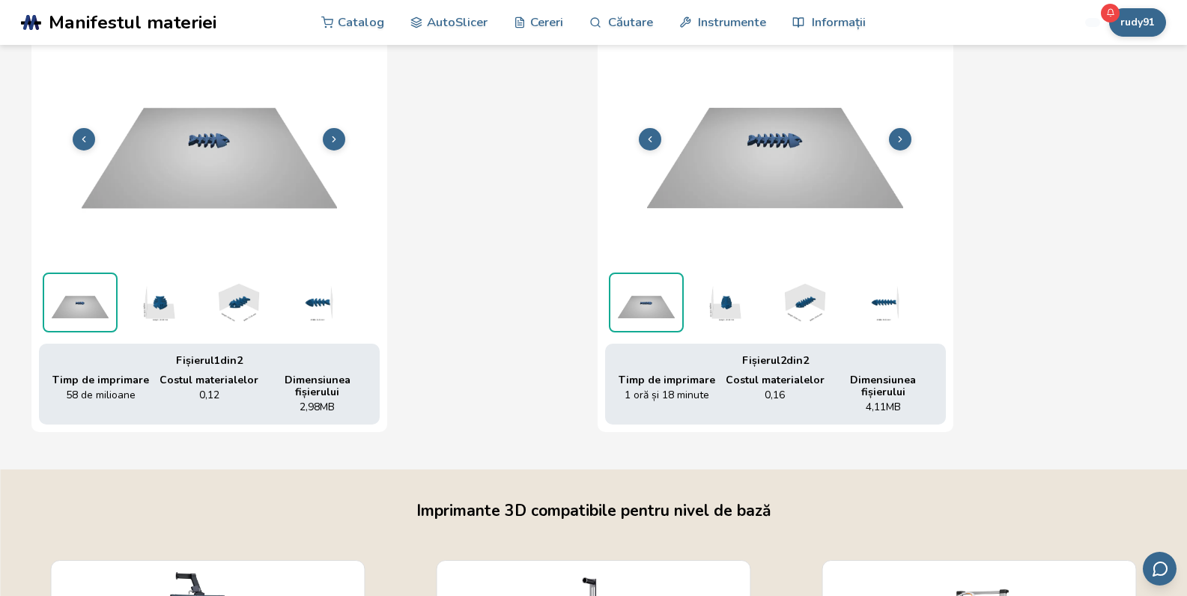
click at [169, 305] on img at bounding box center [158, 303] width 75 height 60
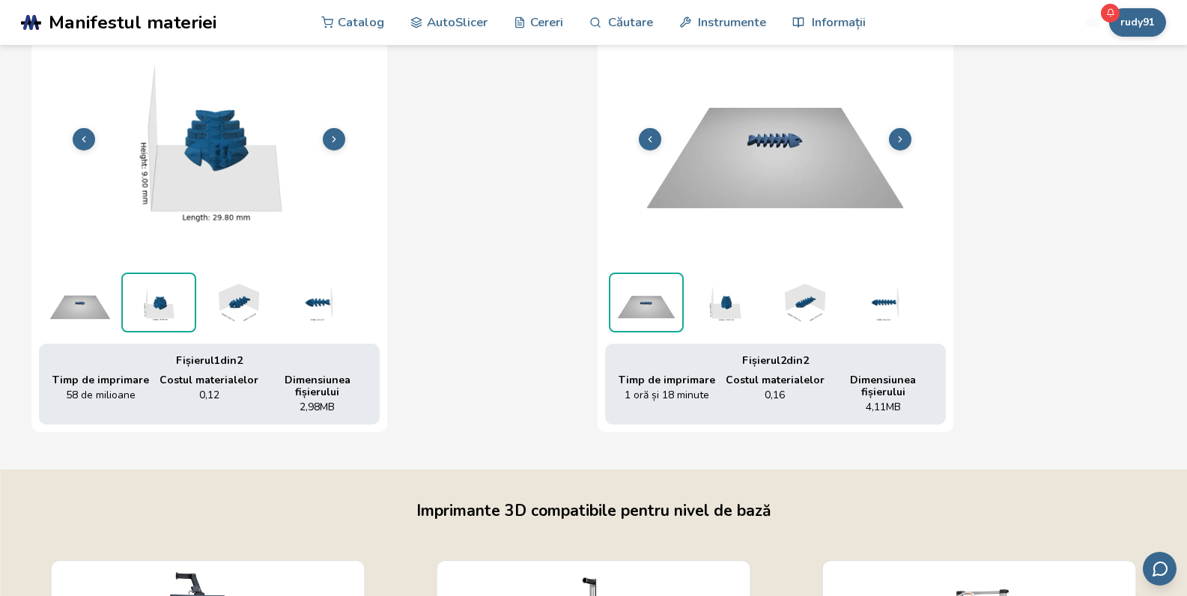
scroll to position [584, 0]
click at [169, 305] on img at bounding box center [159, 302] width 72 height 57
click at [234, 303] on img at bounding box center [237, 303] width 75 height 60
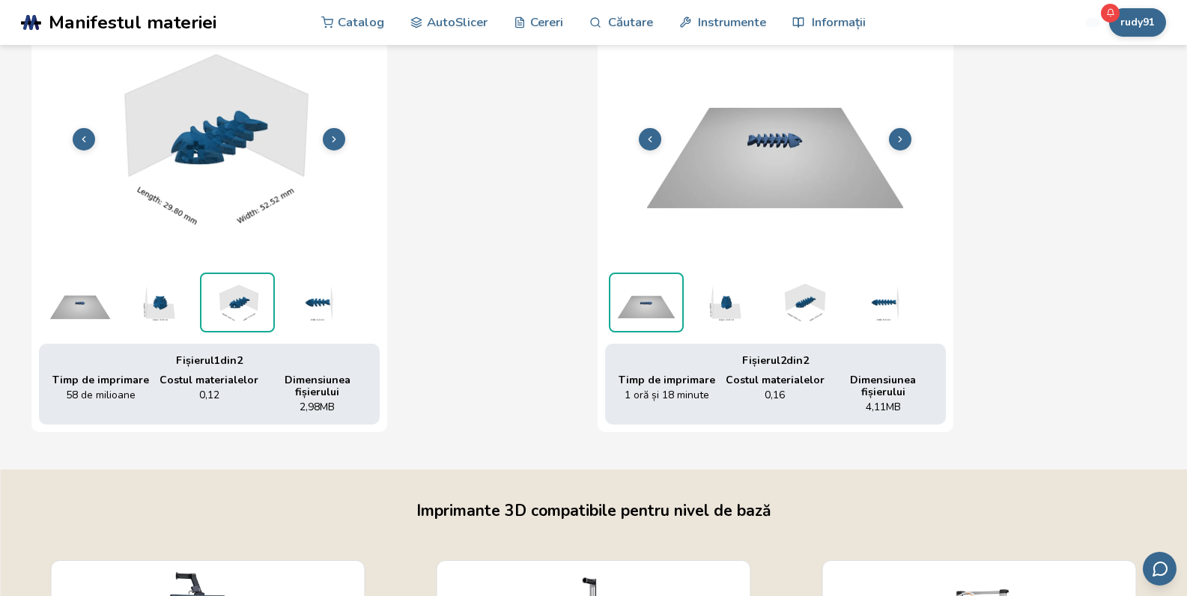
click at [309, 303] on img at bounding box center [316, 303] width 75 height 60
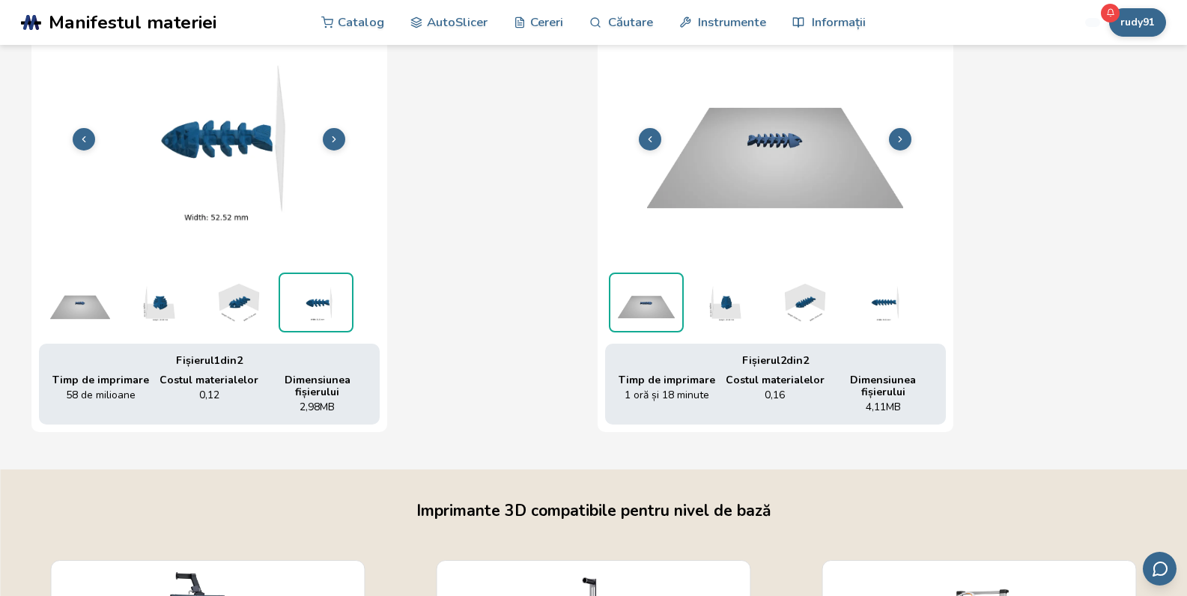
click at [724, 302] on img at bounding box center [725, 303] width 75 height 60
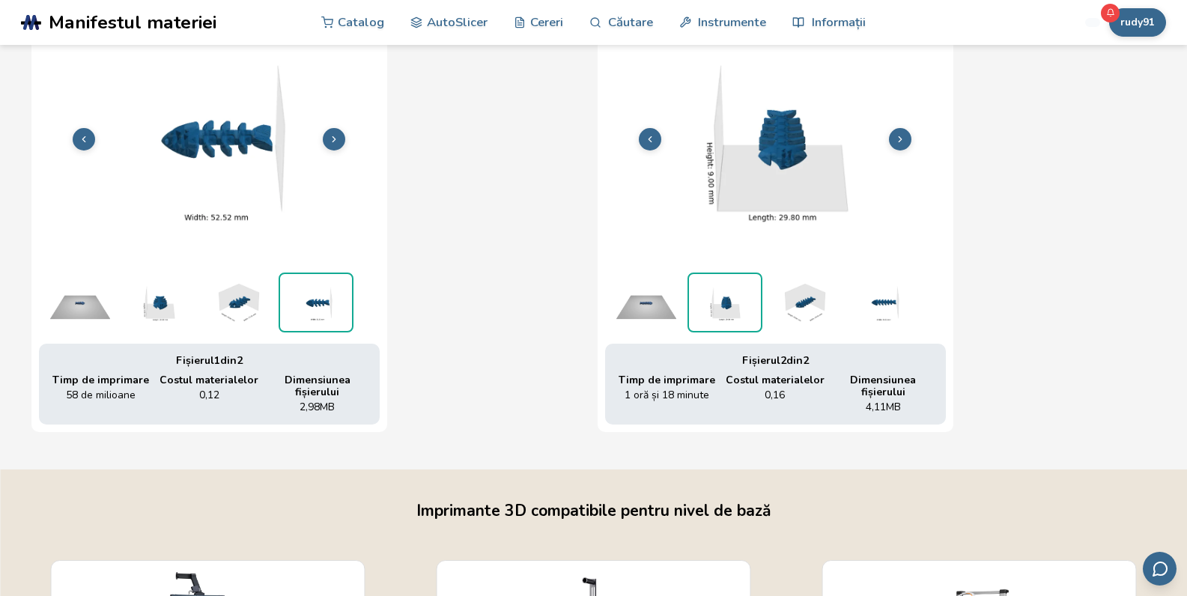
click at [801, 301] on img at bounding box center [803, 303] width 75 height 60
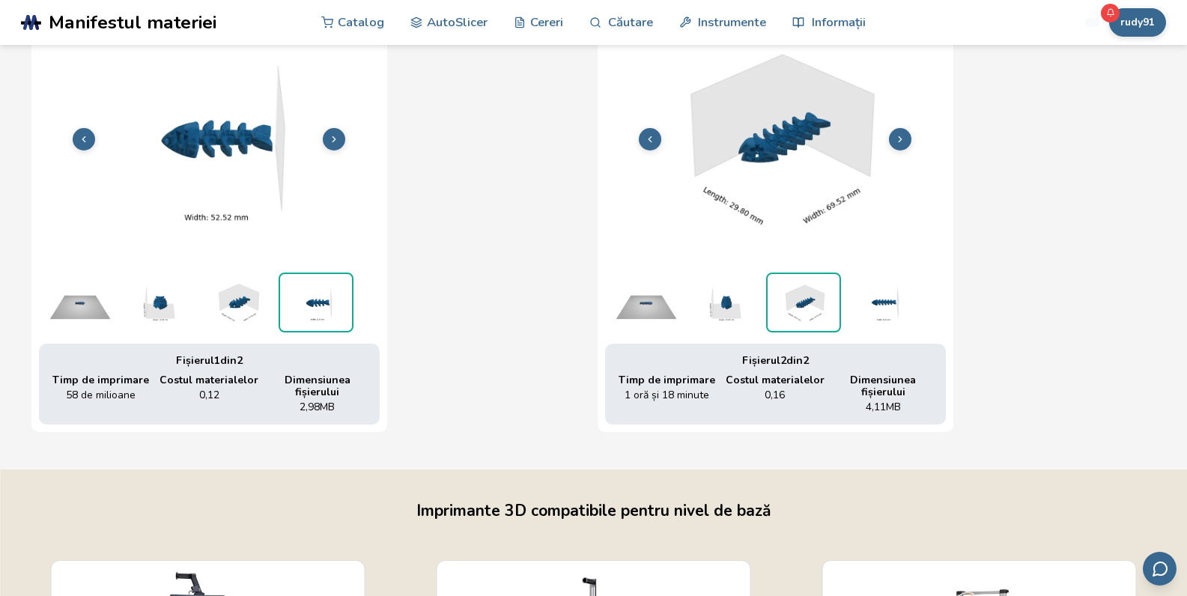
click at [876, 315] on img at bounding box center [882, 303] width 75 height 60
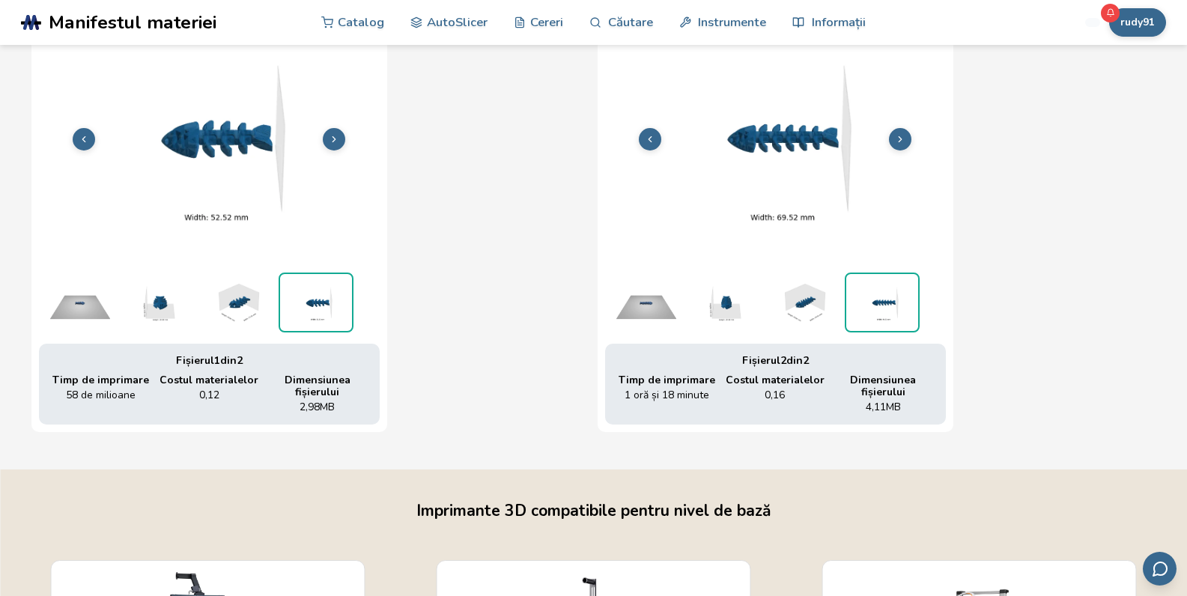
click at [663, 316] on img at bounding box center [646, 303] width 75 height 60
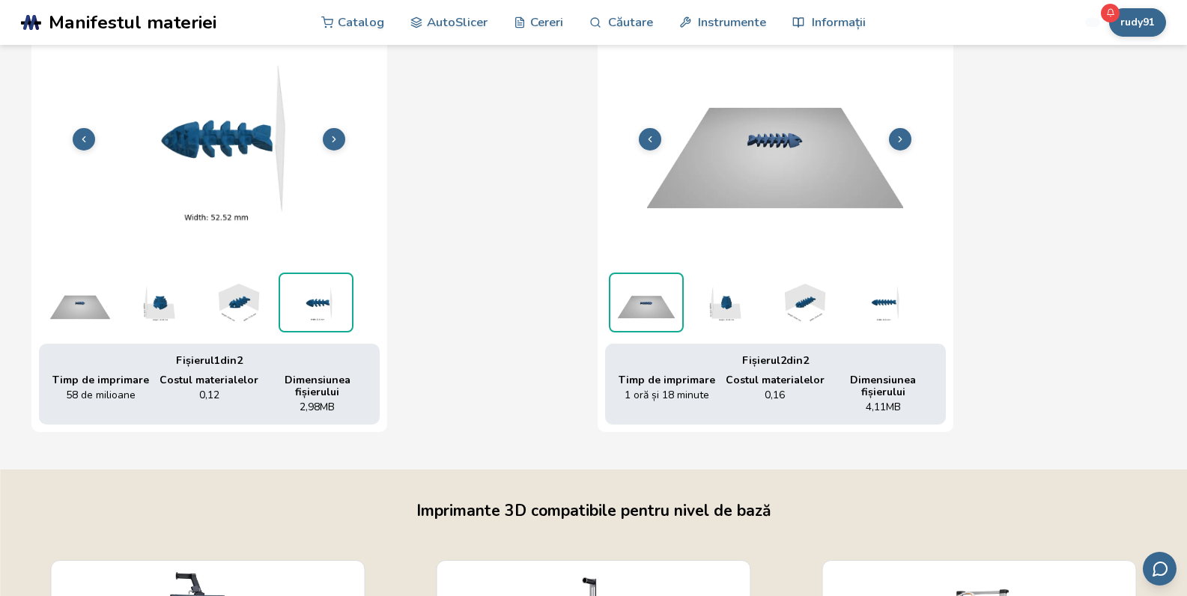
click at [663, 316] on img at bounding box center [646, 302] width 72 height 57
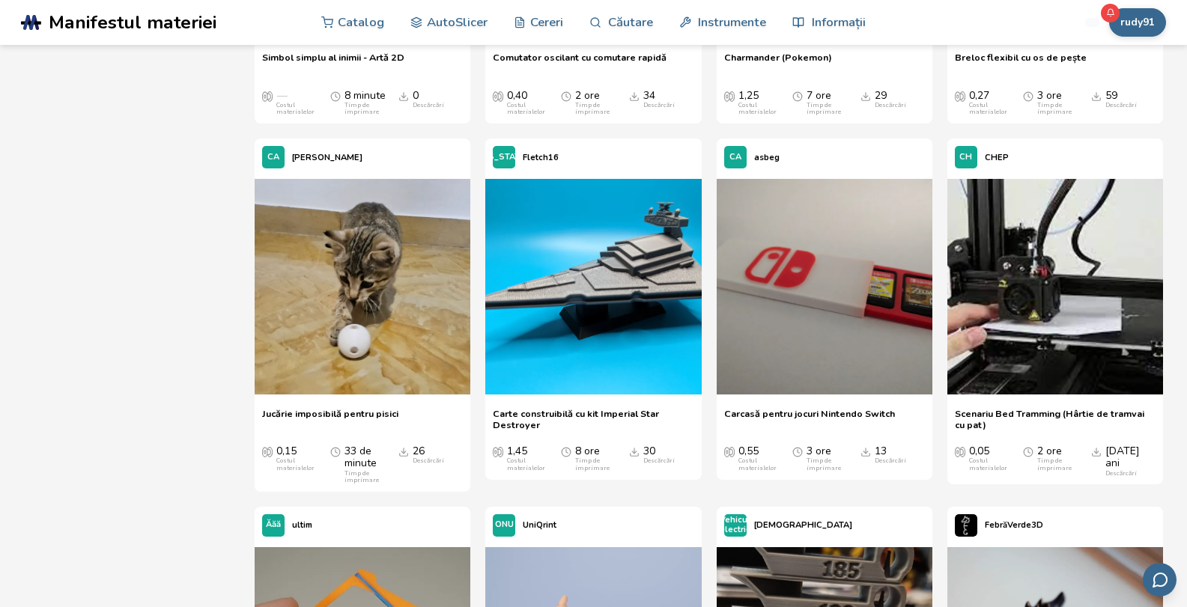
scroll to position [854, 0]
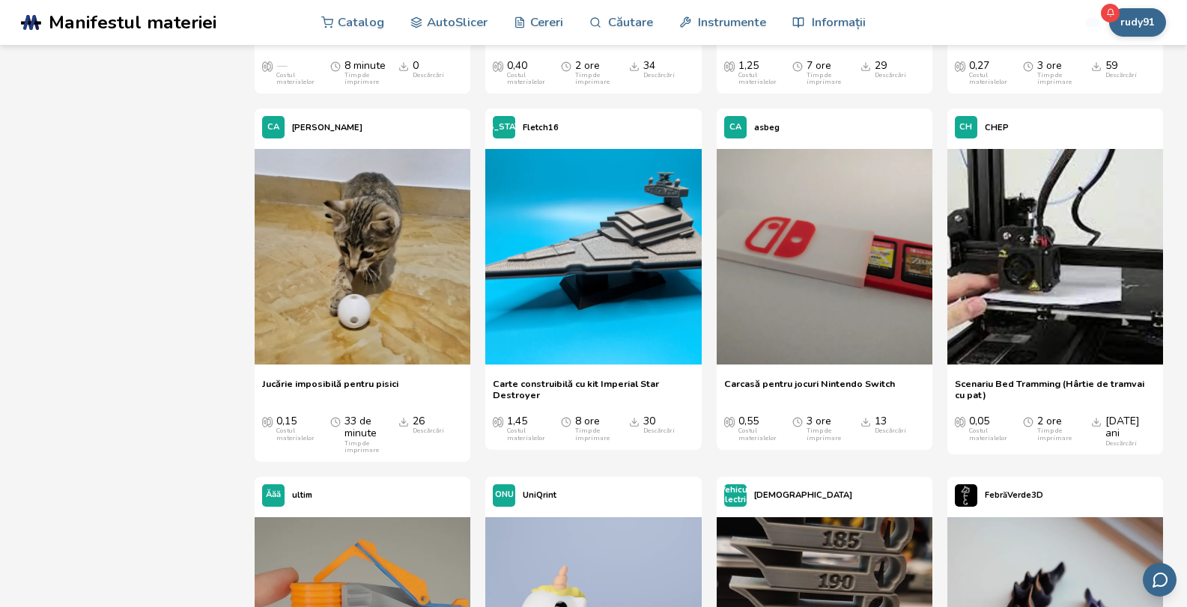
click at [1076, 273] on img at bounding box center [1056, 257] width 216 height 216
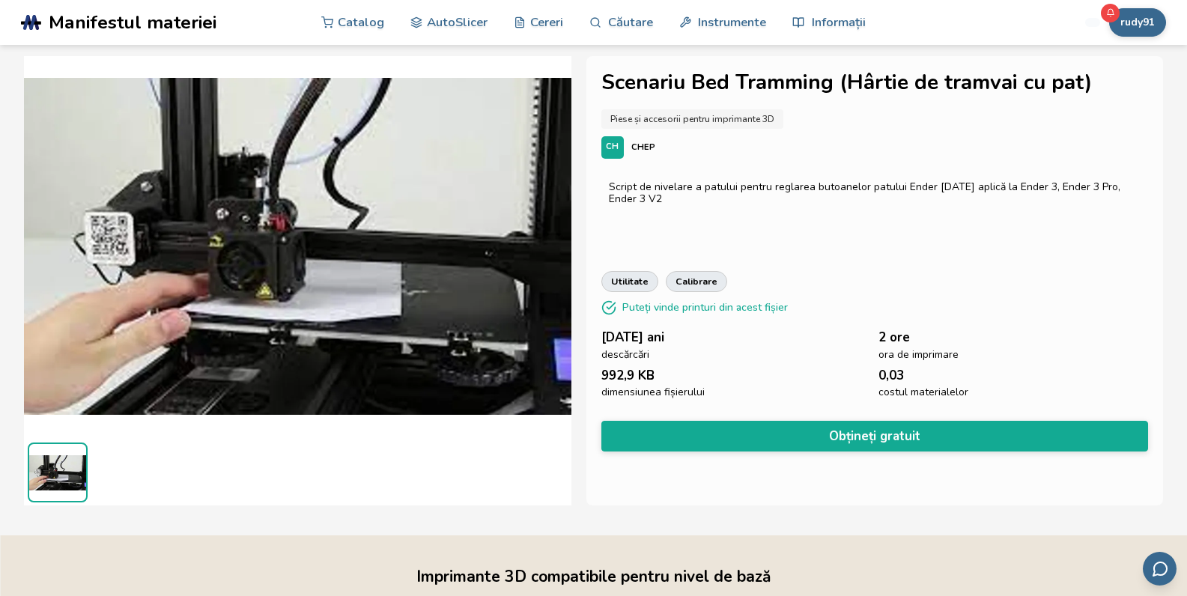
click at [257, 268] on img at bounding box center [298, 246] width 548 height 410
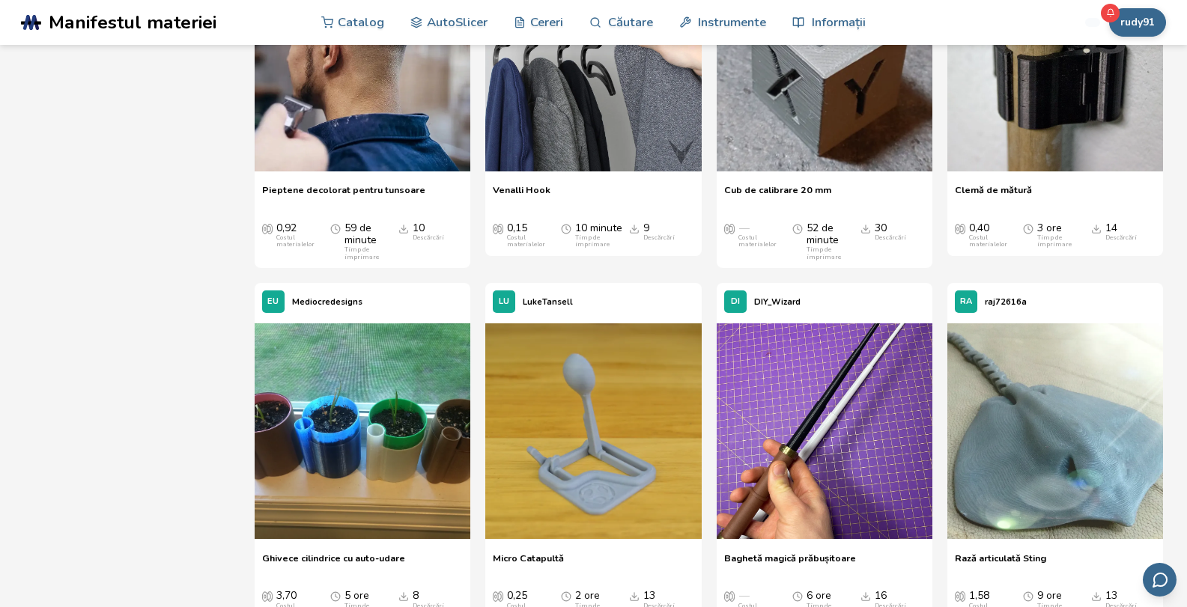
scroll to position [13544, 0]
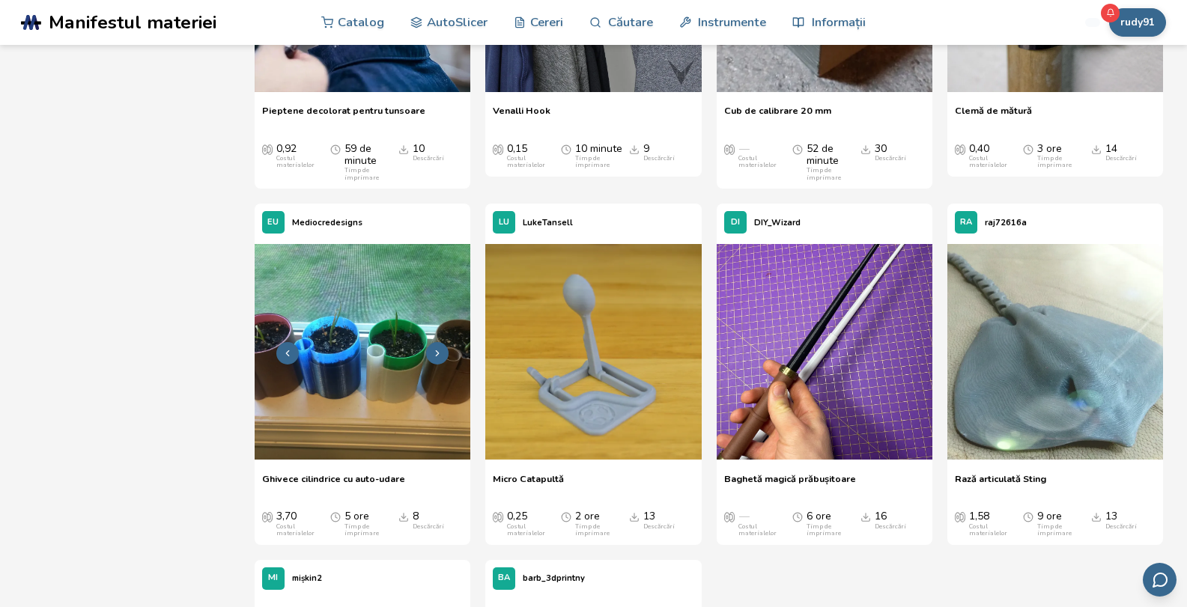
click at [366, 299] on img at bounding box center [363, 352] width 216 height 216
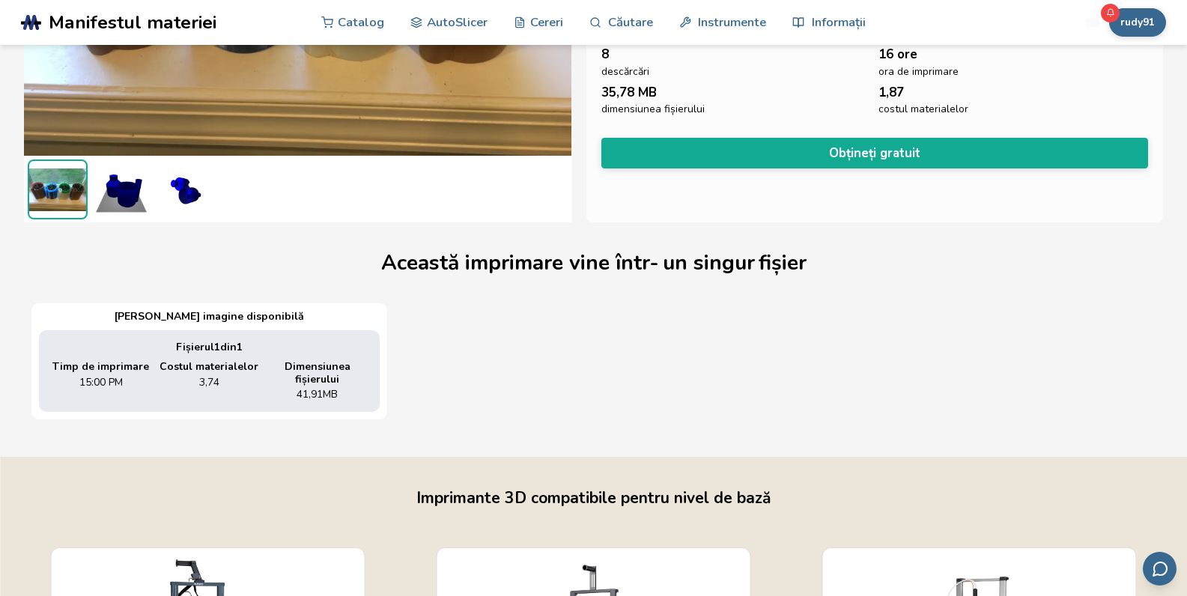
scroll to position [273, 0]
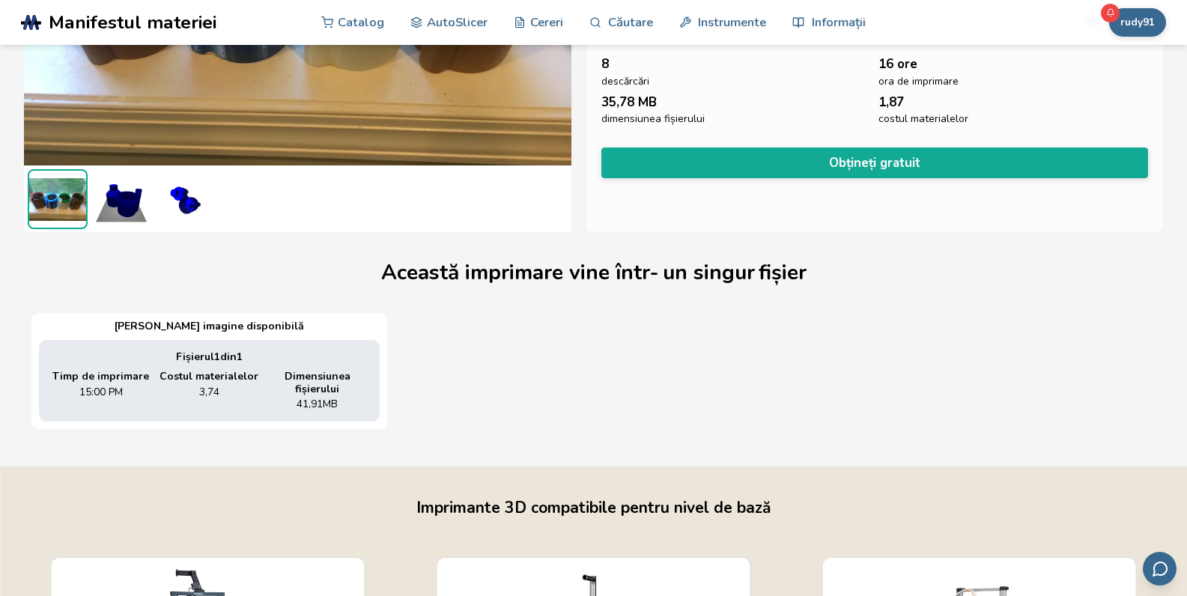
click at [126, 195] on img at bounding box center [121, 199] width 60 height 60
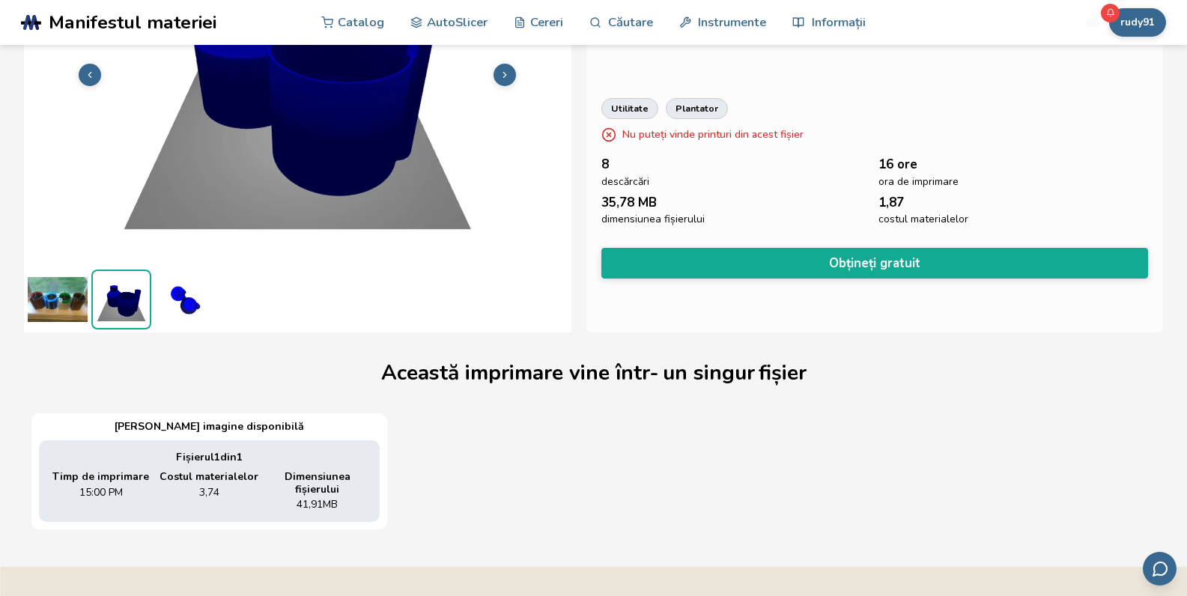
scroll to position [64, 0]
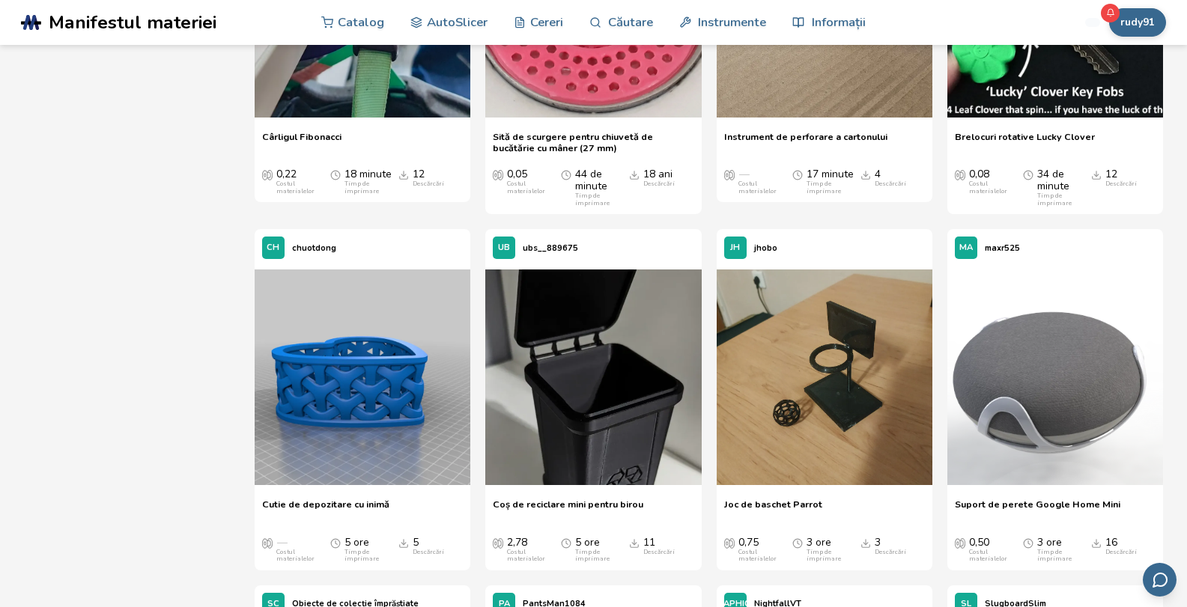
scroll to position [19396, 0]
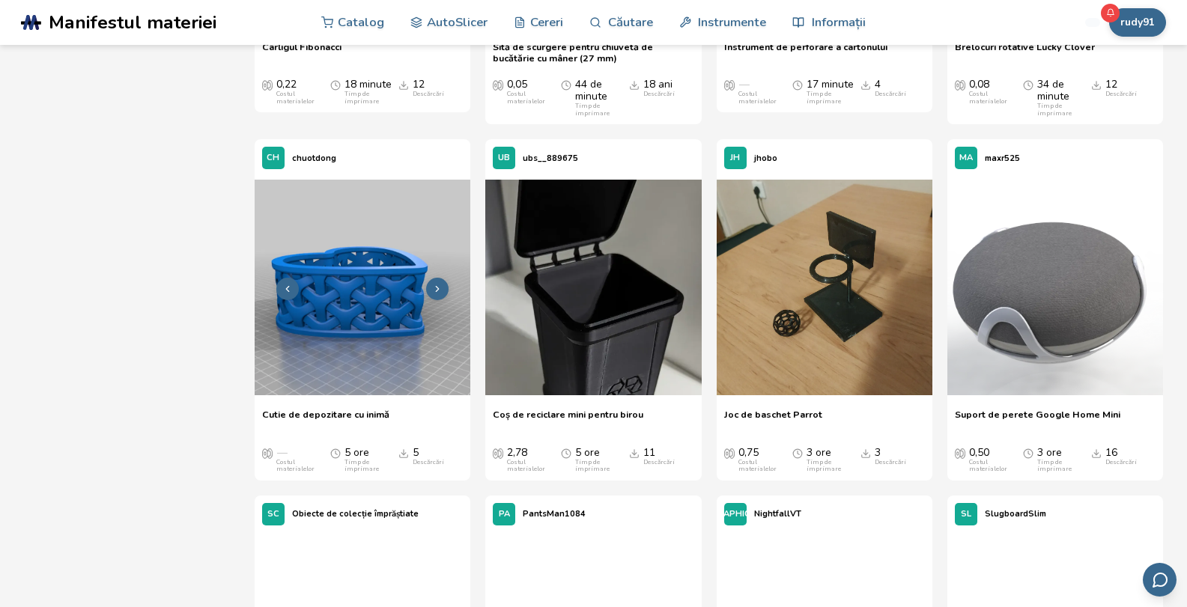
click at [386, 215] on img at bounding box center [363, 288] width 216 height 216
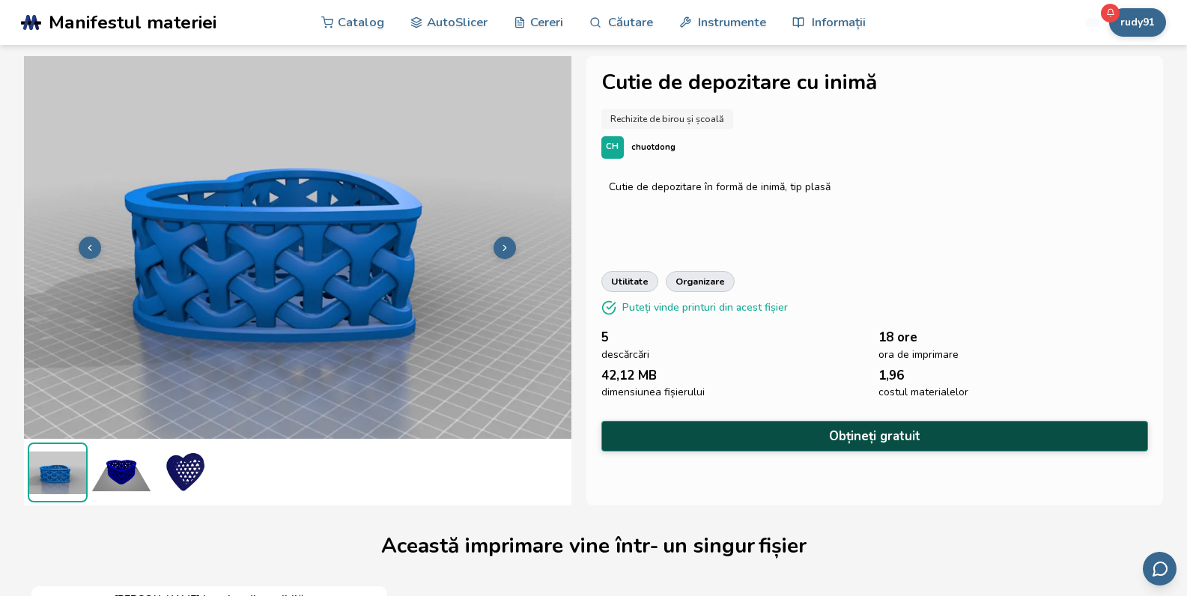
click at [839, 421] on button "Obțineți gratuit" at bounding box center [875, 436] width 548 height 31
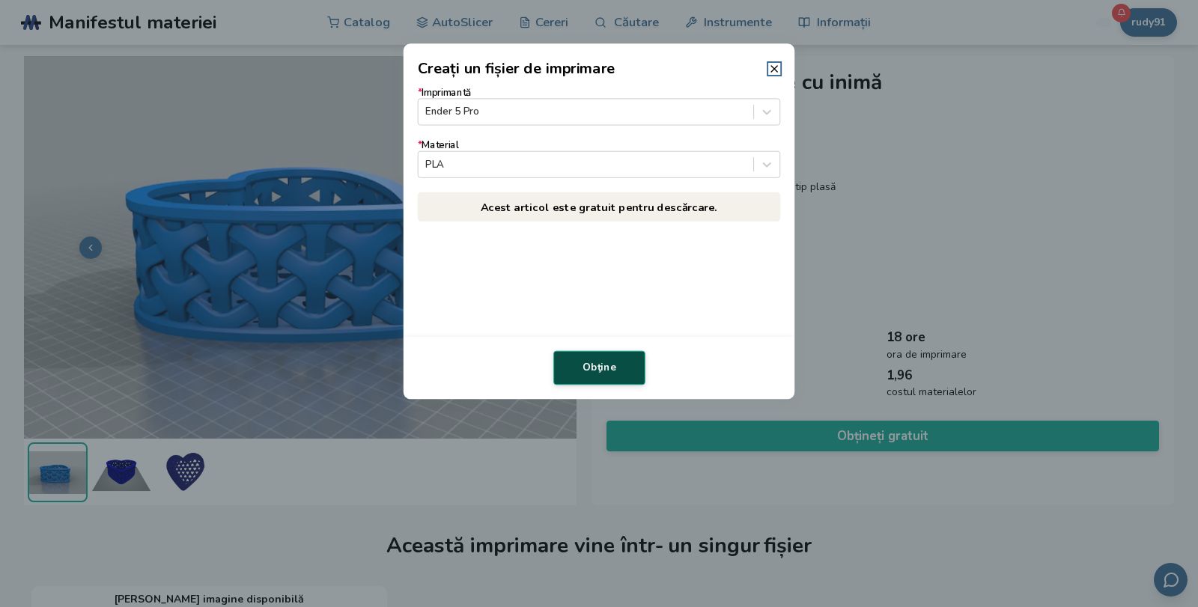
click at [615, 357] on button "Obţine" at bounding box center [600, 368] width 92 height 34
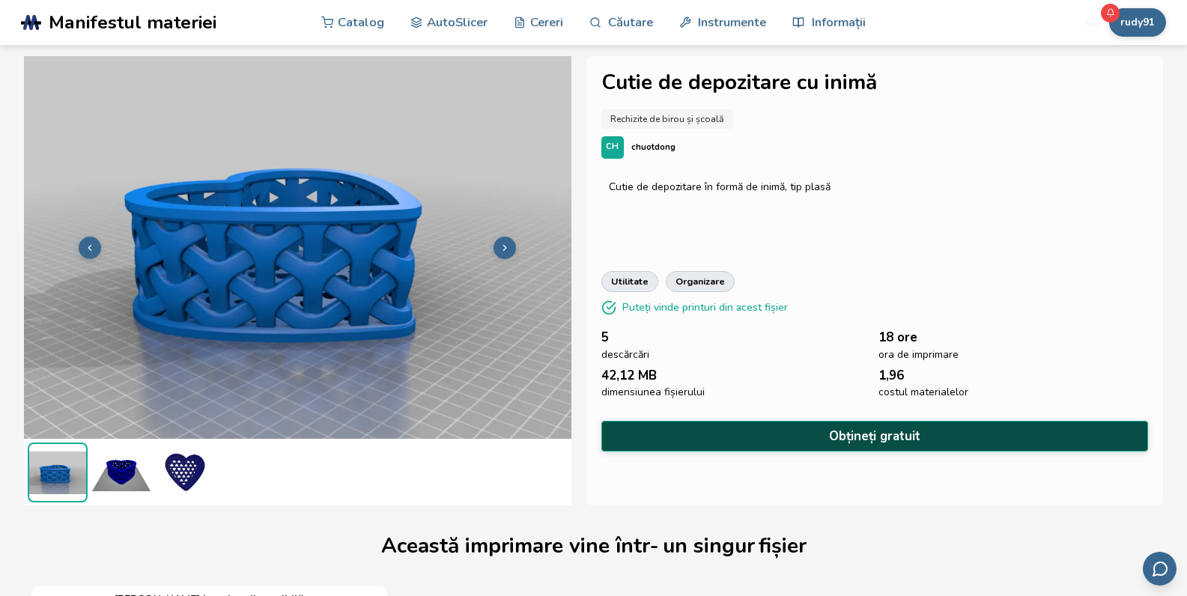
click at [806, 437] on button "Obțineți gratuit" at bounding box center [875, 436] width 548 height 31
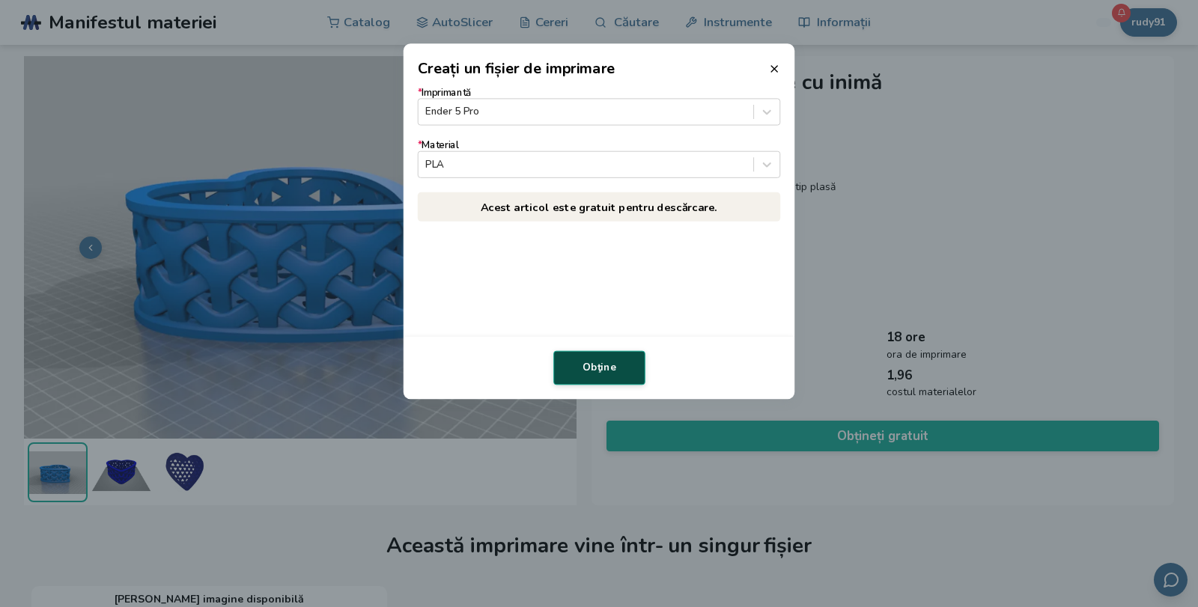
click at [610, 360] on button "Obţine" at bounding box center [600, 368] width 92 height 34
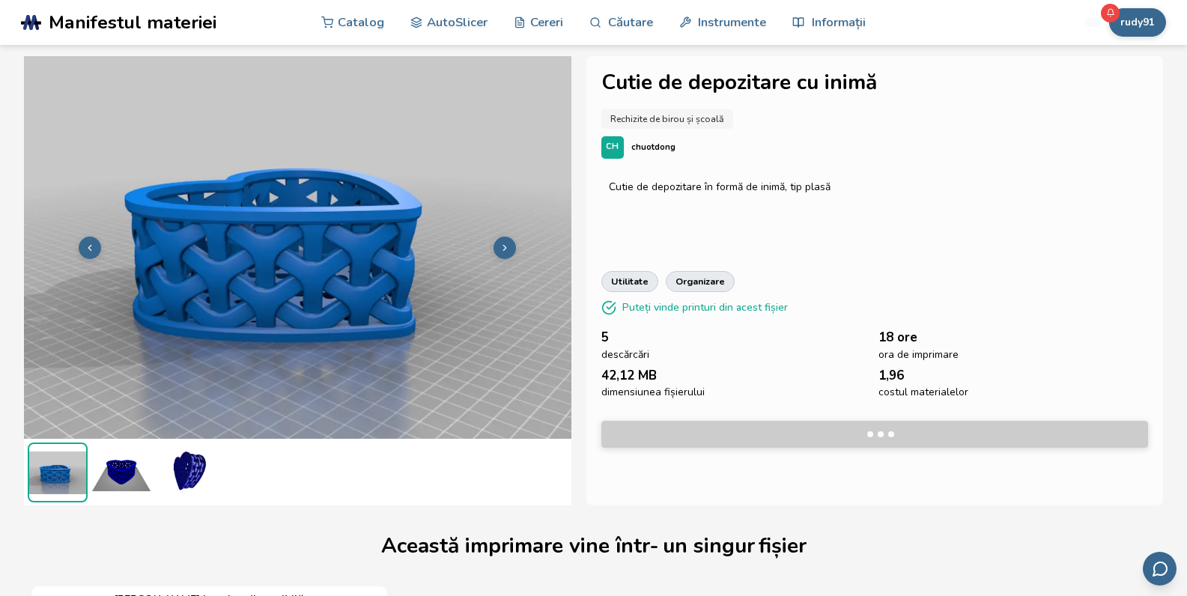
drag, startPoint x: 768, startPoint y: 240, endPoint x: 655, endPoint y: 134, distance: 154.7
click at [655, 134] on div "Cutie de depozitare cu inimă Rechizite de birou și școală CH chuotdong Cutie de…" at bounding box center [875, 280] width 578 height 449
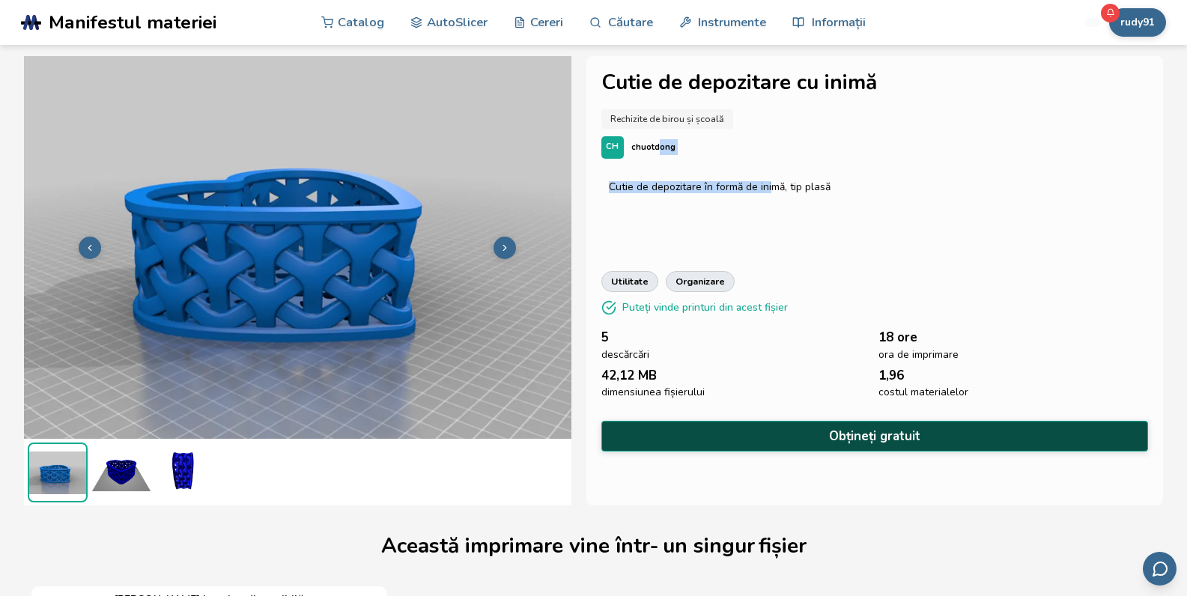
click at [769, 432] on button "Obțineți gratuit" at bounding box center [875, 436] width 548 height 31
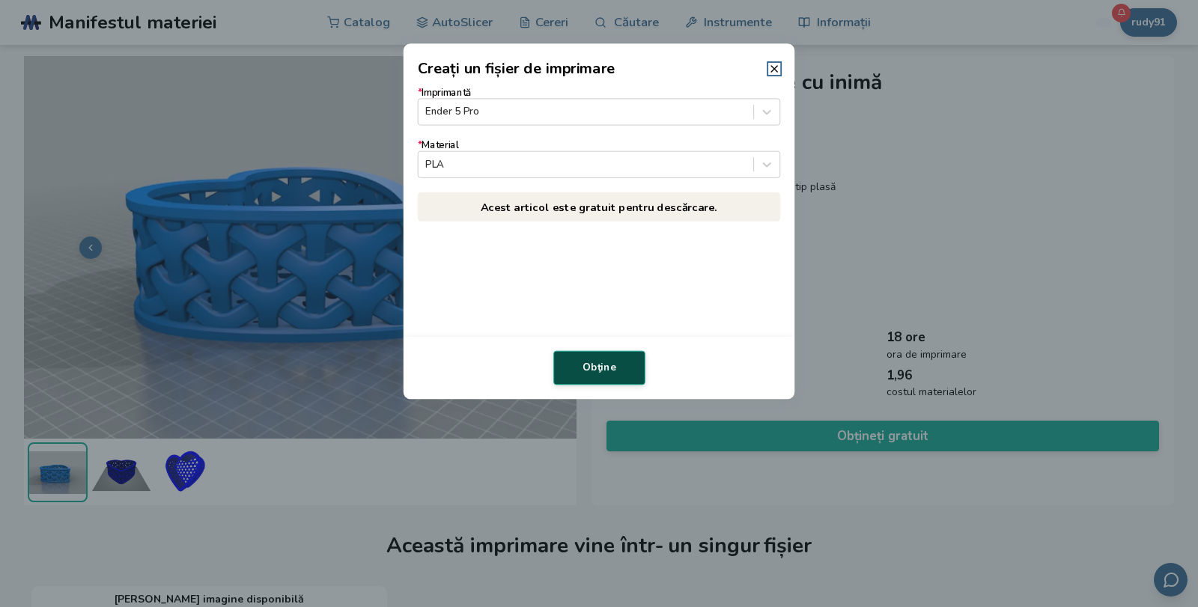
click at [626, 360] on button "Obţine" at bounding box center [600, 368] width 92 height 34
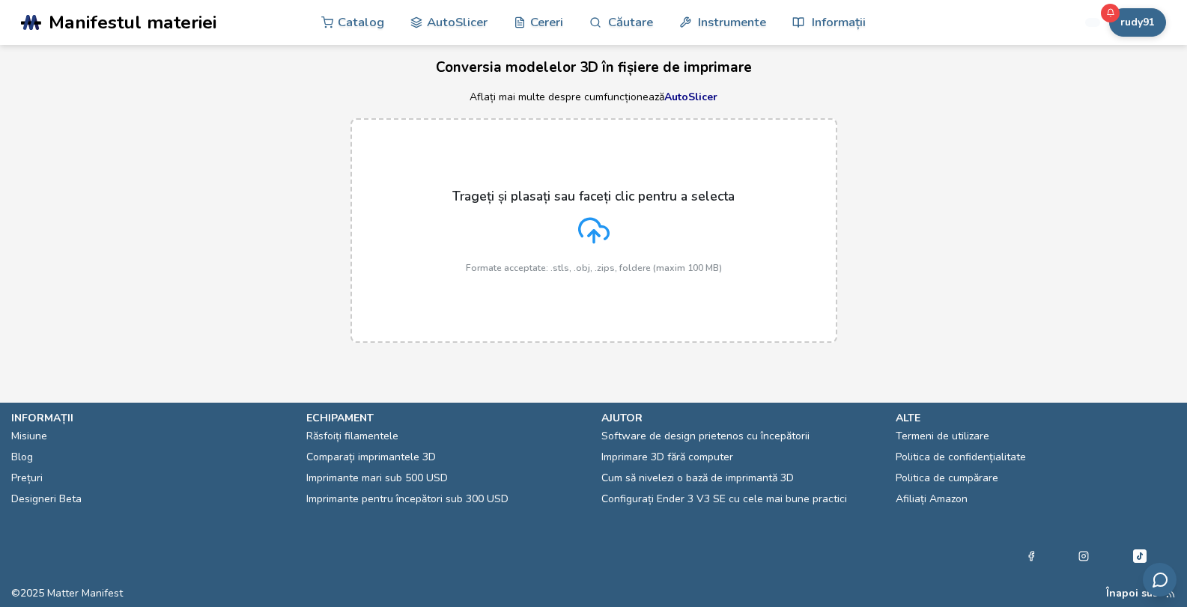
click at [607, 237] on icon at bounding box center [593, 229] width 29 height 20
click at [0, 0] on input "Trageți și plasați sau faceți clic pentru a selecta Formate acceptate: .stls, .…" at bounding box center [0, 0] width 0 height 0
click at [962, 136] on div "Trageți și plasați sau faceți clic pentru a selecta Formate acceptate: .stls, .…" at bounding box center [593, 230] width 1187 height 255
